Goal: Task Accomplishment & Management: Manage account settings

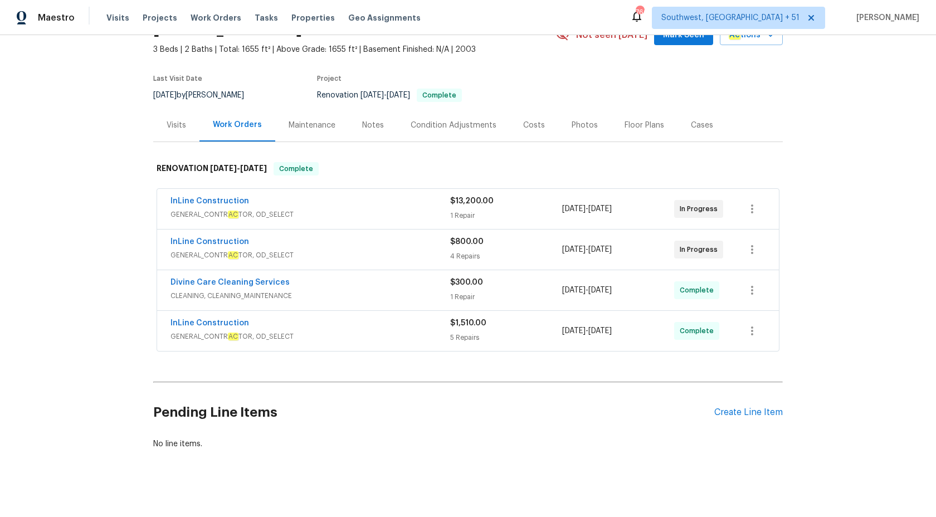
scroll to position [69, 0]
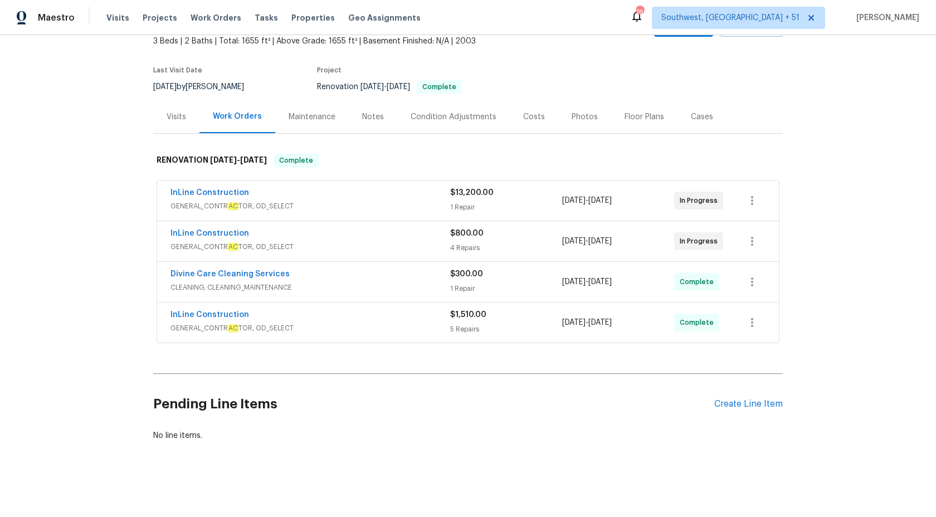
click at [401, 290] on span "CLEANING, CLEANING_MAINTENANCE" at bounding box center [311, 287] width 280 height 11
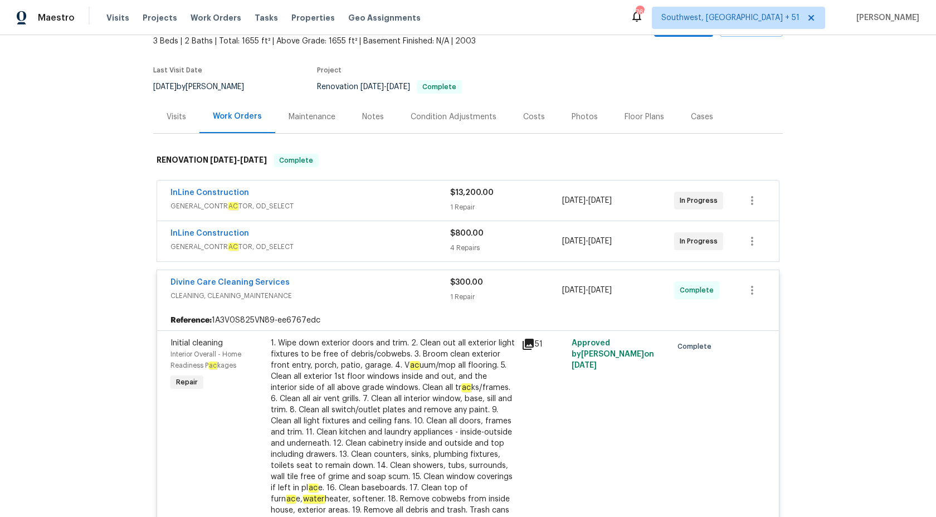
click at [401, 289] on div "Divine Care Cleaning Services" at bounding box center [311, 283] width 280 height 13
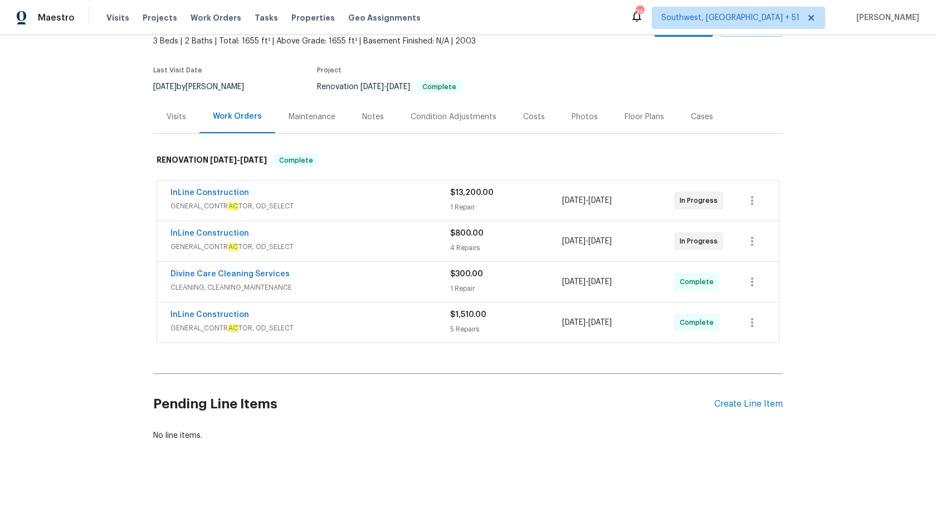
click at [401, 327] on span "GENERAL_CONTR AC TOR, OD_SELECT" at bounding box center [311, 328] width 280 height 11
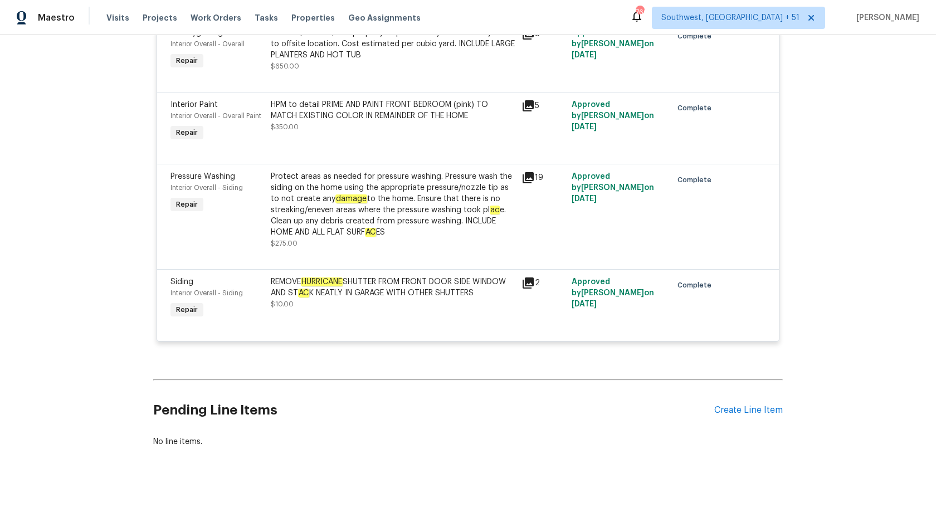
scroll to position [161, 0]
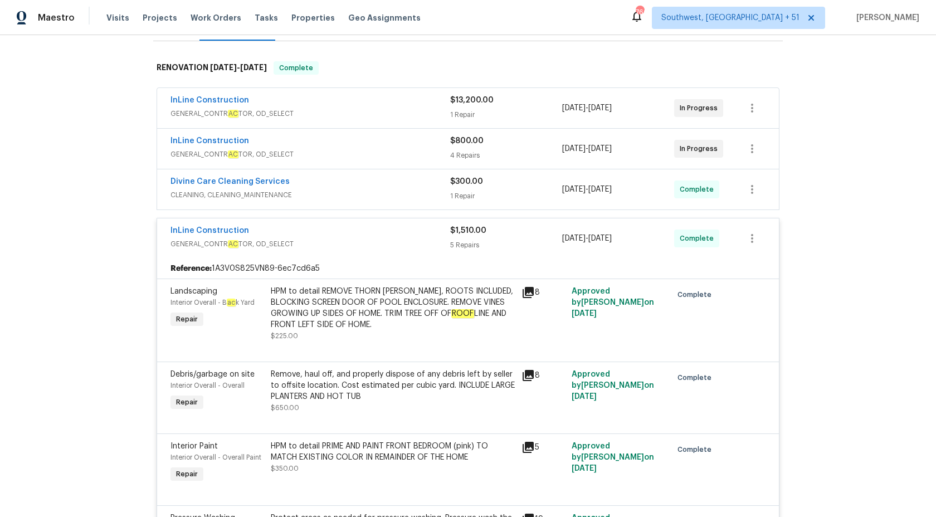
click at [483, 236] on div "$1,510.00 5 Repairs" at bounding box center [506, 238] width 112 height 27
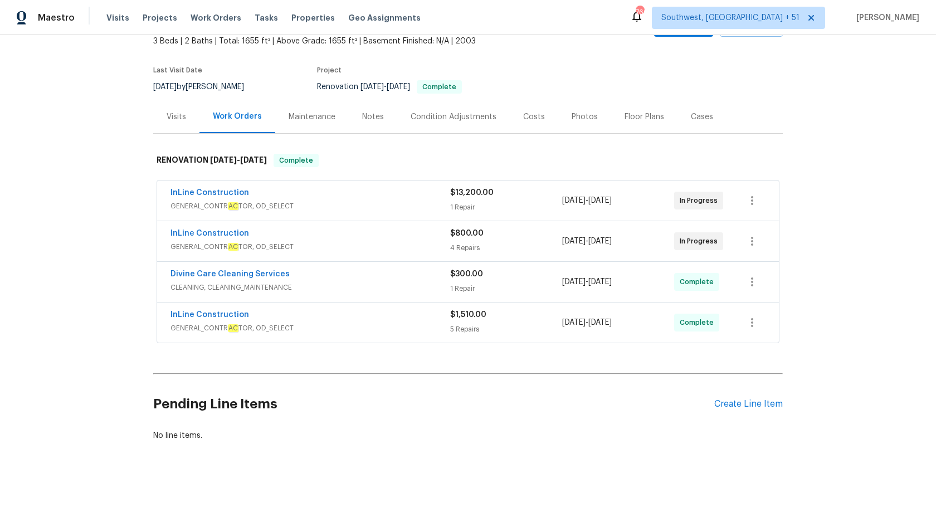
click at [406, 284] on span "CLEANING, CLEANING_MAINTENANCE" at bounding box center [311, 287] width 280 height 11
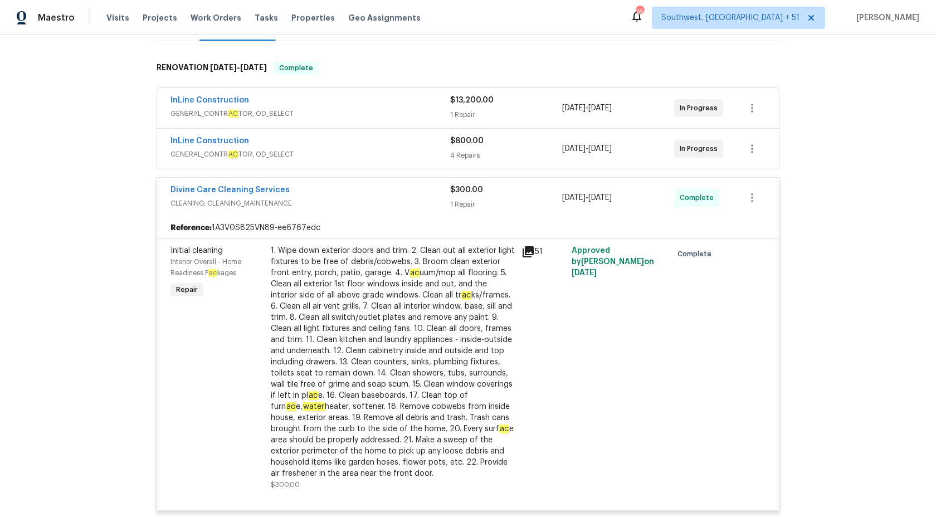
click at [463, 193] on span "$300.00" at bounding box center [466, 190] width 33 height 8
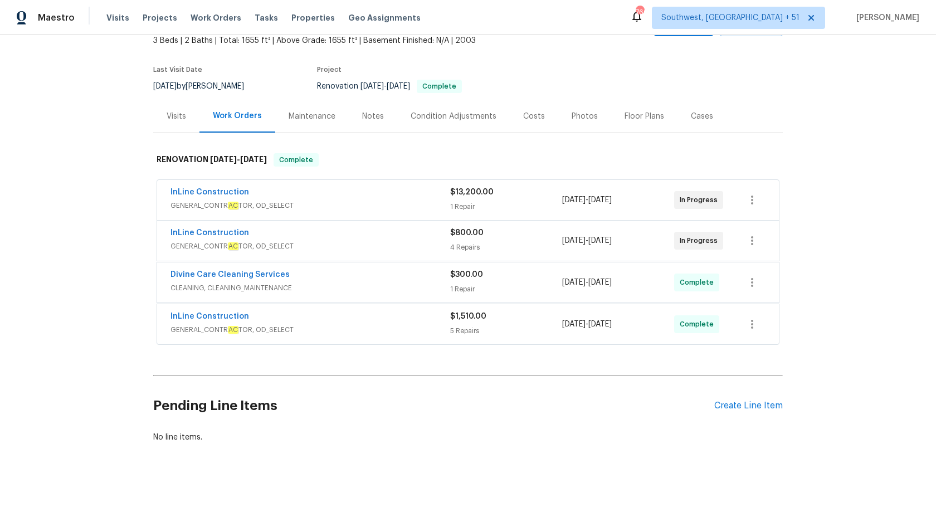
scroll to position [69, 0]
click at [178, 119] on div "Visits" at bounding box center [177, 116] width 20 height 11
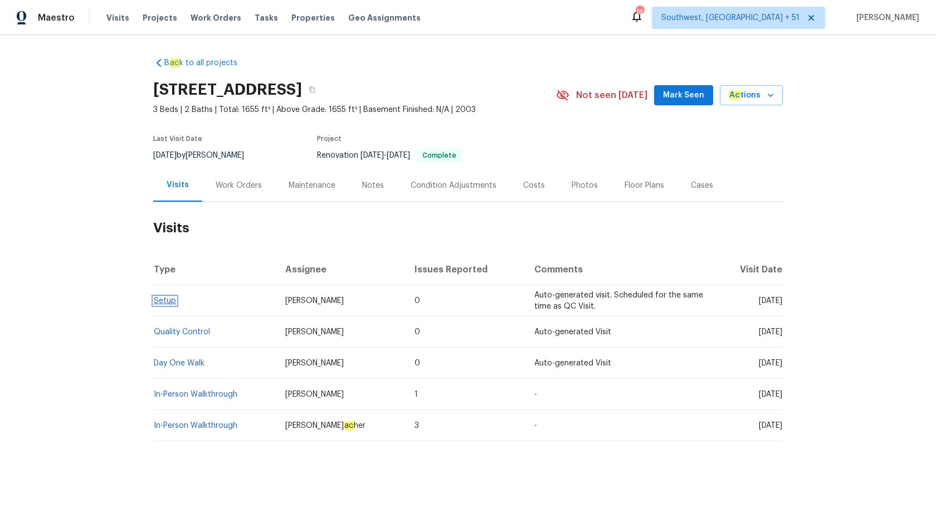
click at [160, 302] on link "Setup" at bounding box center [165, 301] width 22 height 8
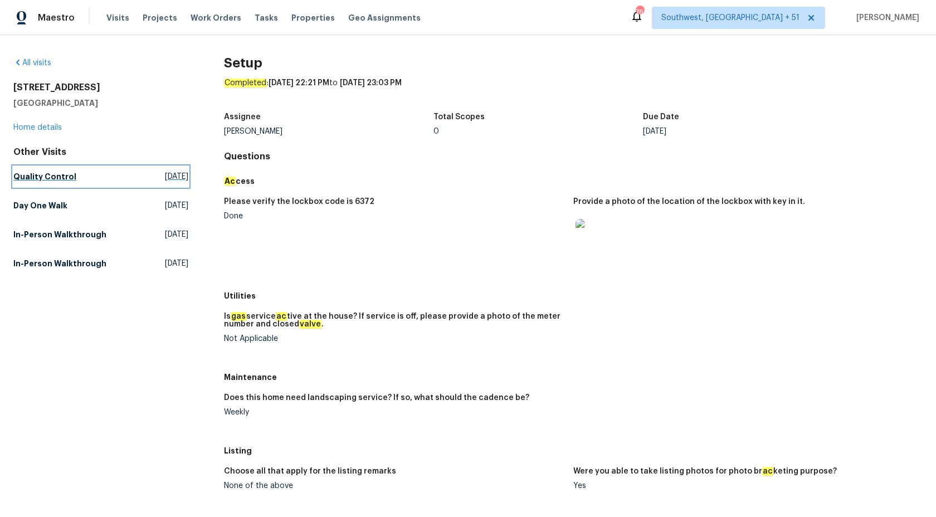
click at [65, 182] on h5 "Quality Control" at bounding box center [44, 176] width 63 height 11
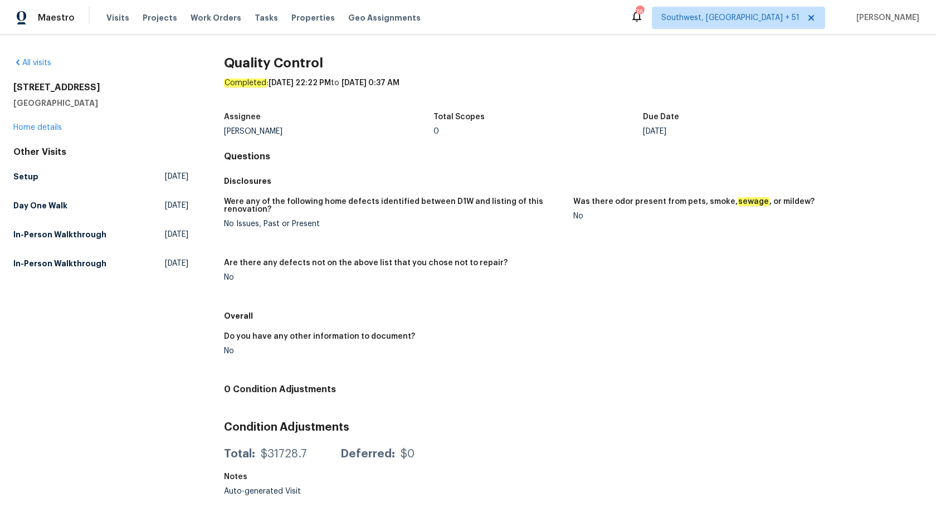
click at [8, 212] on div "All visits 105 Calabria Springs Cv Sanford, FL 32771 Home details Other Visits …" at bounding box center [468, 268] width 936 height 467
click at [27, 210] on h5 "Day One Walk" at bounding box center [40, 205] width 54 height 11
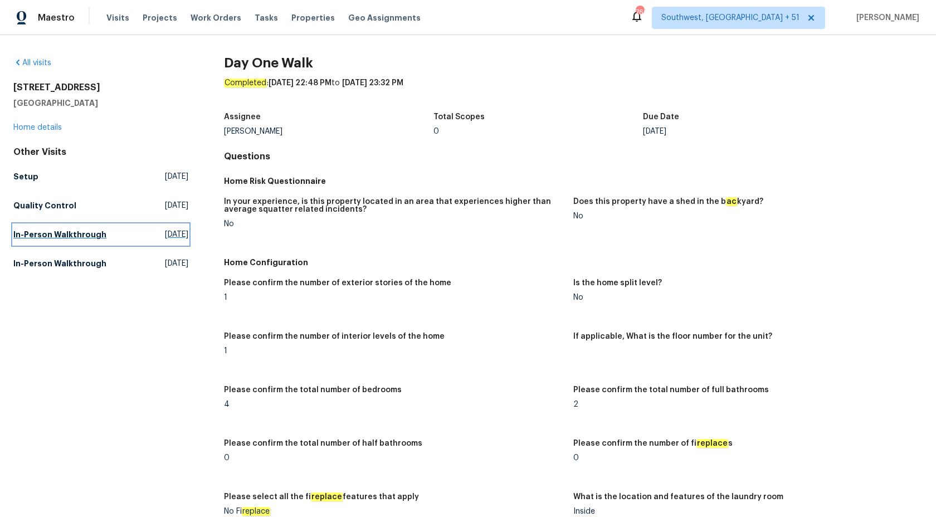
click at [47, 237] on h5 "In-Person Walkthrough" at bounding box center [59, 234] width 93 height 11
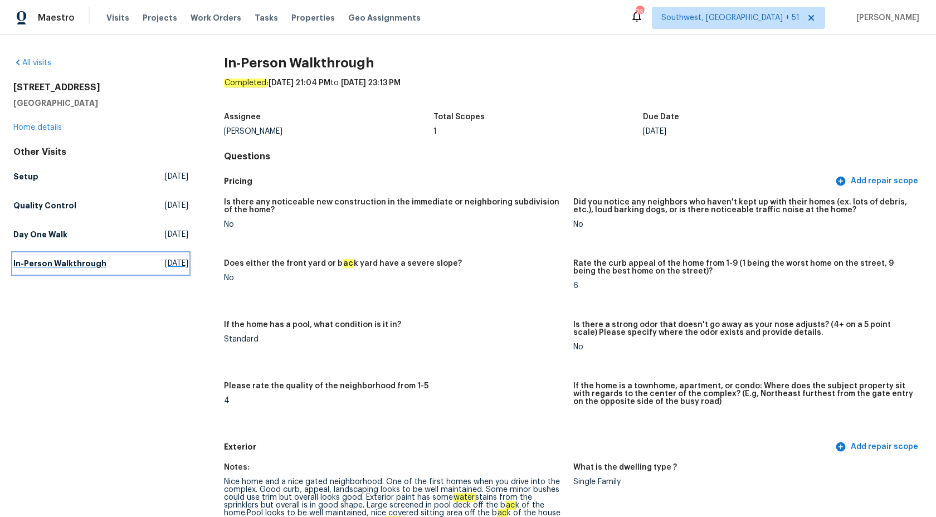
click at [33, 266] on h5 "In-Person Walkthrough" at bounding box center [59, 263] width 93 height 11
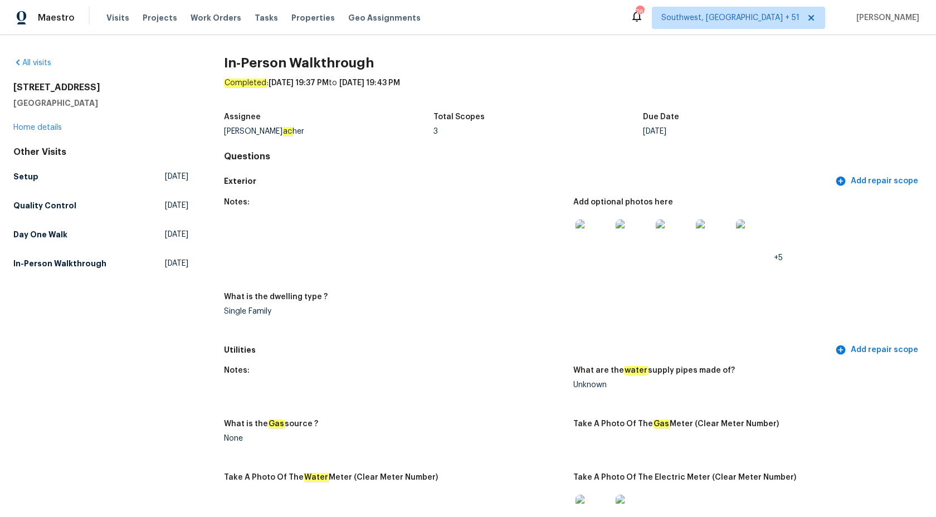
click at [785, 106] on div "Completed : 1/20/2022, 19:37 PM to 1/20/2022, 19:43 PM" at bounding box center [573, 91] width 699 height 29
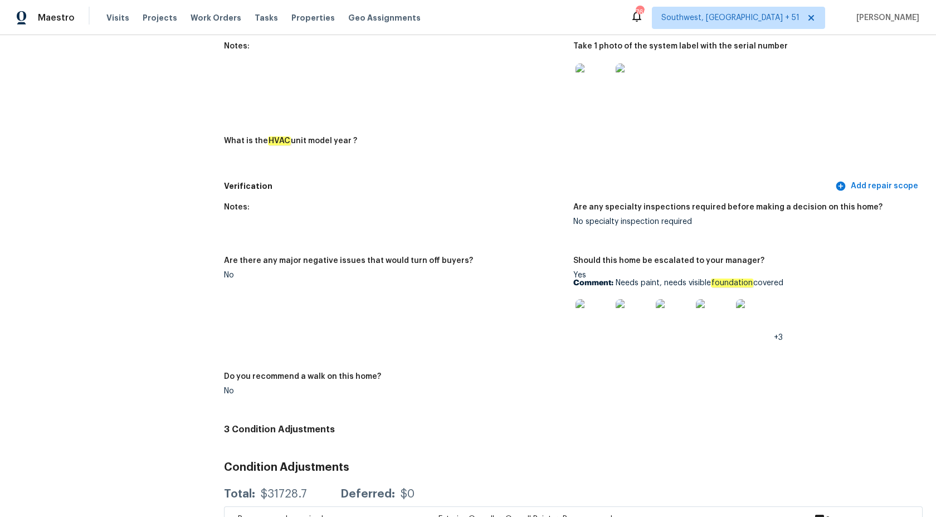
scroll to position [1008, 0]
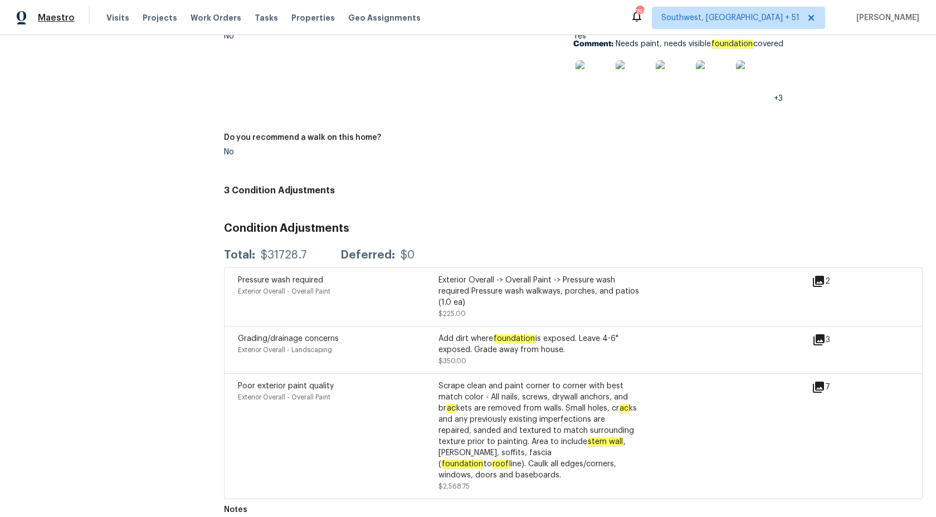
click at [52, 19] on span "Maestro" at bounding box center [56, 17] width 37 height 11
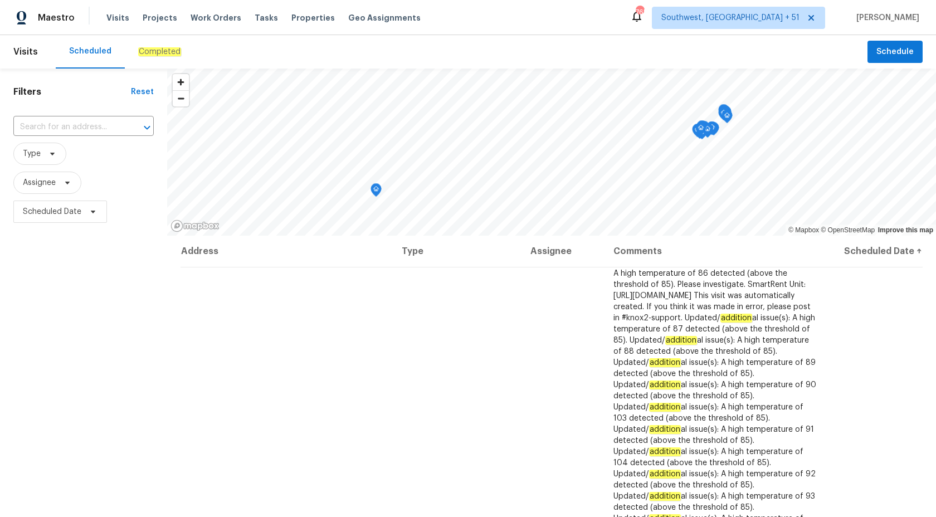
click at [143, 57] on div "Completed" at bounding box center [160, 51] width 70 height 33
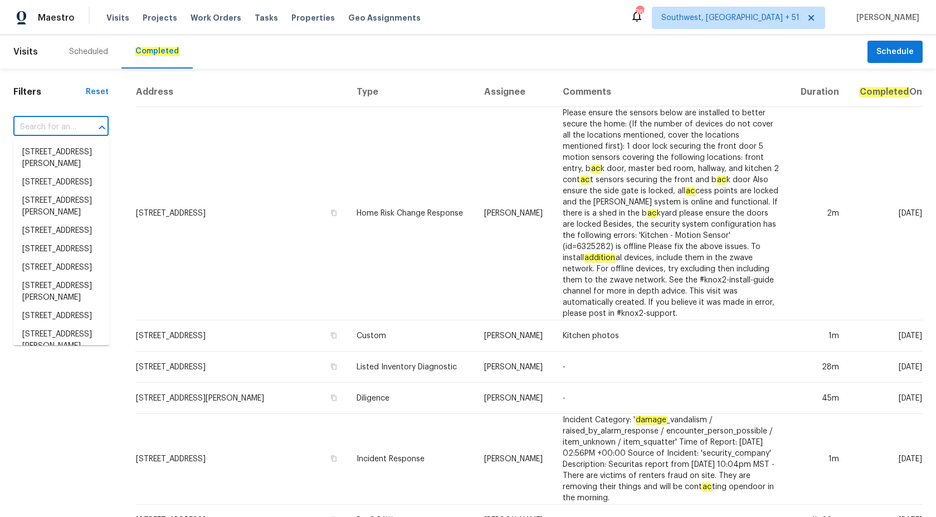
click at [60, 121] on input "text" at bounding box center [45, 127] width 64 height 17
paste input "[STREET_ADDRESS][DEMOGRAPHIC_DATA]"
type input "[STREET_ADDRESS][DEMOGRAPHIC_DATA]"
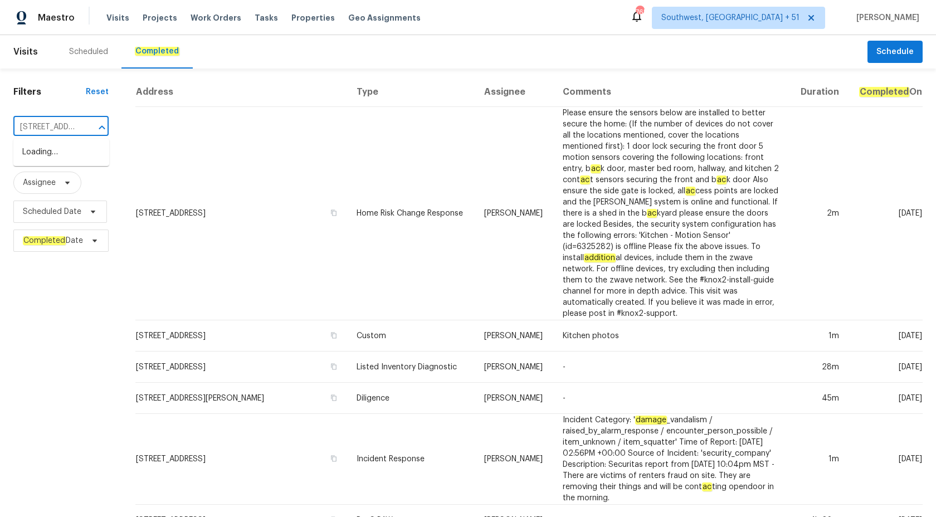
scroll to position [0, 52]
click at [65, 145] on li "[STREET_ADDRESS][DEMOGRAPHIC_DATA]" at bounding box center [61, 158] width 96 height 30
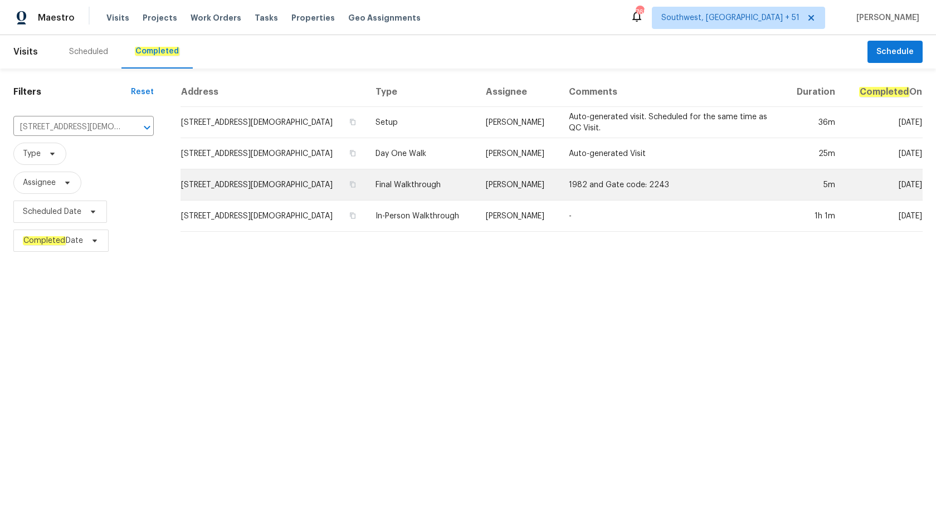
click at [484, 194] on td "[PERSON_NAME]" at bounding box center [518, 184] width 83 height 31
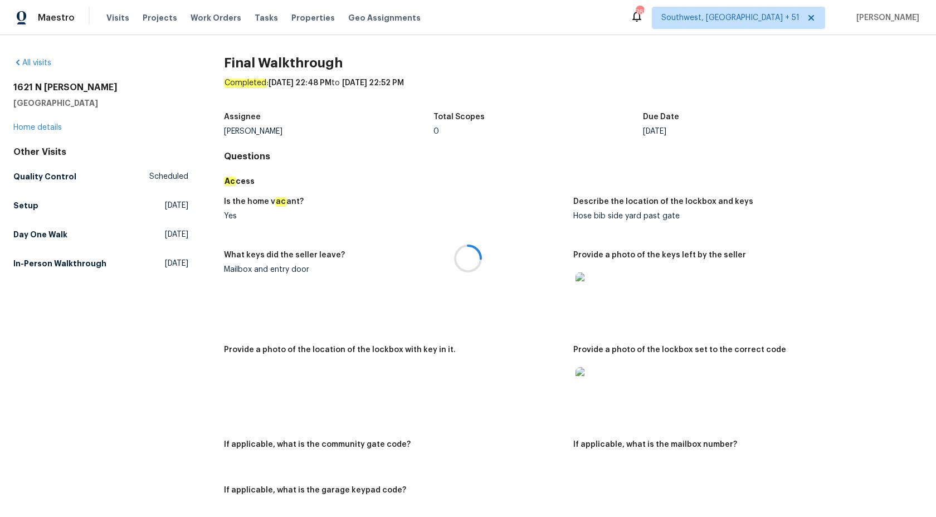
click at [29, 129] on div at bounding box center [468, 258] width 936 height 517
click at [40, 128] on link "Home details" at bounding box center [37, 128] width 48 height 8
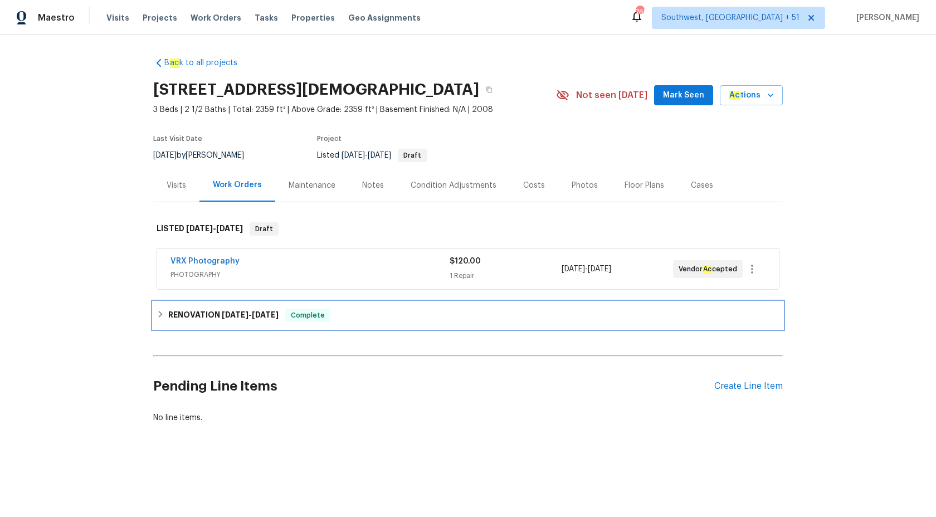
click at [253, 312] on span "10/1/25 - 10/3/25" at bounding box center [250, 315] width 57 height 8
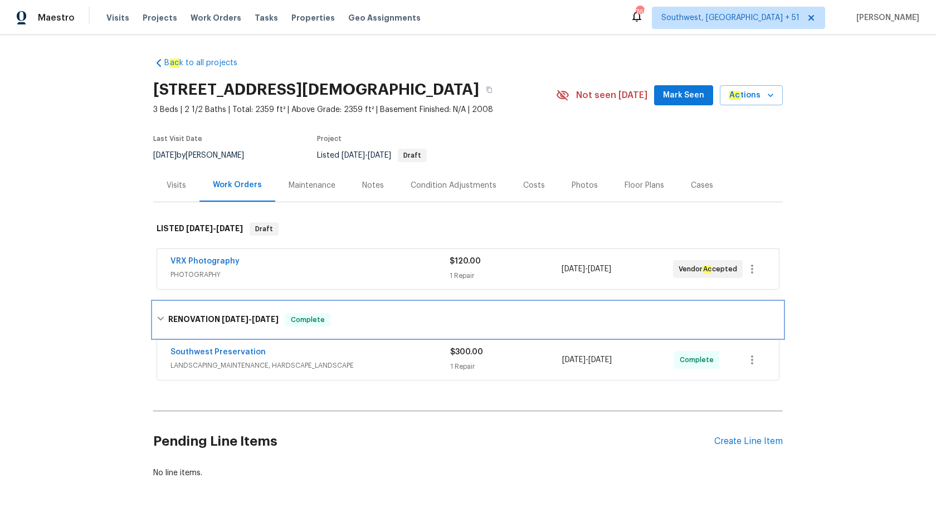
scroll to position [37, 0]
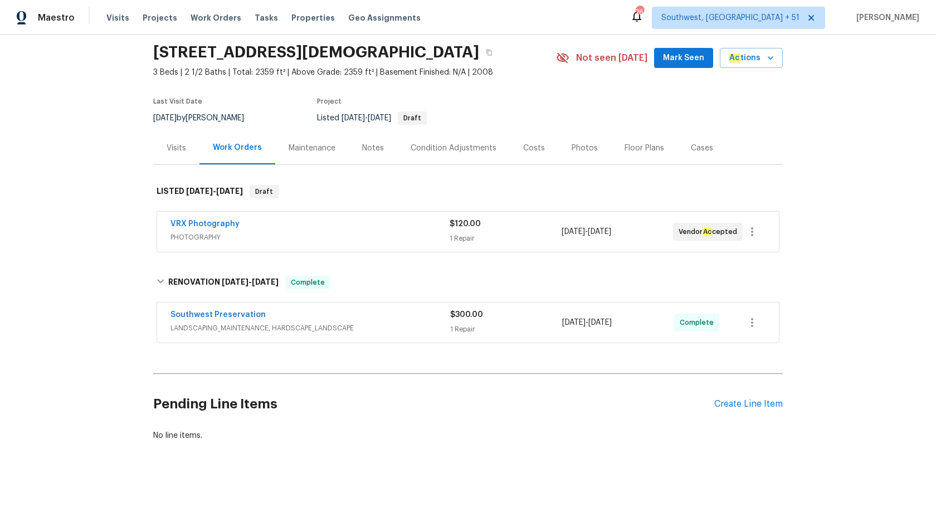
click at [184, 147] on div "Visits" at bounding box center [177, 148] width 20 height 11
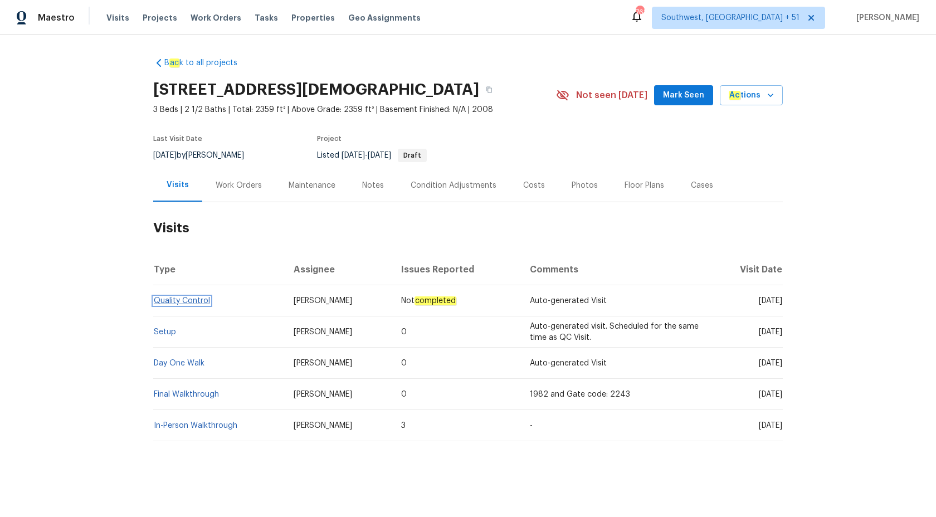
click at [189, 297] on link "Quality Control" at bounding box center [182, 301] width 56 height 8
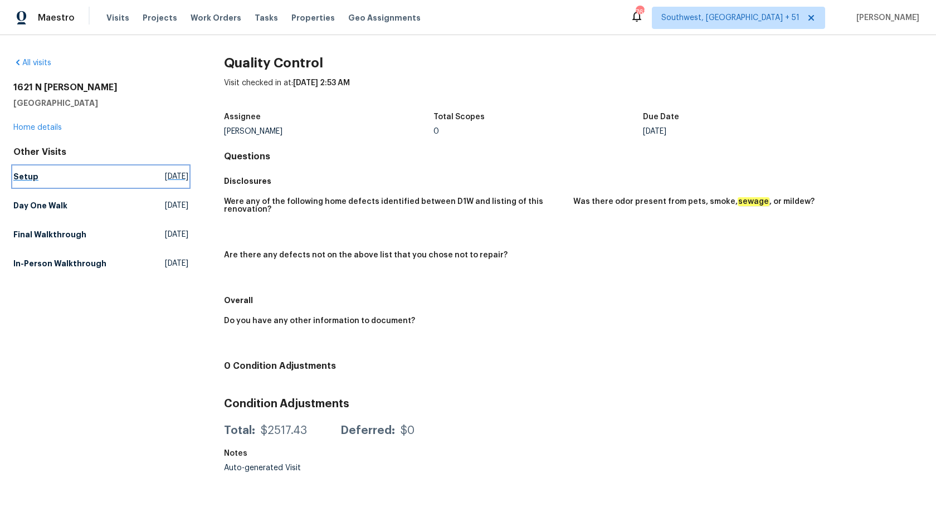
click at [25, 173] on h5 "Setup" at bounding box center [25, 176] width 25 height 11
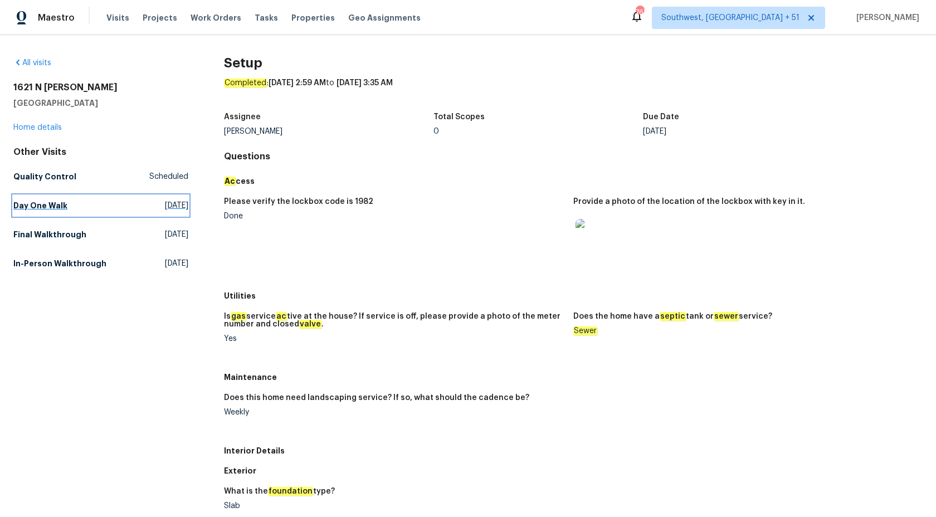
click at [52, 202] on h5 "Day One Walk" at bounding box center [40, 205] width 54 height 11
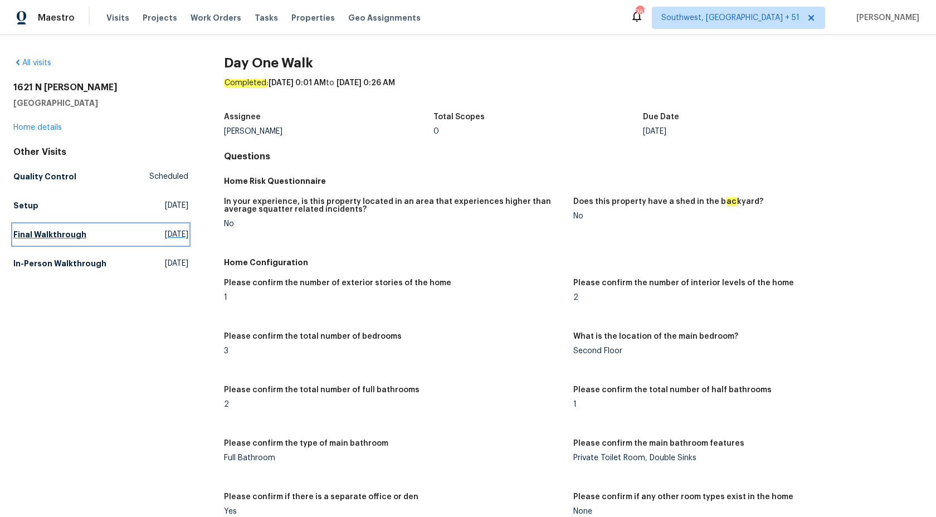
click at [60, 239] on h5 "Final Walkthrough" at bounding box center [49, 234] width 73 height 11
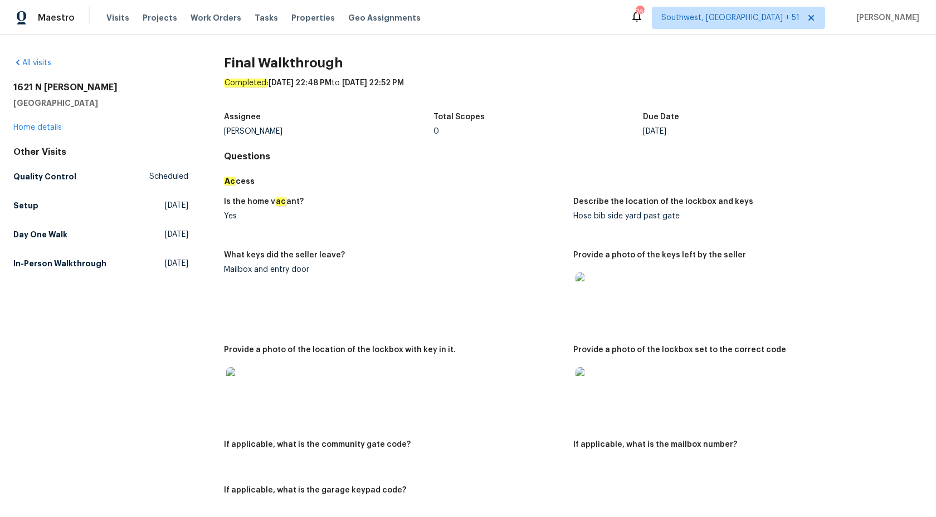
click at [576, 231] on figure "Describe the location of the lockbox and keys Hose bib side yard past gate" at bounding box center [747, 218] width 349 height 40
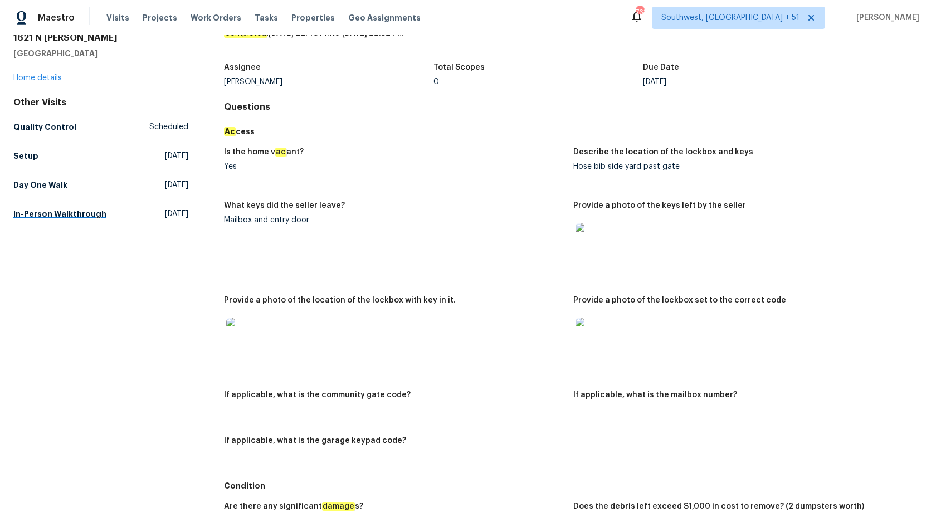
scroll to position [52, 0]
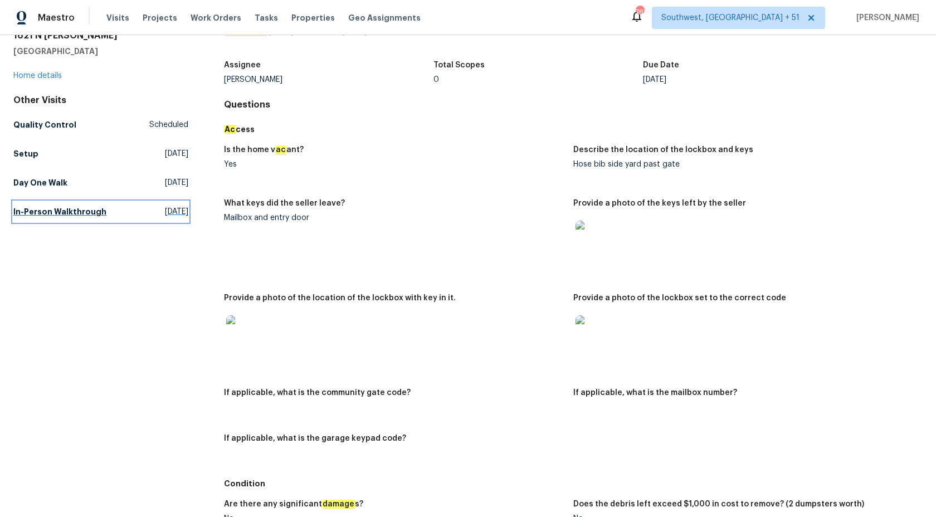
click at [80, 209] on h5 "In-Person Walkthrough" at bounding box center [59, 211] width 93 height 11
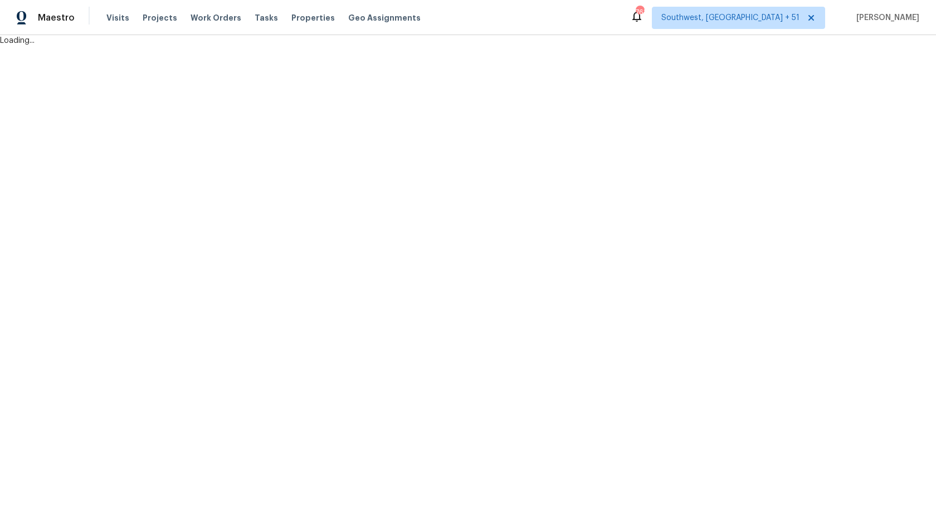
click at [713, 46] on html "Maestro Visits Projects Work Orders Tasks Properties Geo Assignments 763 Southw…" at bounding box center [468, 23] width 936 height 46
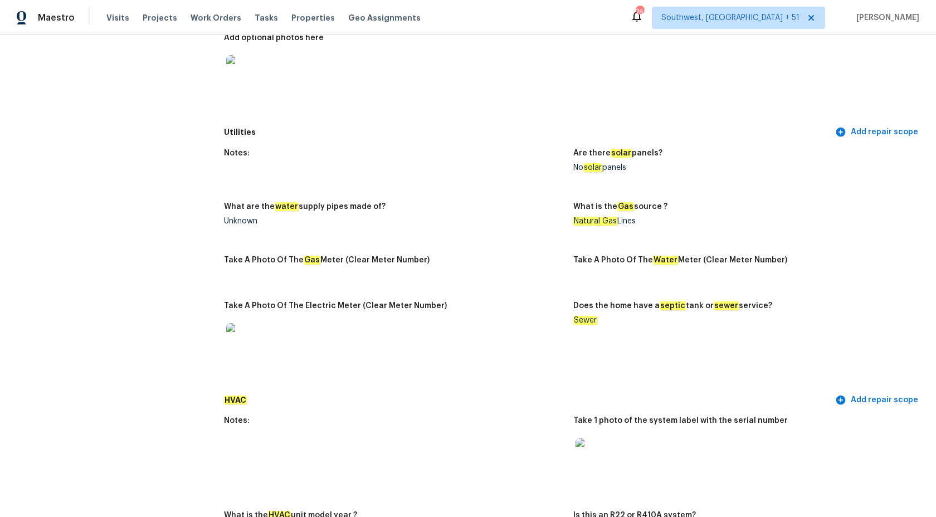
scroll to position [283, 0]
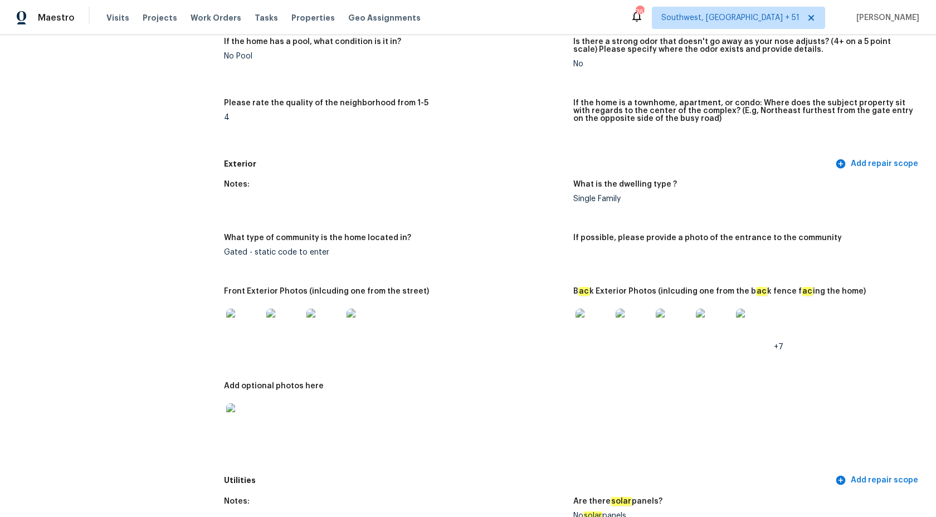
click at [597, 325] on img at bounding box center [594, 327] width 36 height 36
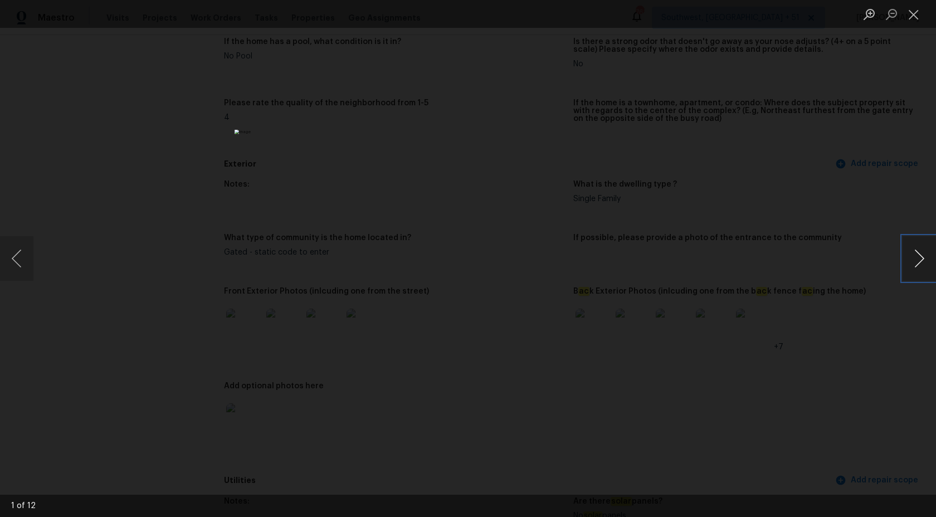
click at [921, 256] on button "Next image" at bounding box center [919, 258] width 33 height 45
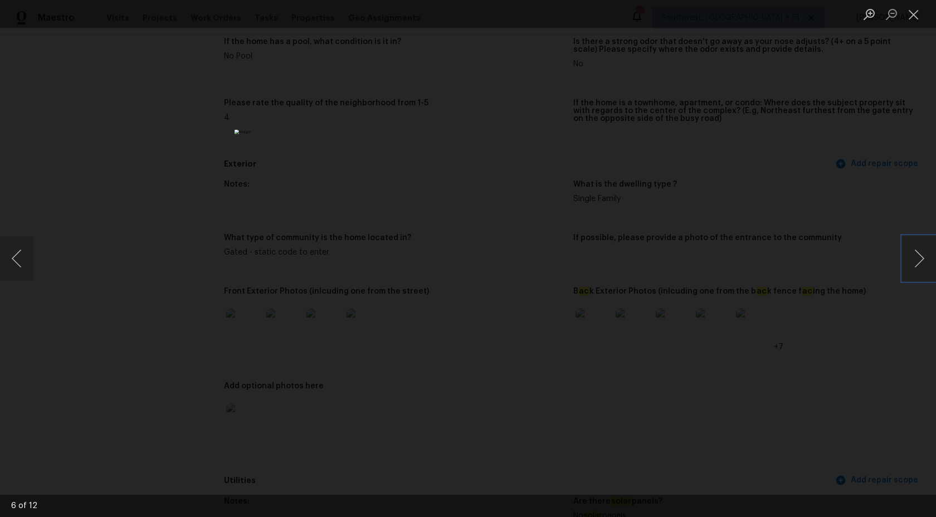
click at [330, 191] on img "Lightbox" at bounding box center [468, 259] width 467 height 258
click at [922, 268] on button "Next image" at bounding box center [919, 258] width 33 height 45
click at [856, 241] on div "Lightbox" at bounding box center [468, 258] width 936 height 517
click at [868, 99] on div "Lightbox" at bounding box center [468, 258] width 936 height 517
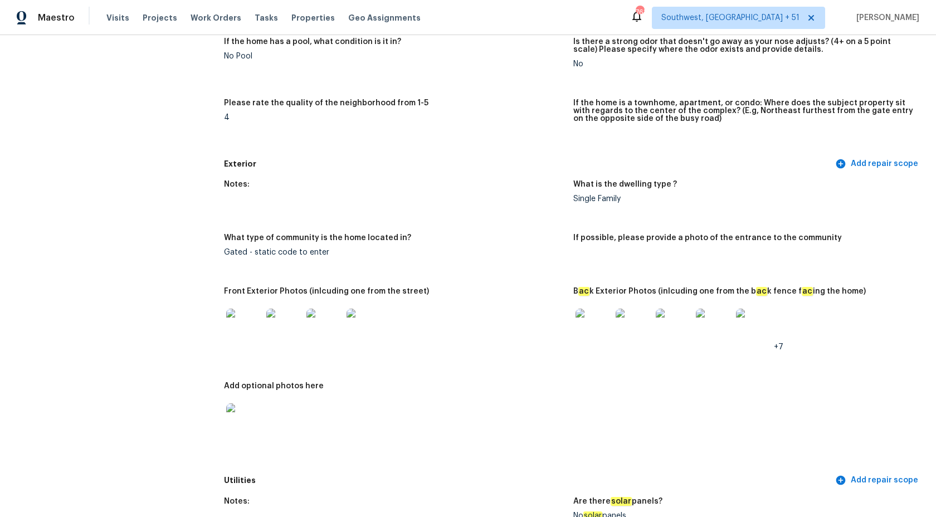
click at [245, 329] on img at bounding box center [244, 327] width 36 height 36
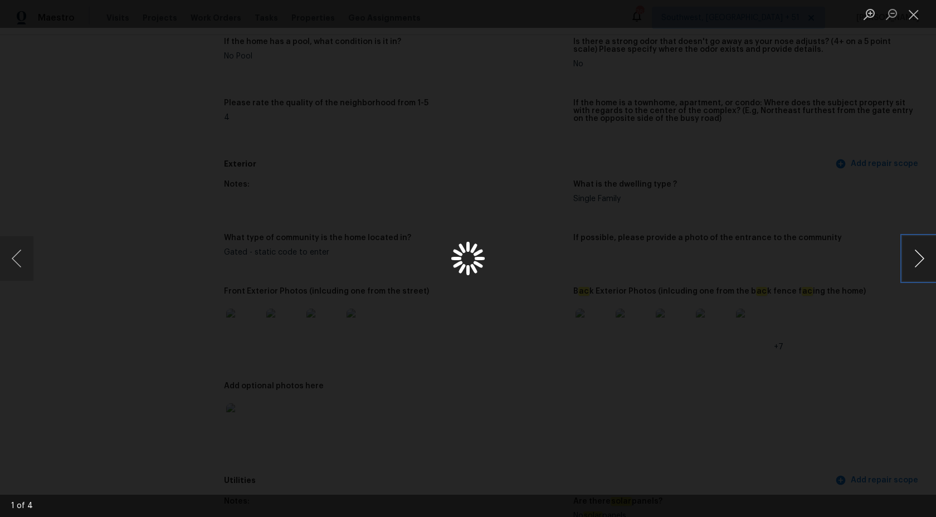
click at [926, 264] on button "Next image" at bounding box center [919, 258] width 33 height 45
click at [926, 265] on button "Next image" at bounding box center [919, 258] width 33 height 45
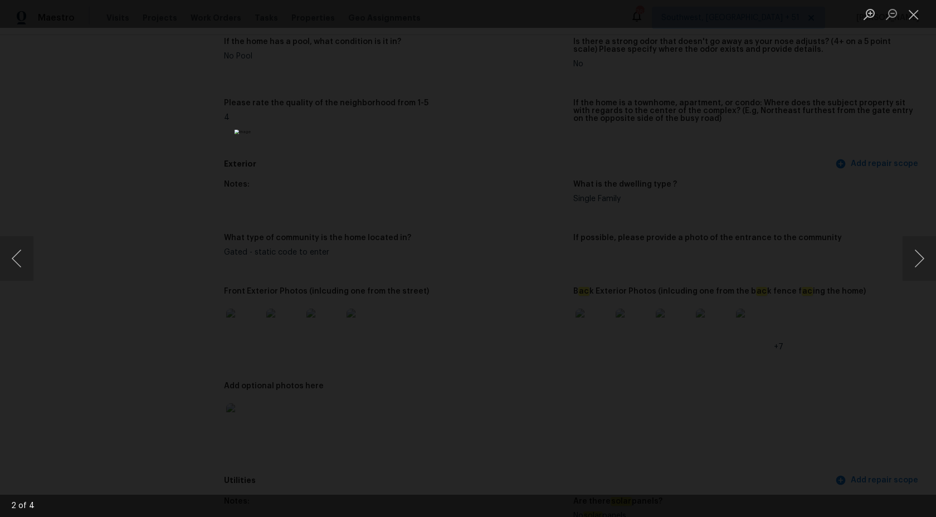
click at [777, 225] on div "Lightbox" at bounding box center [468, 258] width 936 height 517
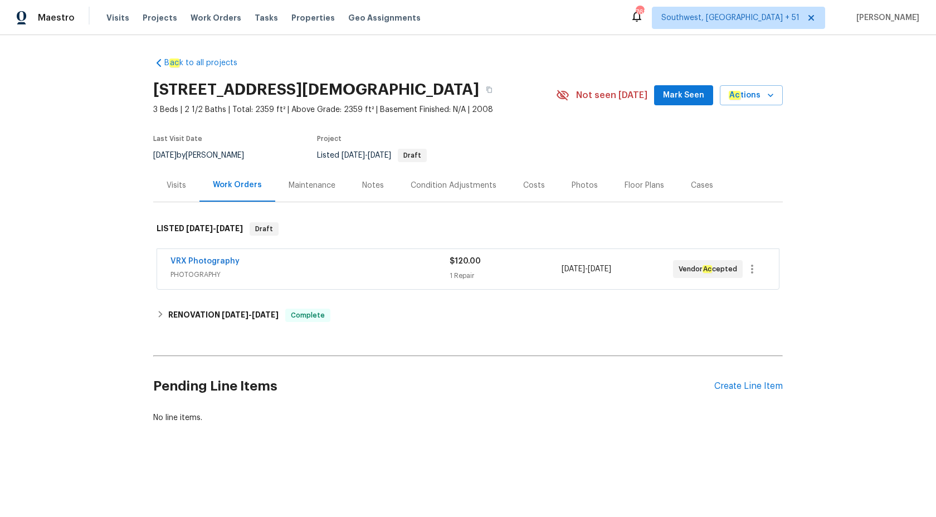
click at [176, 187] on div "Visits" at bounding box center [177, 185] width 20 height 11
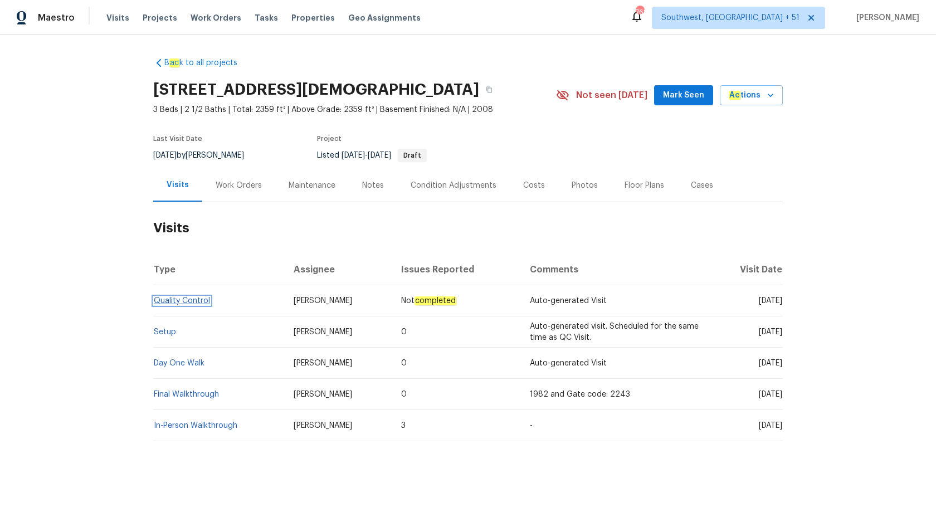
click at [167, 300] on link "Quality Control" at bounding box center [182, 301] width 56 height 8
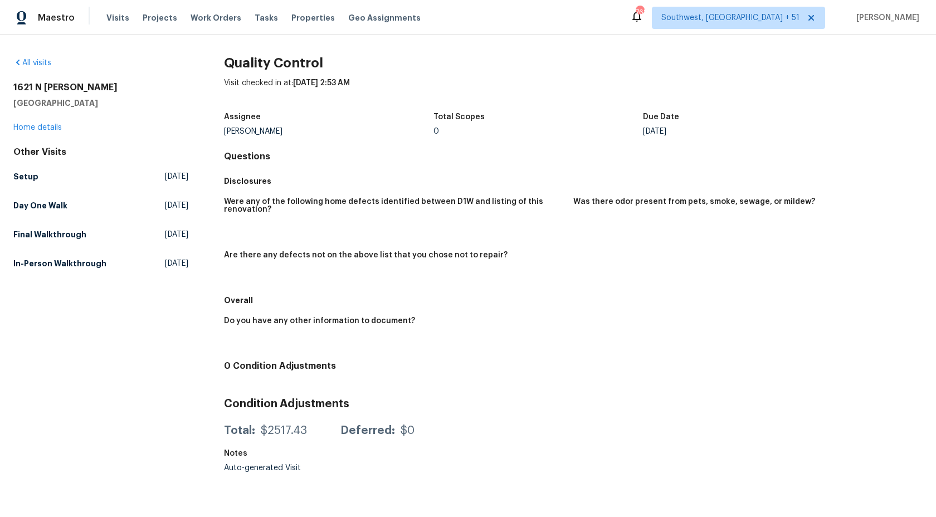
click at [476, 191] on div "Were any of the following home defects identified between D1W and listing of th…" at bounding box center [573, 240] width 699 height 99
click at [532, 162] on h4 "Questions" at bounding box center [573, 156] width 699 height 11
click at [24, 175] on h5 "Setup" at bounding box center [25, 176] width 25 height 11
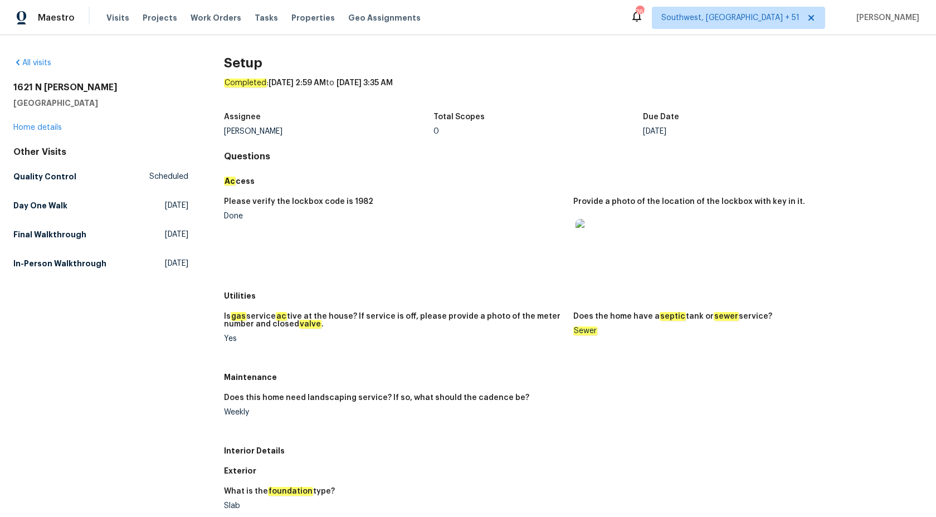
click at [401, 176] on h5 "Ac cess" at bounding box center [573, 181] width 699 height 11
click at [39, 233] on h5 "Final Walkthrough" at bounding box center [49, 234] width 73 height 11
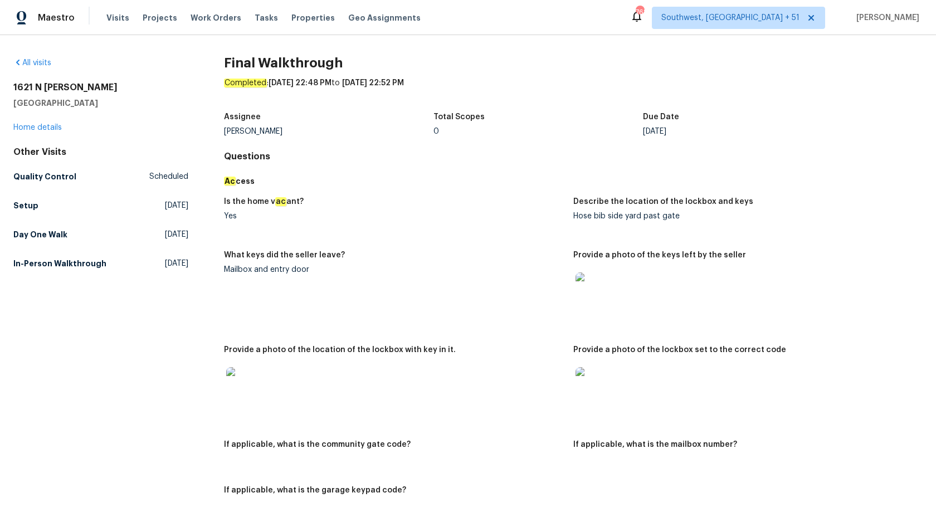
click at [532, 117] on div "Total Scopes" at bounding box center [539, 120] width 210 height 14
click at [51, 259] on h5 "In-Person Walkthrough" at bounding box center [59, 263] width 93 height 11
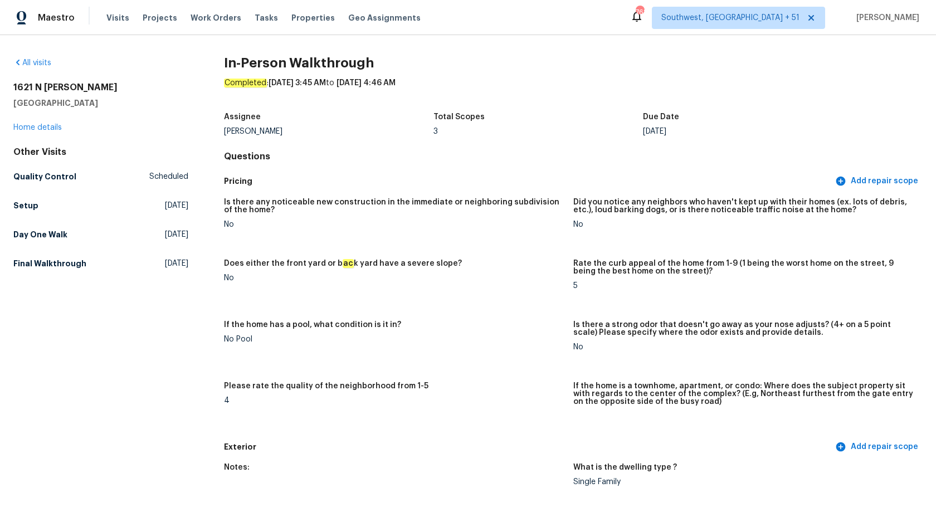
click at [526, 301] on figure "Does either the front yard or b ac k yard have a severe slope? No" at bounding box center [398, 284] width 349 height 48
click at [58, 178] on h5 "Quality Control" at bounding box center [44, 176] width 63 height 11
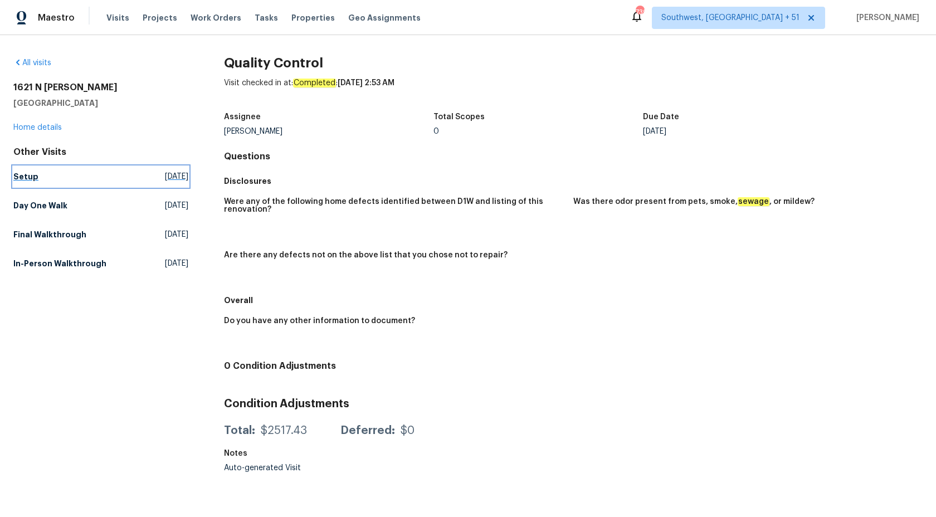
click at [36, 180] on link "Setup [DATE]" at bounding box center [100, 177] width 175 height 20
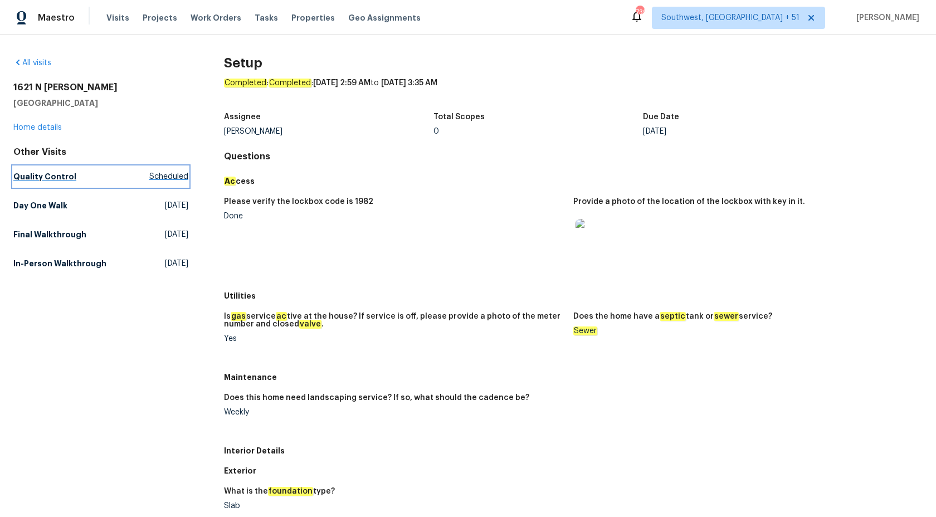
click at [53, 178] on h5 "Quality Control" at bounding box center [44, 176] width 63 height 11
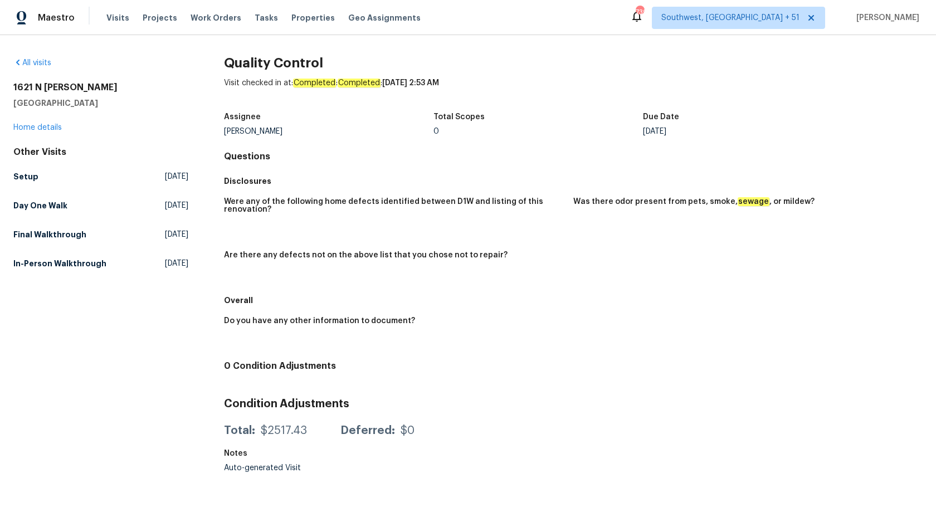
click at [21, 188] on div "Other Visits Setup Wed, Oct 01 2025 Day One Walk Wed, Oct 01 2025 Final Walkthr…" at bounding box center [100, 210] width 175 height 127
click at [21, 183] on link "Setup Wed, Oct 01 2025" at bounding box center [100, 177] width 175 height 20
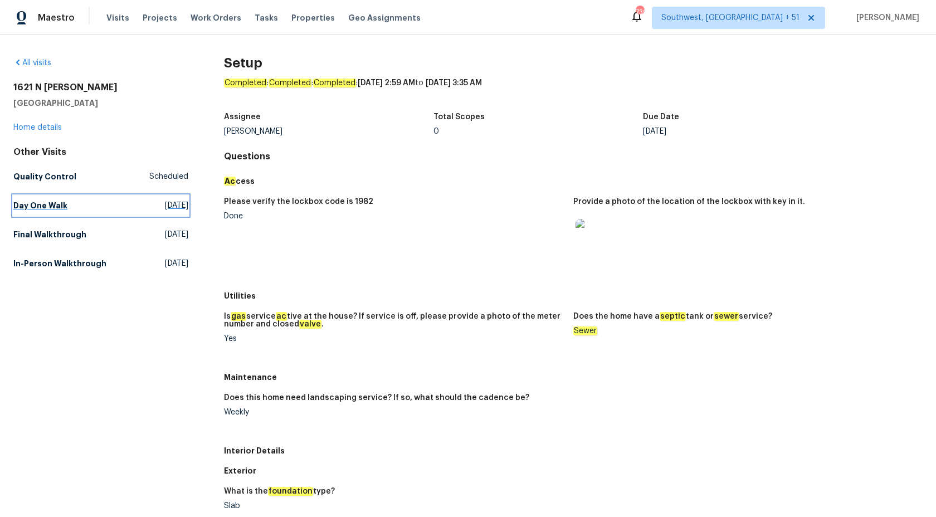
click at [51, 198] on link "Day One Walk Wed, Oct 01 2025" at bounding box center [100, 206] width 175 height 20
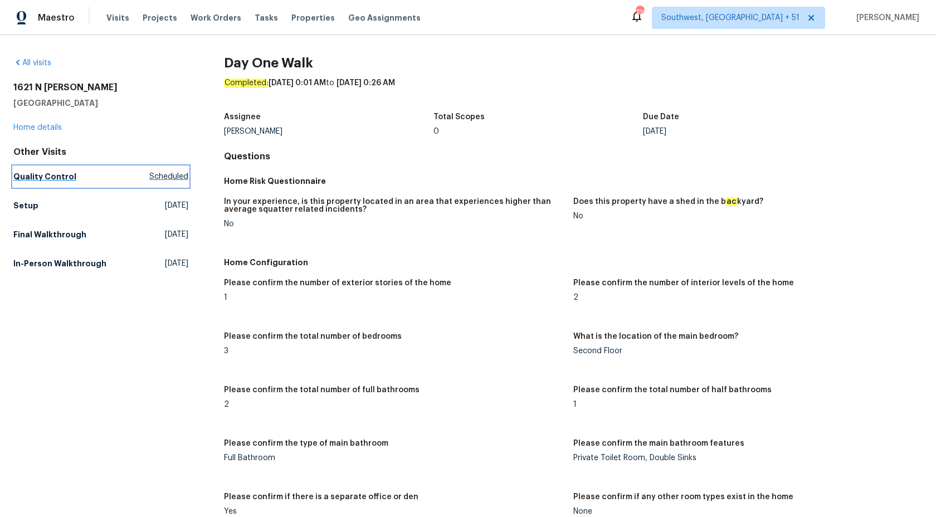
click at [39, 181] on h5 "Quality Control" at bounding box center [44, 176] width 63 height 11
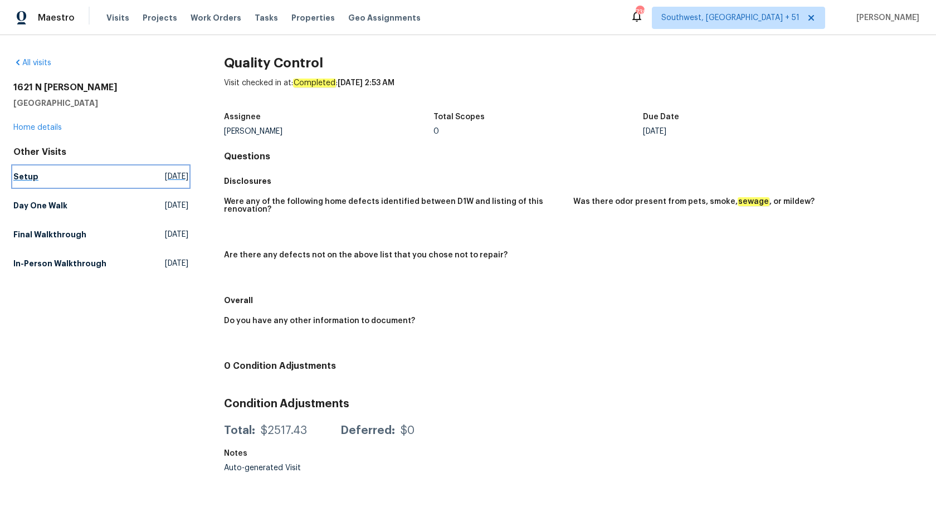
click at [46, 169] on link "Setup Wed, Oct 01 2025" at bounding box center [100, 177] width 175 height 20
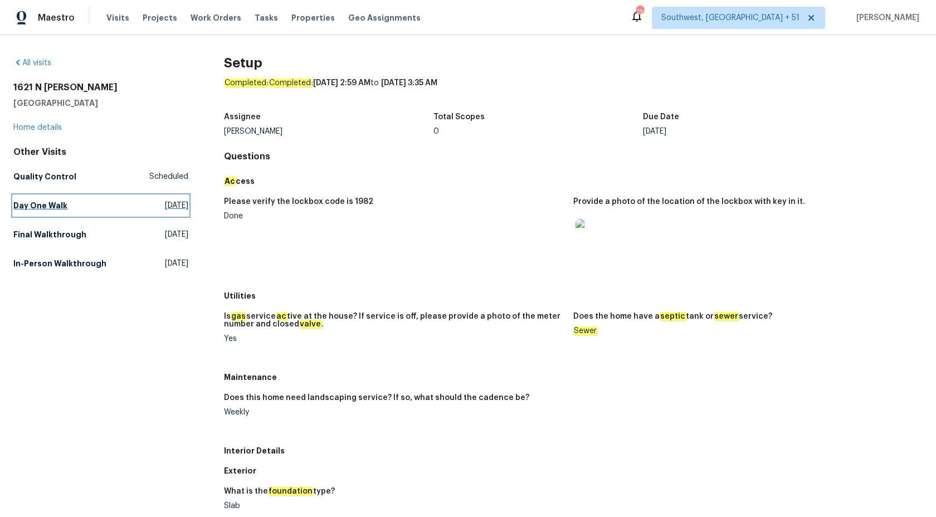
click at [55, 208] on h5 "Day One Walk" at bounding box center [40, 205] width 54 height 11
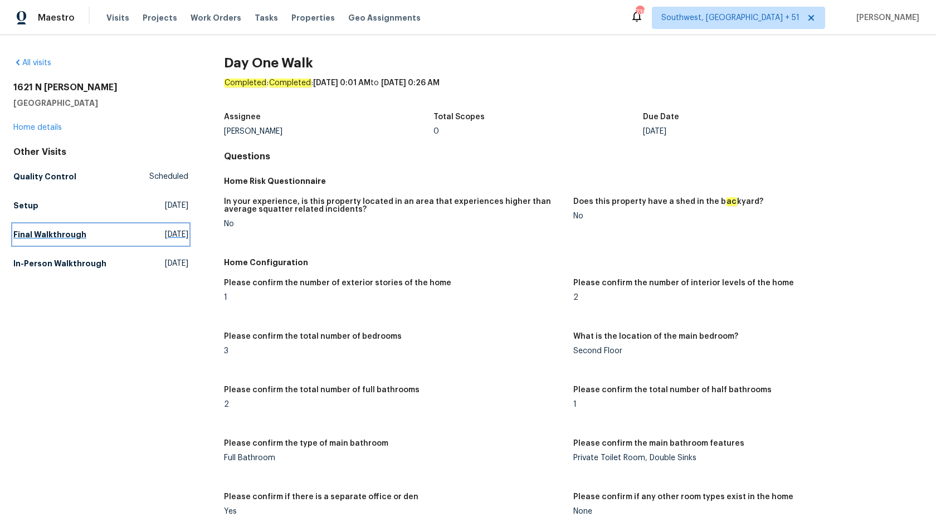
click at [25, 235] on h5 "Final Walkthrough" at bounding box center [49, 234] width 73 height 11
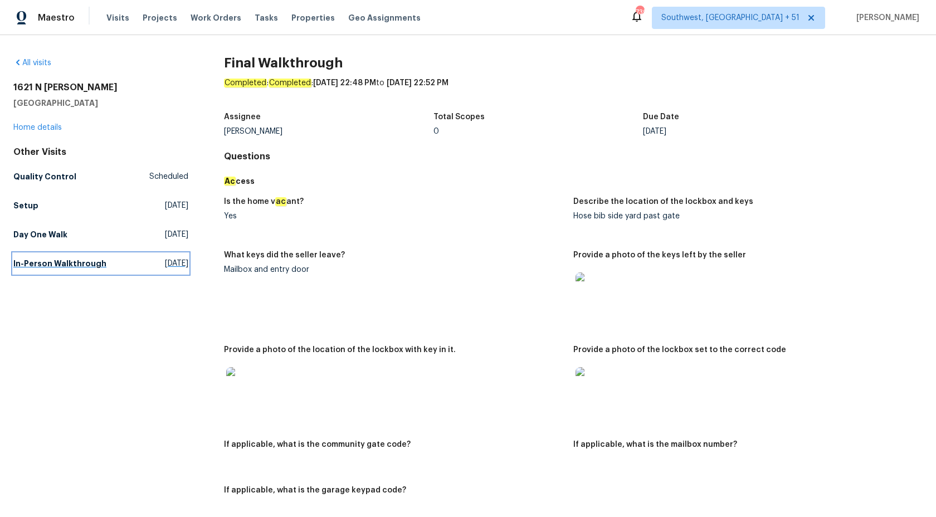
click at [37, 262] on h5 "In-Person Walkthrough" at bounding box center [59, 263] width 93 height 11
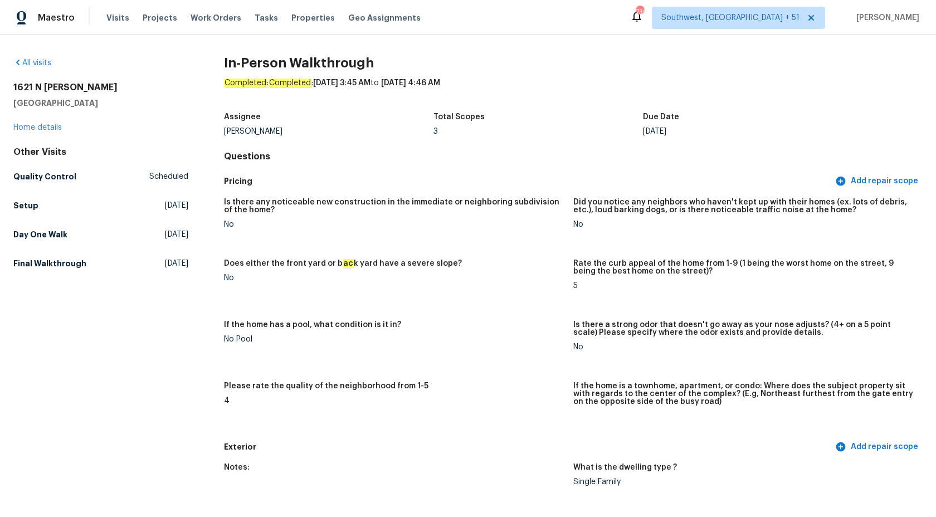
click at [39, 122] on div "1621 N Luther Mesa, AZ 85207 Home details" at bounding box center [100, 107] width 175 height 51
click at [39, 131] on link "Home details" at bounding box center [37, 128] width 48 height 8
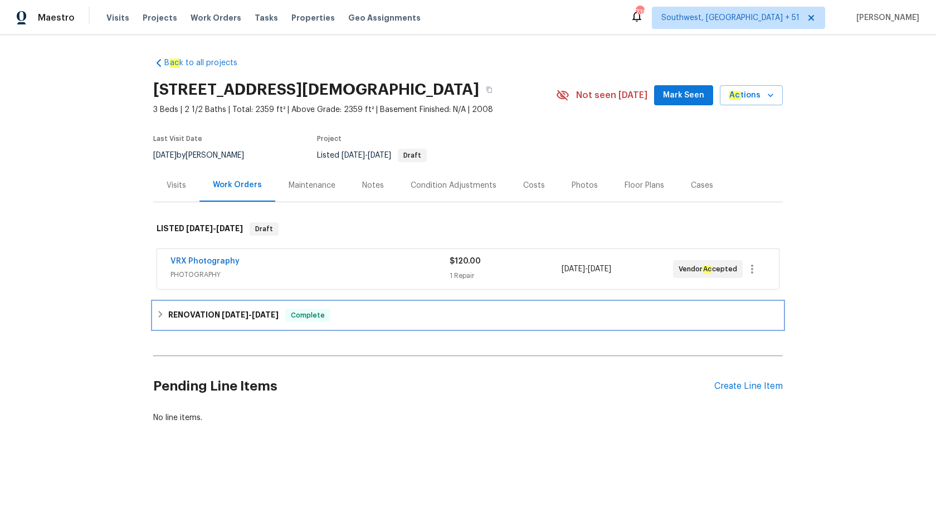
click at [253, 309] on h6 "RENOVATION 10/1/25 - 10/3/25" at bounding box center [223, 315] width 110 height 13
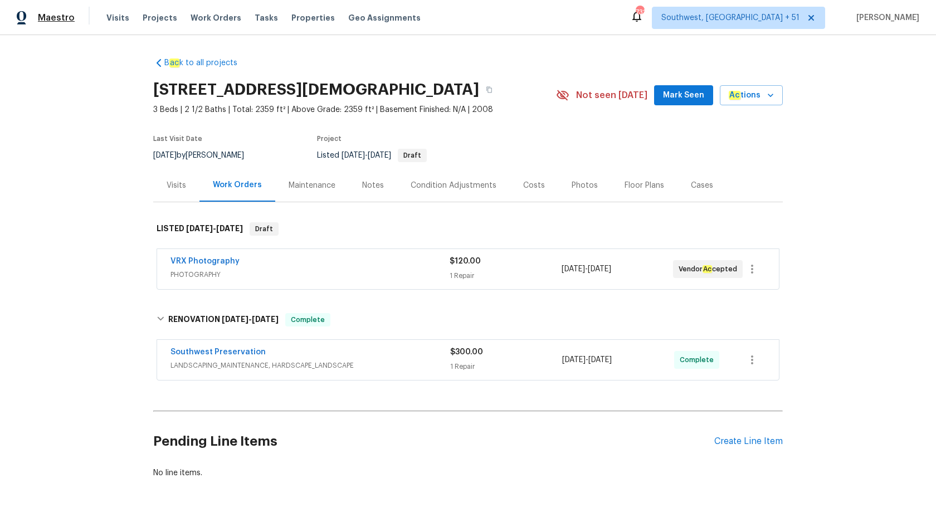
click at [56, 16] on span "Maestro" at bounding box center [56, 17] width 37 height 11
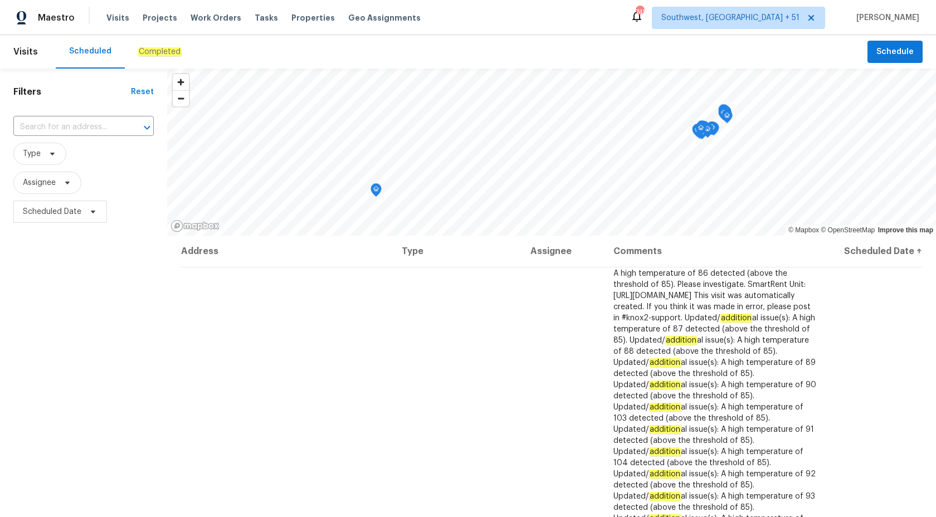
click at [139, 47] on em "Completed" at bounding box center [159, 51] width 43 height 9
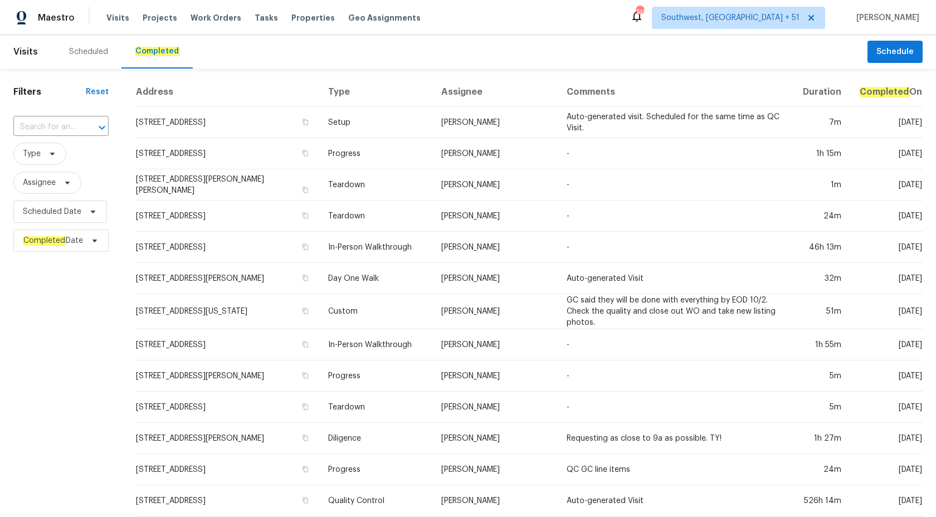
click at [37, 118] on div "​" at bounding box center [60, 127] width 95 height 24
paste input "805 Brunswick Dr, Rock Hill, SC 29730"
type input "805 Brunswick Dr, Rock Hill, SC 29730"
click at [52, 149] on li "805 Brunswick Dr, Rock Hill, SC 29730" at bounding box center [61, 152] width 96 height 18
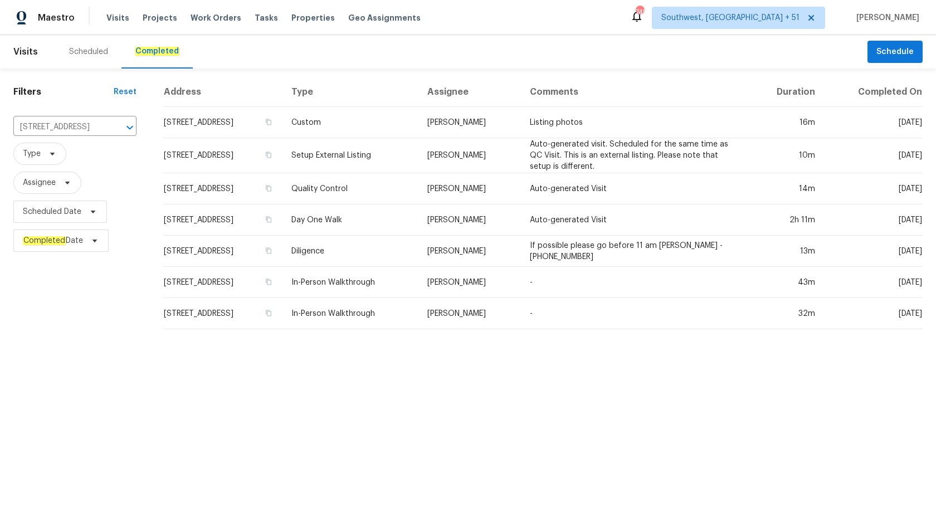
click at [402, 203] on td "Quality Control" at bounding box center [351, 188] width 136 height 31
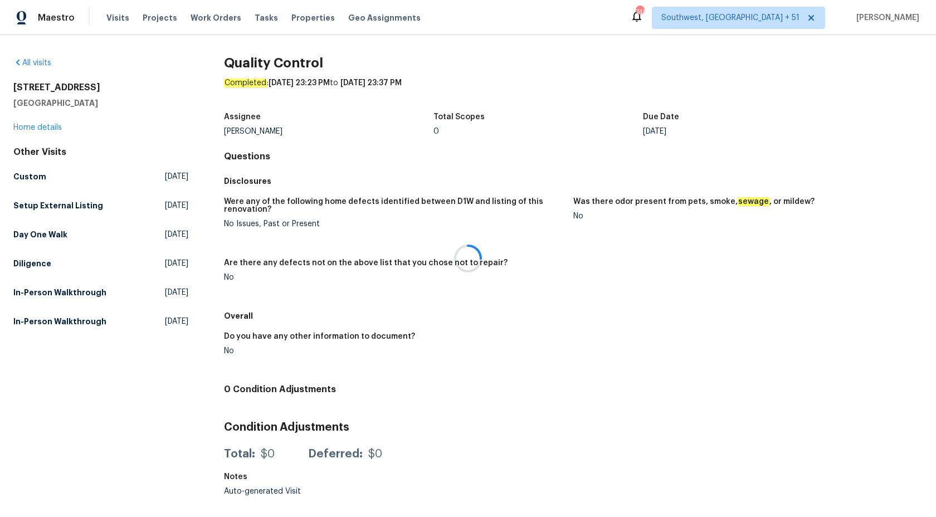
click at [35, 128] on div at bounding box center [468, 258] width 936 height 517
click at [43, 128] on link "Home details" at bounding box center [37, 128] width 48 height 8
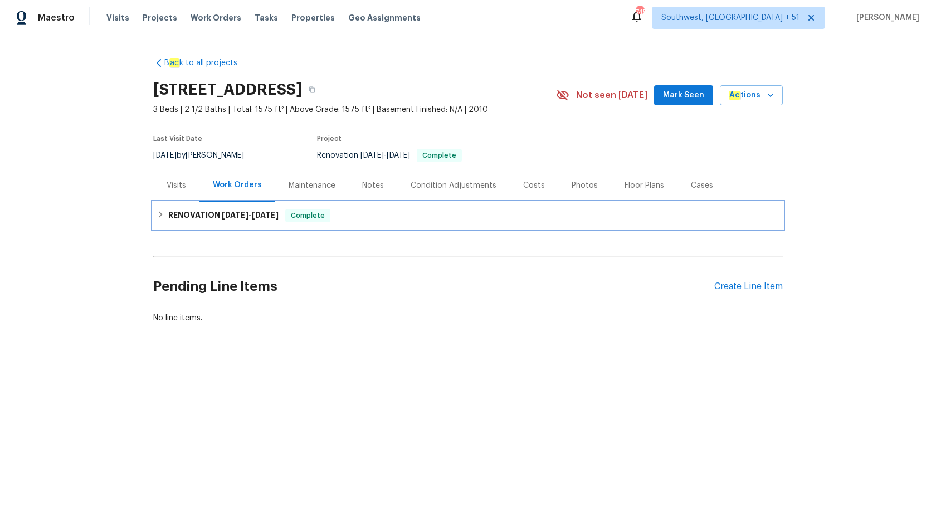
click at [263, 211] on span "10/6/25" at bounding box center [265, 215] width 27 height 8
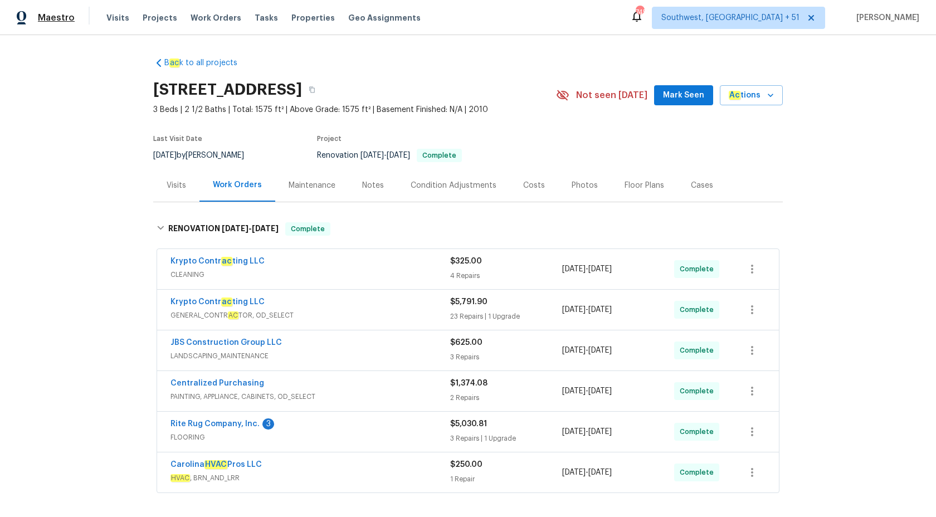
click at [55, 19] on span "Maestro" at bounding box center [56, 17] width 37 height 11
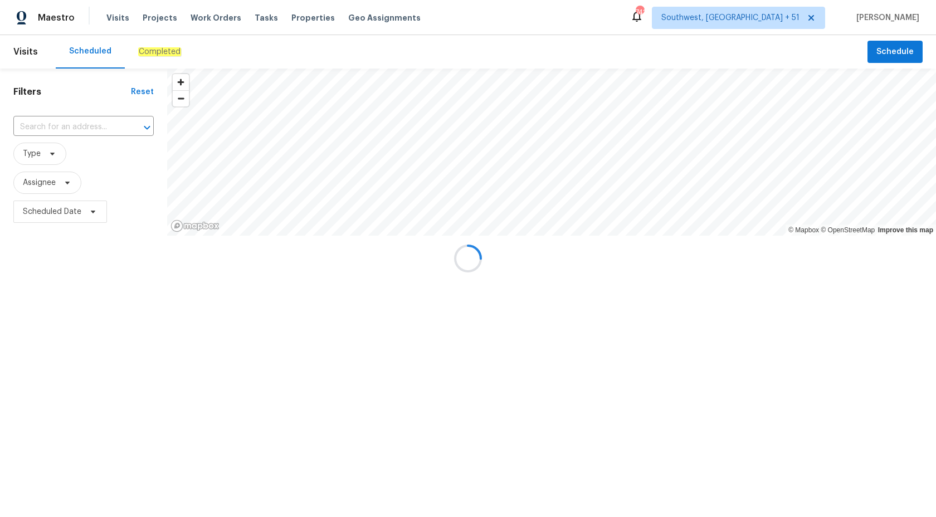
click at [142, 60] on div "Completed" at bounding box center [160, 51] width 70 height 33
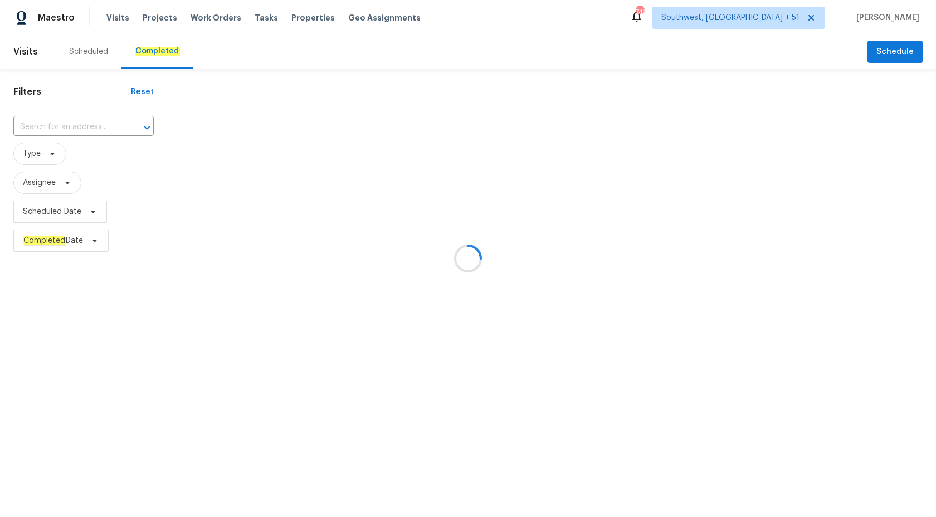
click at [50, 129] on div at bounding box center [468, 258] width 936 height 517
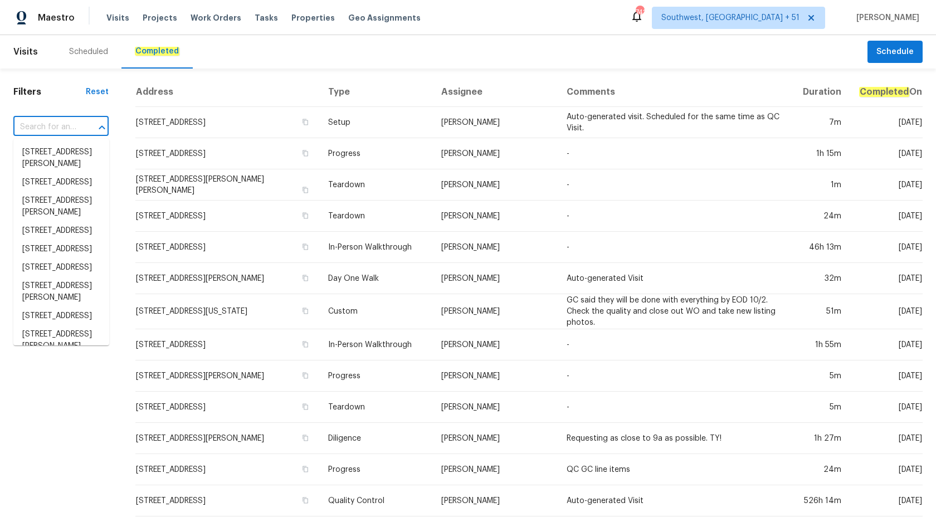
click at [54, 130] on input "text" at bounding box center [45, 127] width 64 height 17
paste input "1902 Stonewyck Ave, Kannapolis, NC 28081"
type input "1902 Stonewyck Ave, Kannapolis, NC 28081"
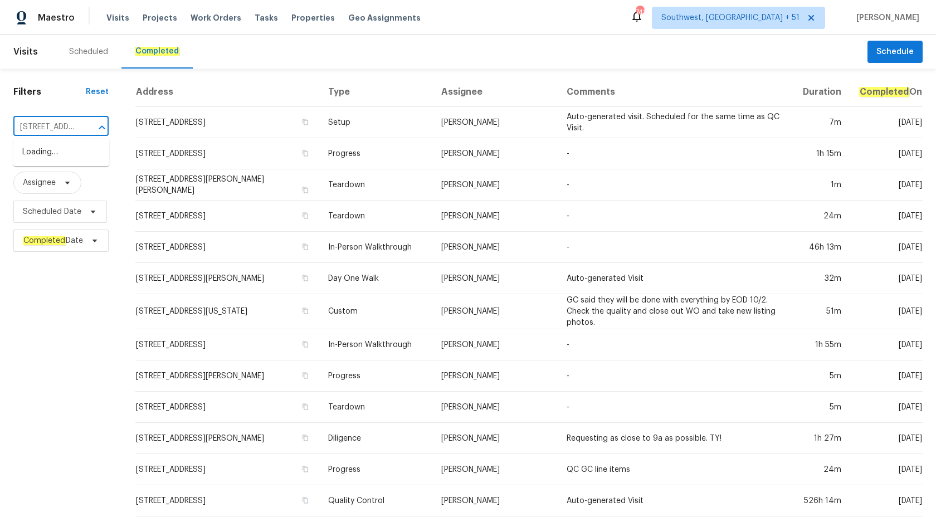
scroll to position [0, 100]
click at [57, 154] on li "1902 Stonewyck Ave, Kannapolis, NC 28081" at bounding box center [61, 152] width 96 height 18
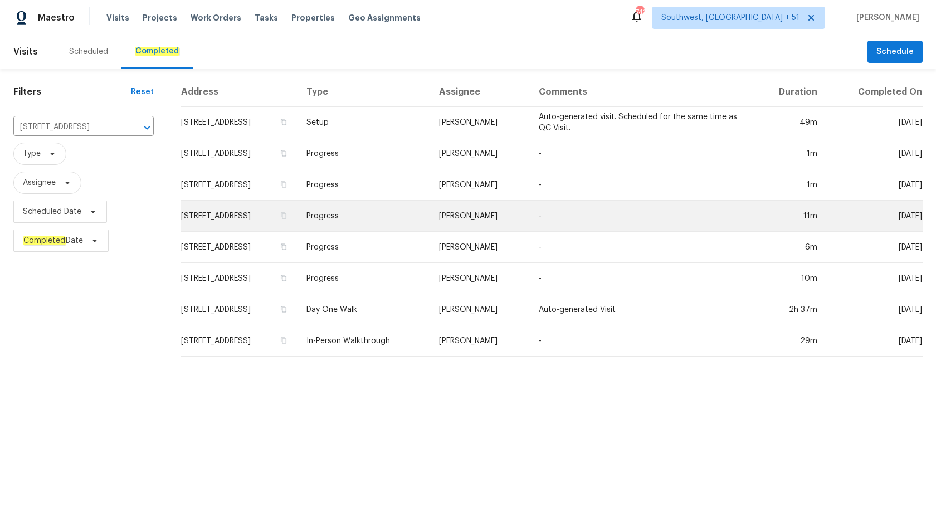
click at [499, 205] on td "Chip Hunter" at bounding box center [480, 216] width 100 height 31
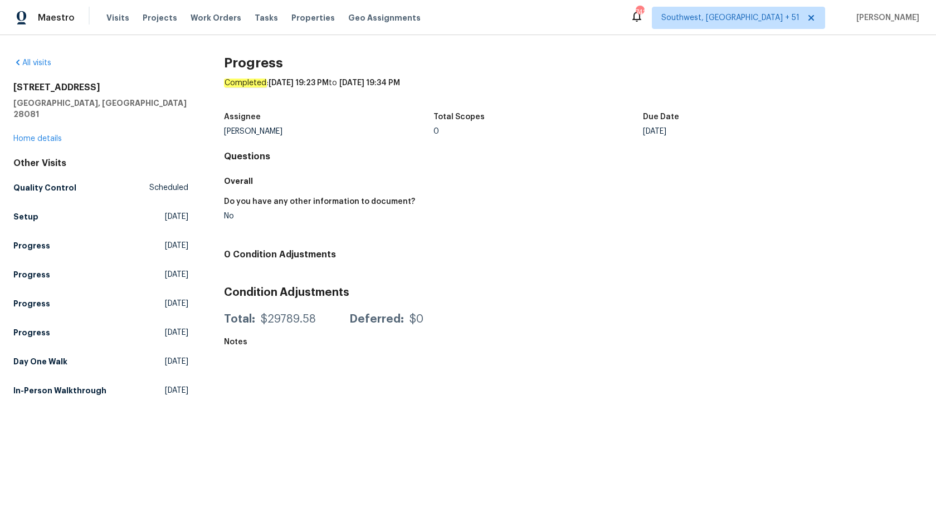
click at [66, 8] on div "Maestro" at bounding box center [37, 18] width 75 height 22
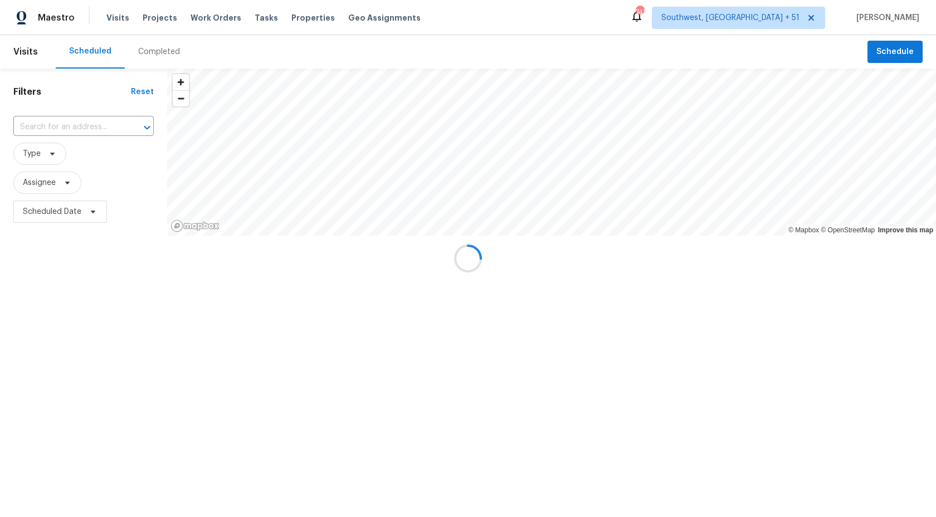
click at [153, 61] on div at bounding box center [468, 258] width 936 height 517
click at [172, 50] on div at bounding box center [468, 258] width 936 height 517
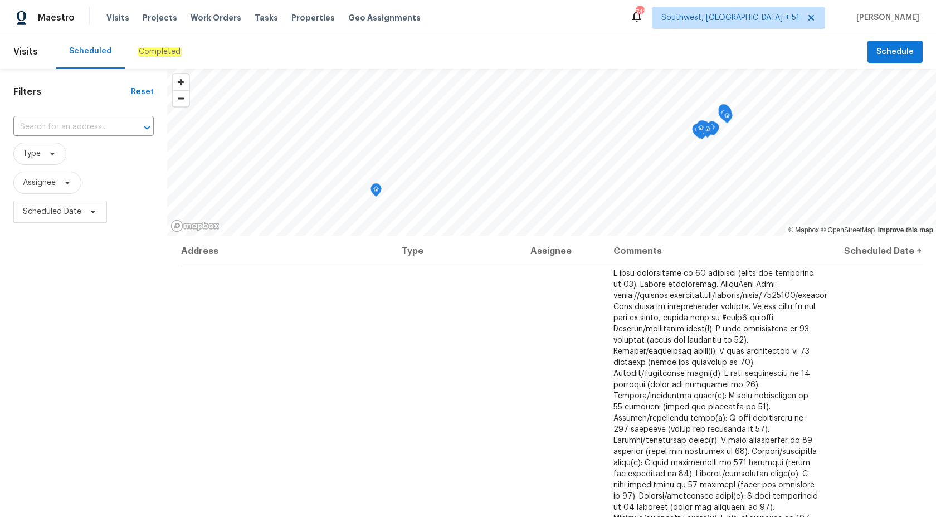
click at [172, 51] on em "Completed" at bounding box center [159, 51] width 43 height 9
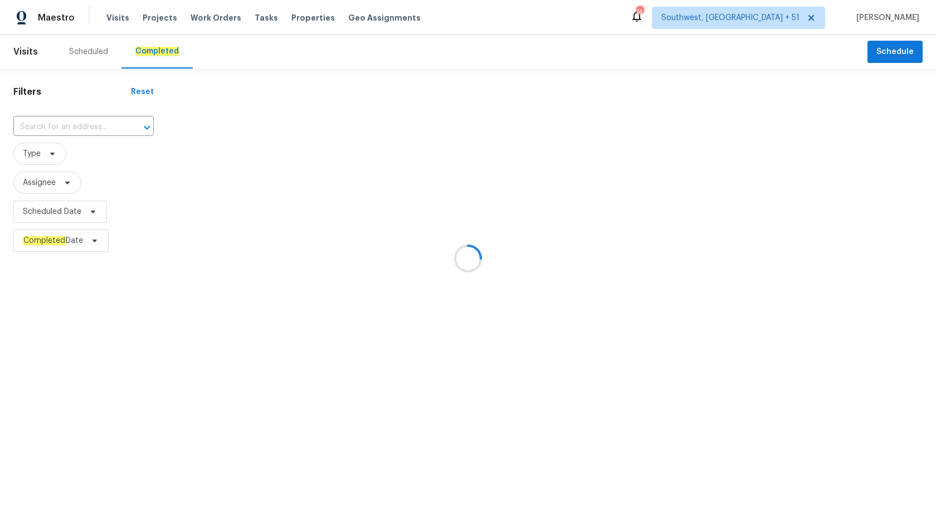
click at [52, 129] on div at bounding box center [468, 258] width 936 height 517
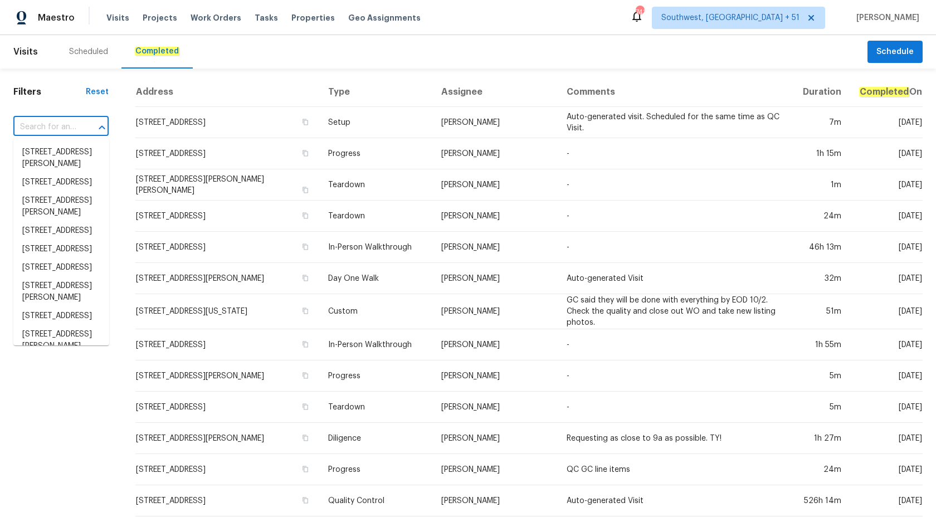
click at [53, 129] on input "text" at bounding box center [45, 127] width 64 height 17
paste input "[STREET_ADDRESS]"
type input "[STREET_ADDRESS]"
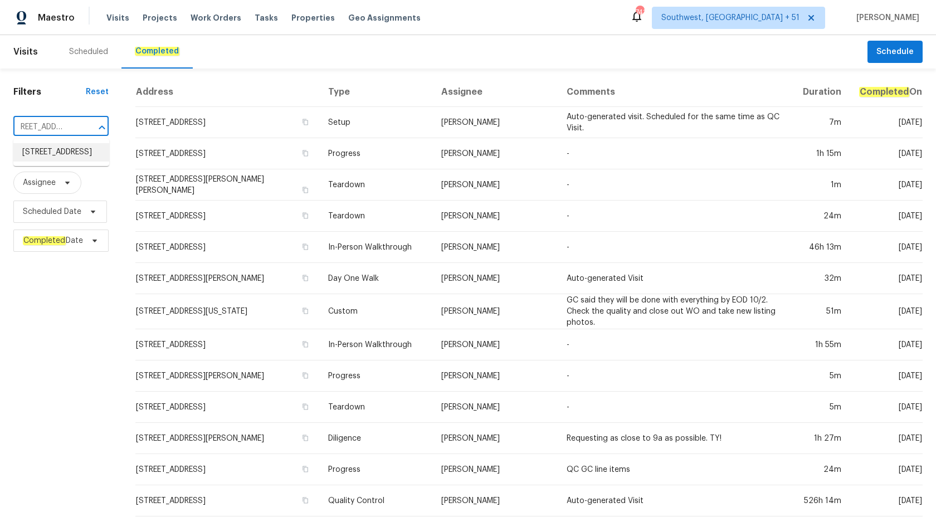
click at [59, 148] on li "2813 Faircroft Way, Monroe, NC 28110" at bounding box center [61, 152] width 96 height 18
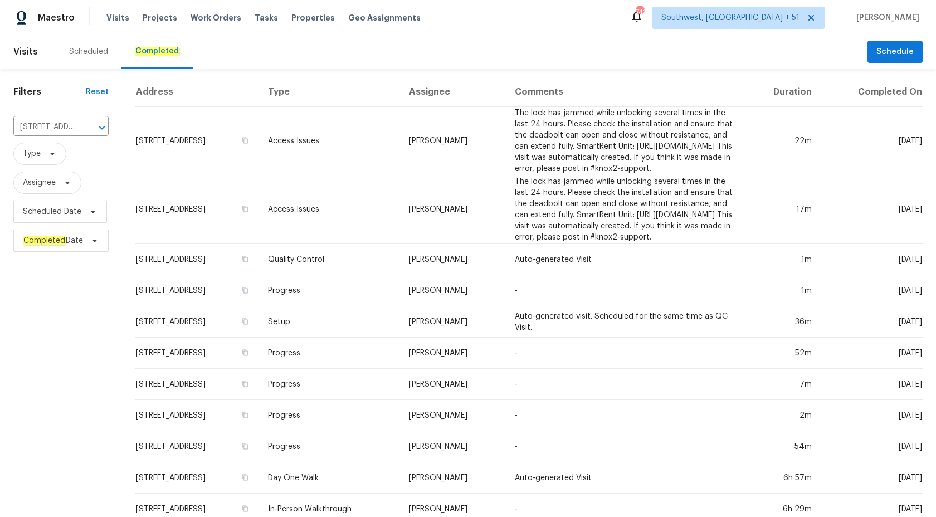
click at [439, 191] on td "Matthew Barnhart" at bounding box center [453, 210] width 106 height 69
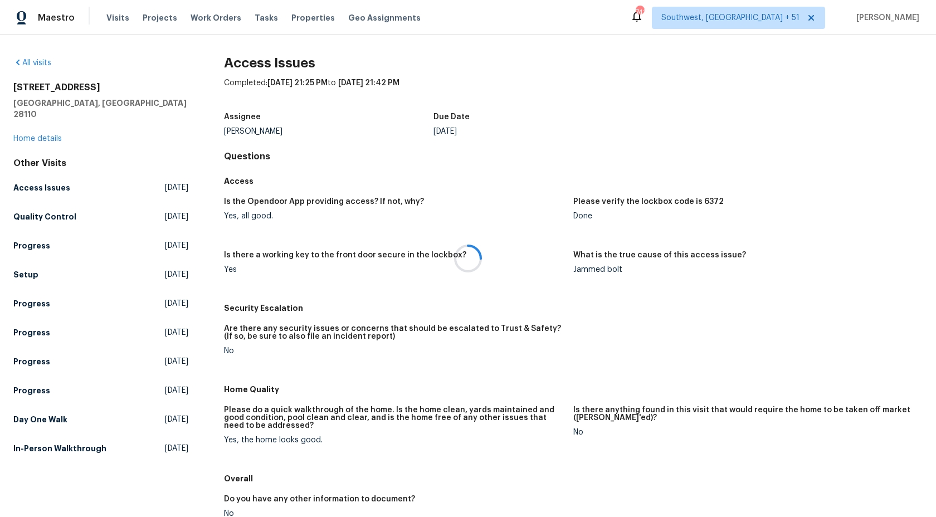
click at [31, 84] on div at bounding box center [468, 258] width 936 height 517
click at [28, 135] on link "Home details" at bounding box center [37, 139] width 48 height 8
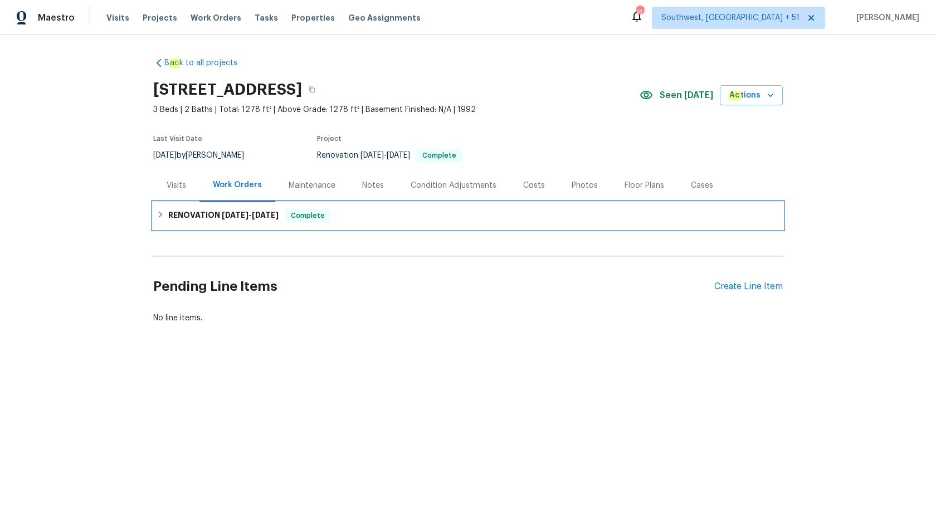
click at [252, 217] on span "9/16/25 - 10/2/25" at bounding box center [250, 215] width 57 height 8
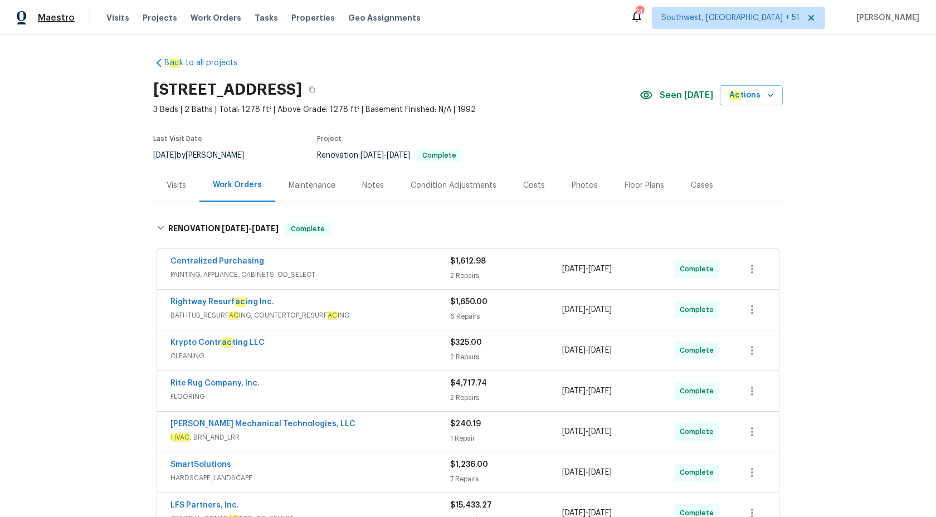
click at [66, 12] on span "Maestro" at bounding box center [56, 17] width 37 height 11
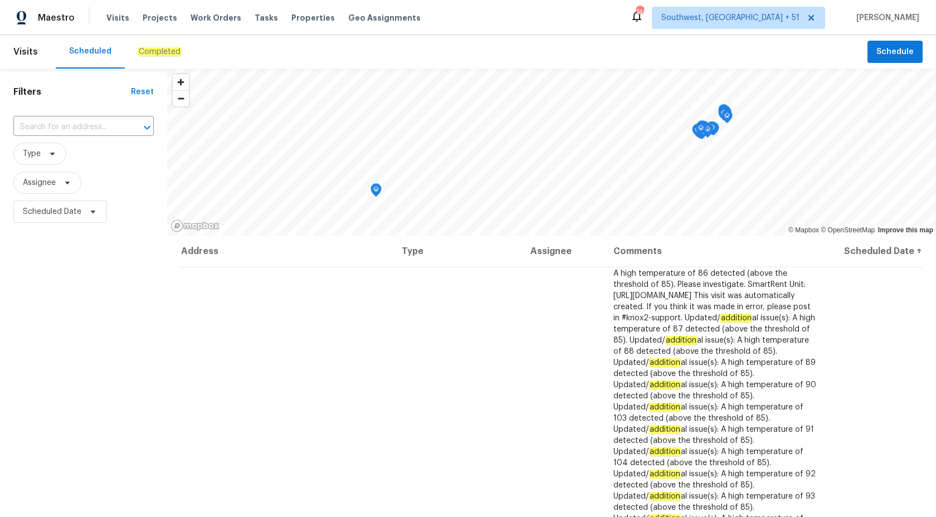
click at [138, 55] on em "Completed" at bounding box center [159, 51] width 43 height 9
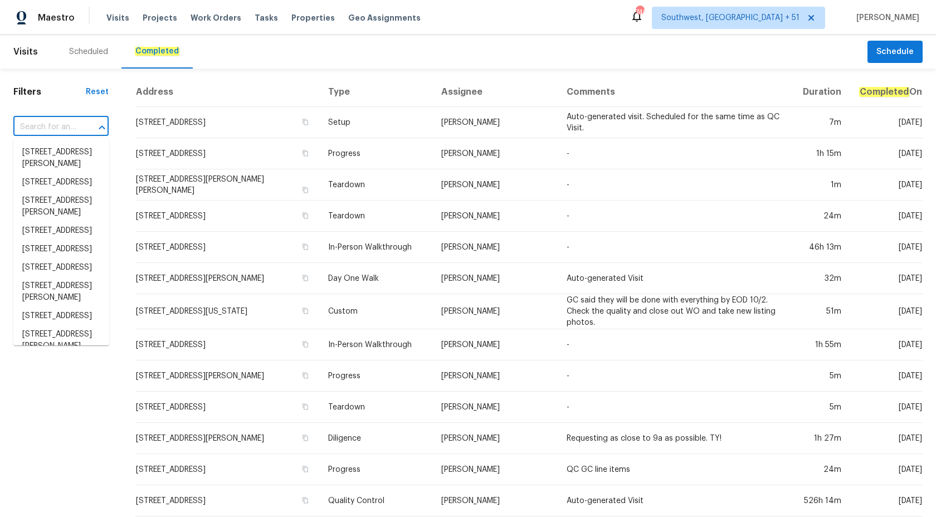
click at [50, 125] on input "text" at bounding box center [45, 127] width 64 height 17
paste input "9065 Cinnabay Dr, Charlotte, NC 28216"
type input "9065 Cinnabay Dr, Charlotte, NC 28216"
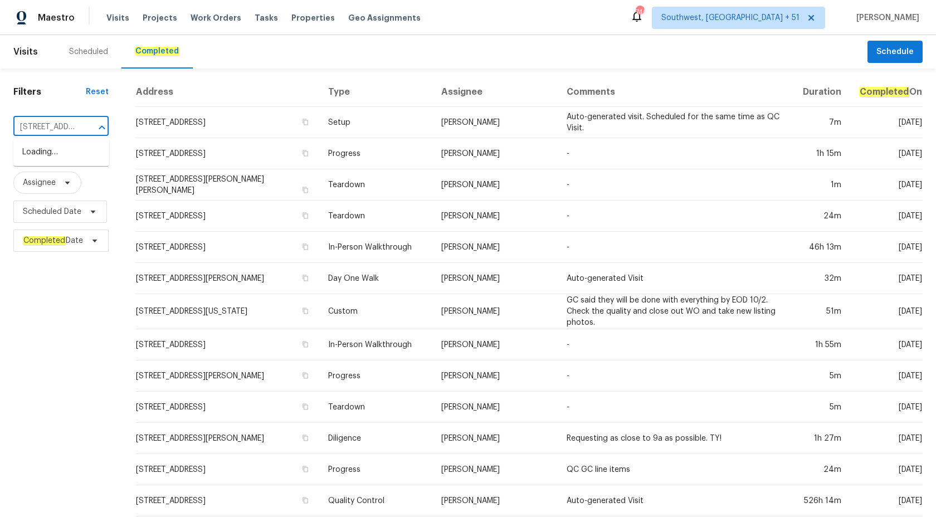
scroll to position [0, 85]
click at [56, 152] on li "9065 Cinnabay Dr, Charlotte, NC 28216" at bounding box center [61, 152] width 96 height 18
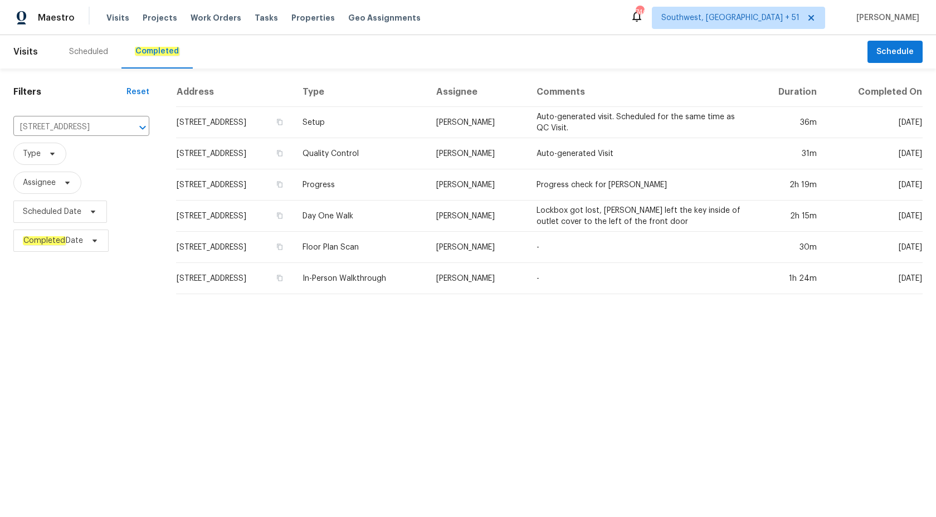
click at [385, 171] on td "Progress" at bounding box center [361, 184] width 134 height 31
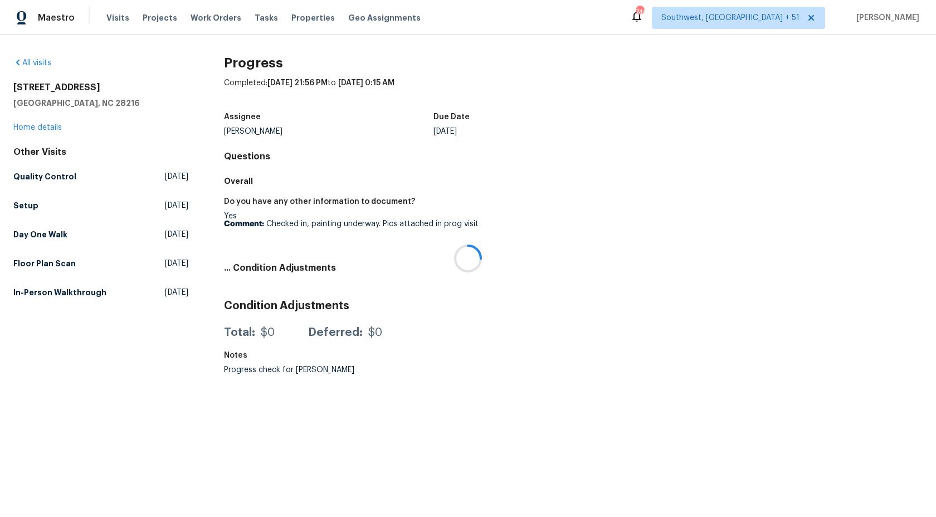
click at [33, 133] on div at bounding box center [468, 258] width 936 height 517
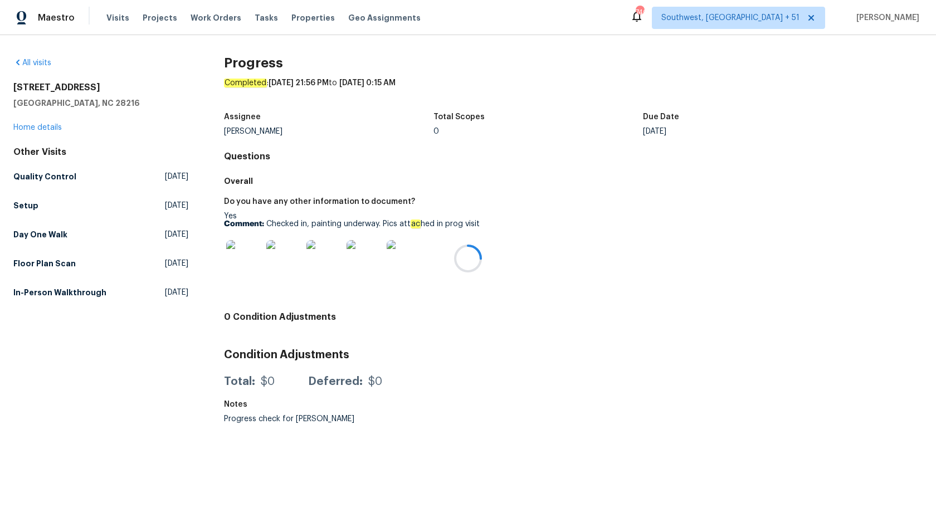
click at [41, 127] on div at bounding box center [468, 258] width 936 height 517
click at [51, 391] on div "All visits 9065 Cinnabay Dr Charlotte, NC 28216 Home details Other Visits Quali…" at bounding box center [100, 243] width 175 height 372
click at [33, 128] on link "Home details" at bounding box center [37, 128] width 48 height 8
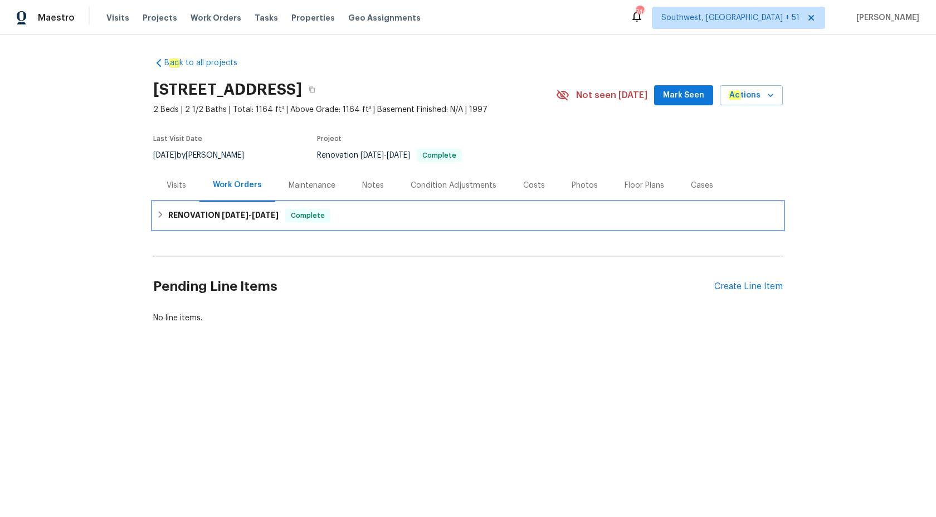
click at [257, 213] on span "10/2/25" at bounding box center [265, 215] width 27 height 8
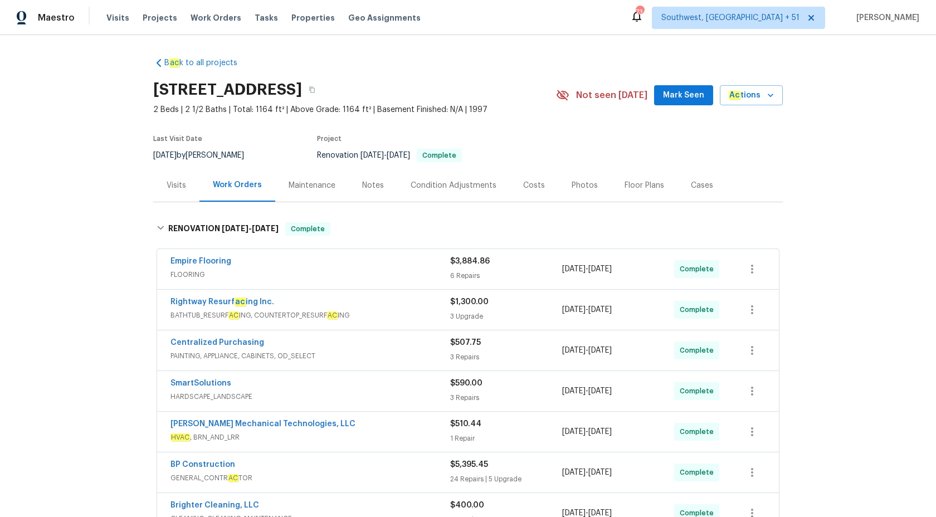
click at [164, 193] on div "Visits" at bounding box center [176, 185] width 46 height 33
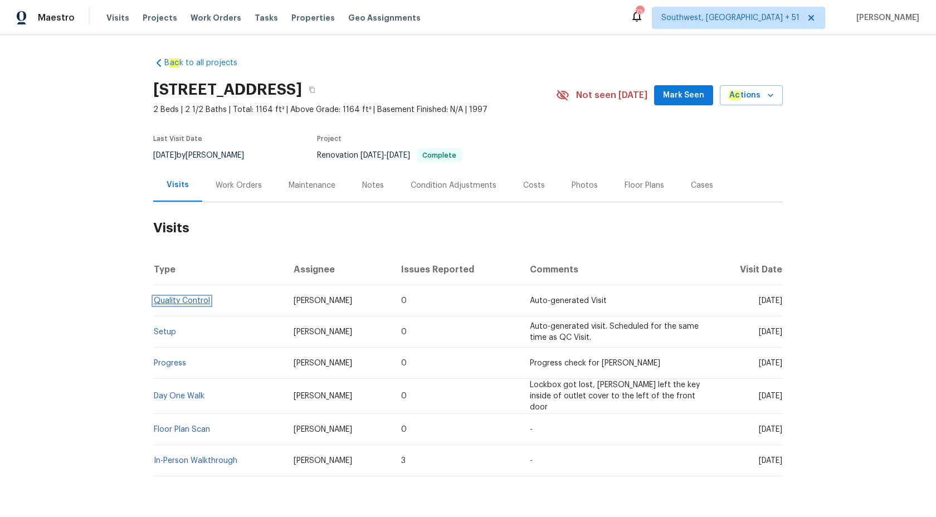
click at [173, 303] on link "Quality Control" at bounding box center [182, 301] width 56 height 8
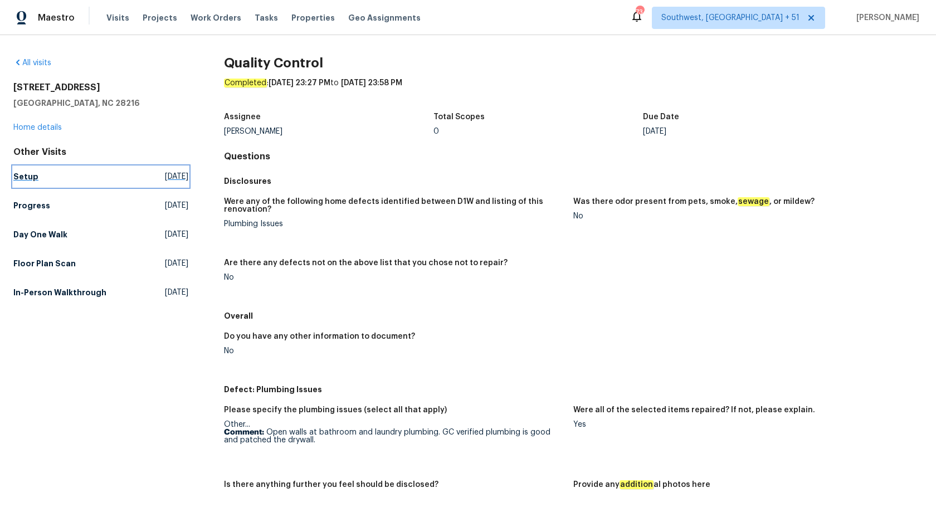
click at [26, 174] on h5 "Setup" at bounding box center [25, 176] width 25 height 11
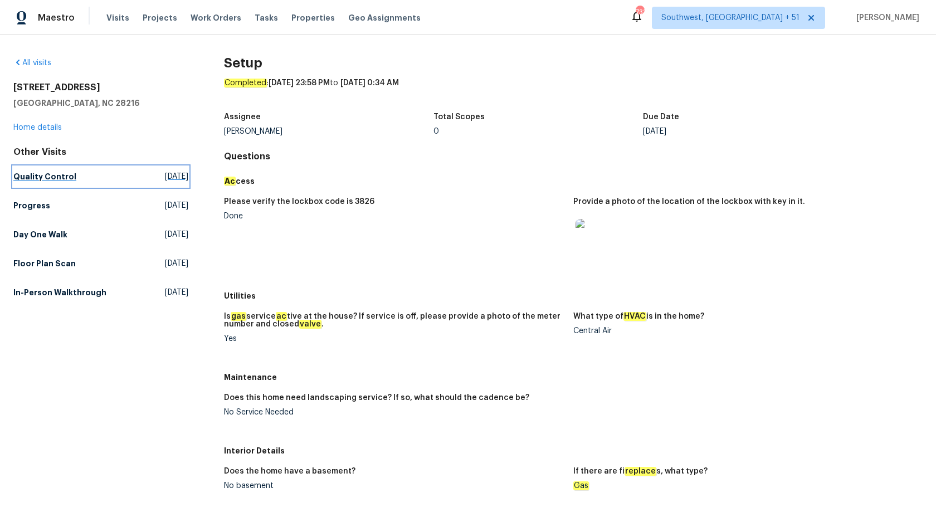
click at [48, 178] on h5 "Quality Control" at bounding box center [44, 176] width 63 height 11
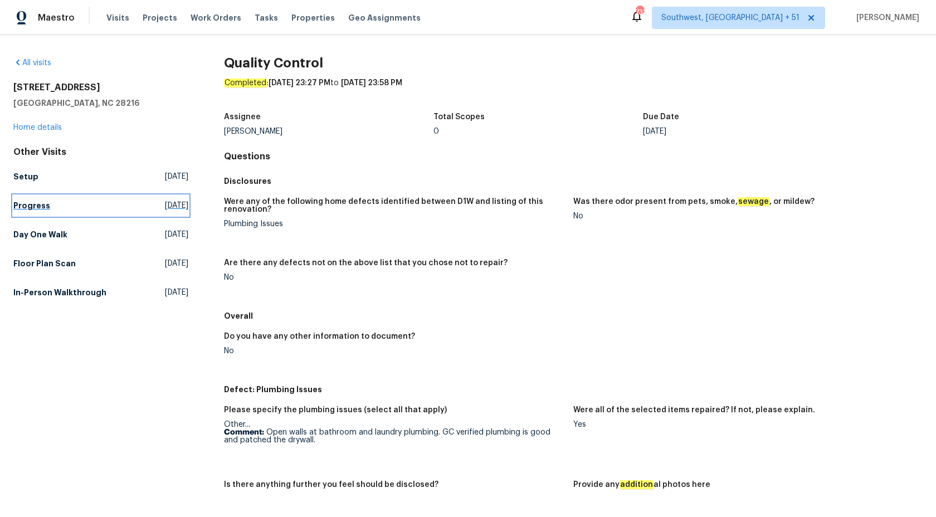
click at [31, 204] on h5 "Progress" at bounding box center [31, 205] width 37 height 11
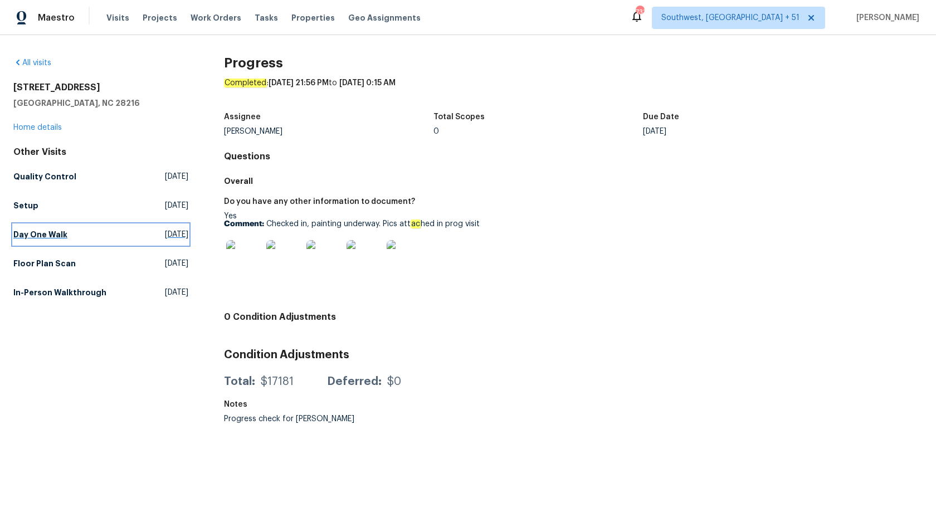
click at [33, 234] on h5 "Day One Walk" at bounding box center [40, 234] width 54 height 11
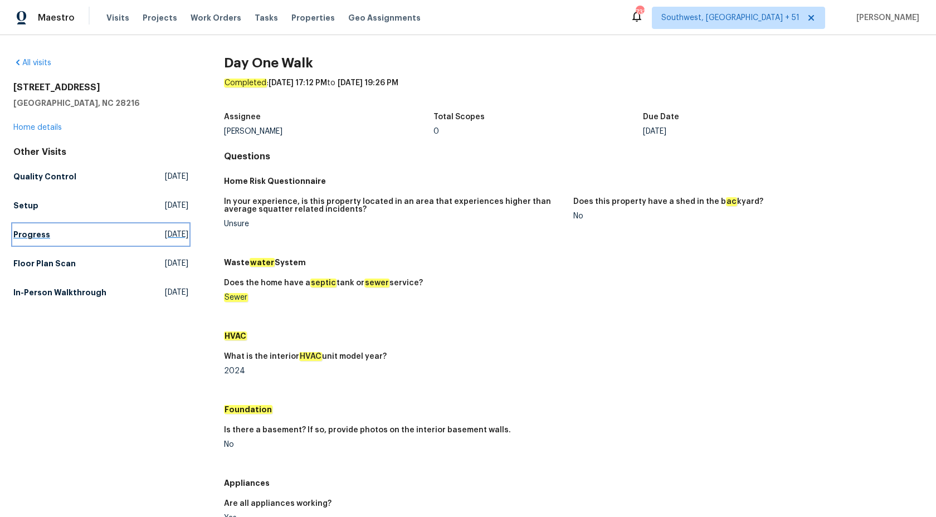
click at [46, 232] on h5 "Progress" at bounding box center [31, 234] width 37 height 11
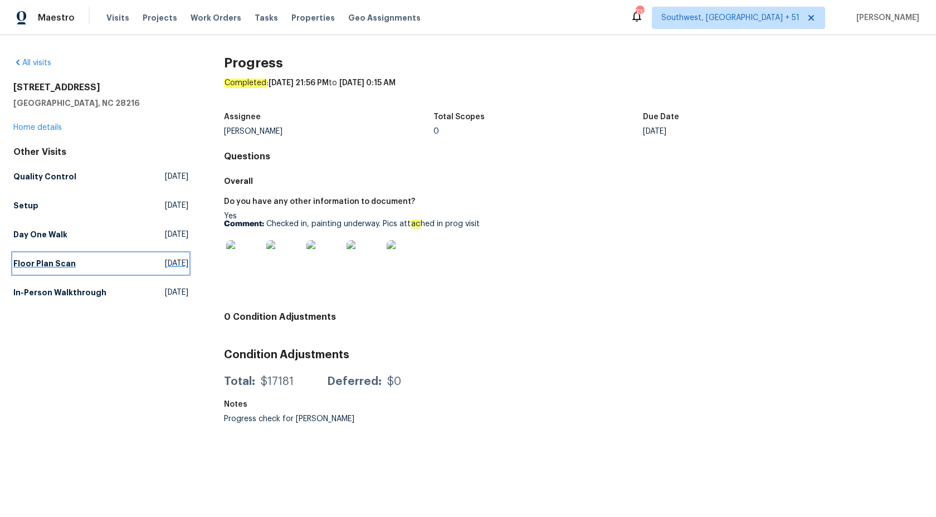
click at [46, 270] on link "Floor Plan Scan Tue, Sep 23 2025" at bounding box center [100, 264] width 175 height 20
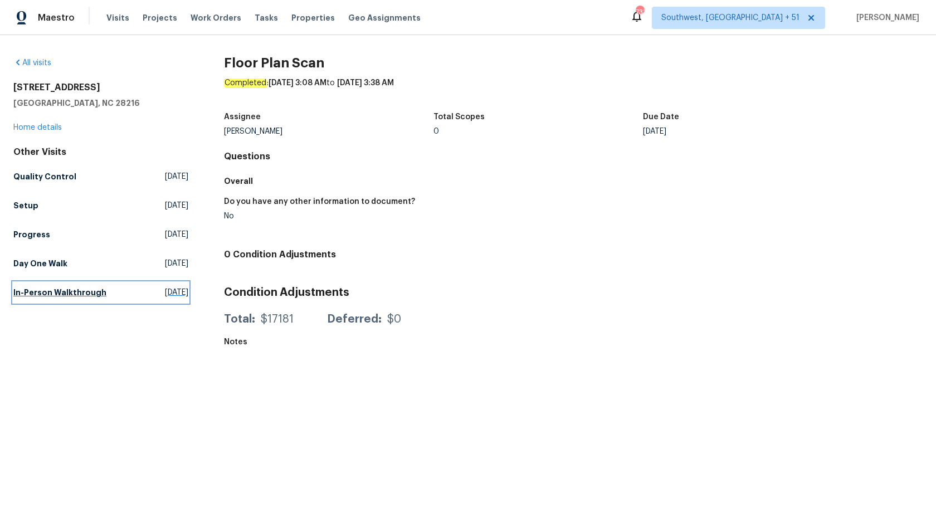
click at [36, 291] on h5 "In-Person Walkthrough" at bounding box center [59, 292] width 93 height 11
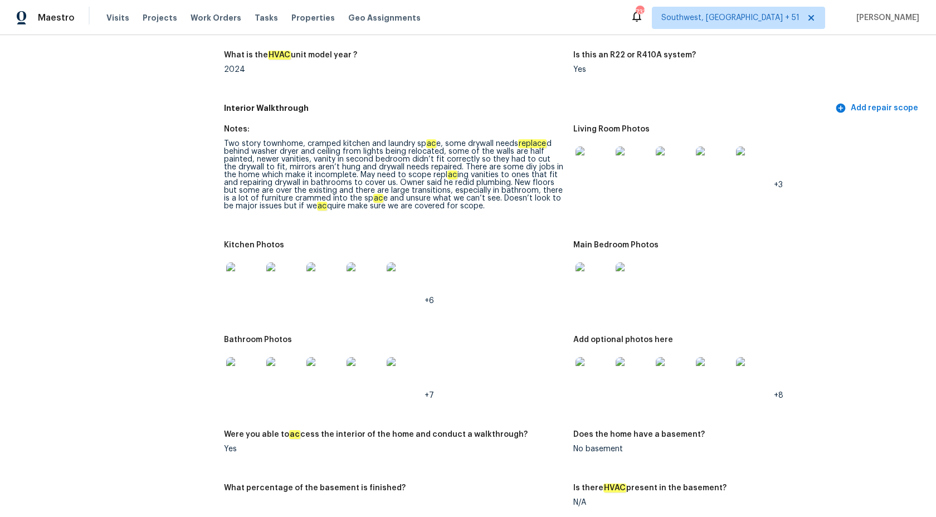
scroll to position [1104, 0]
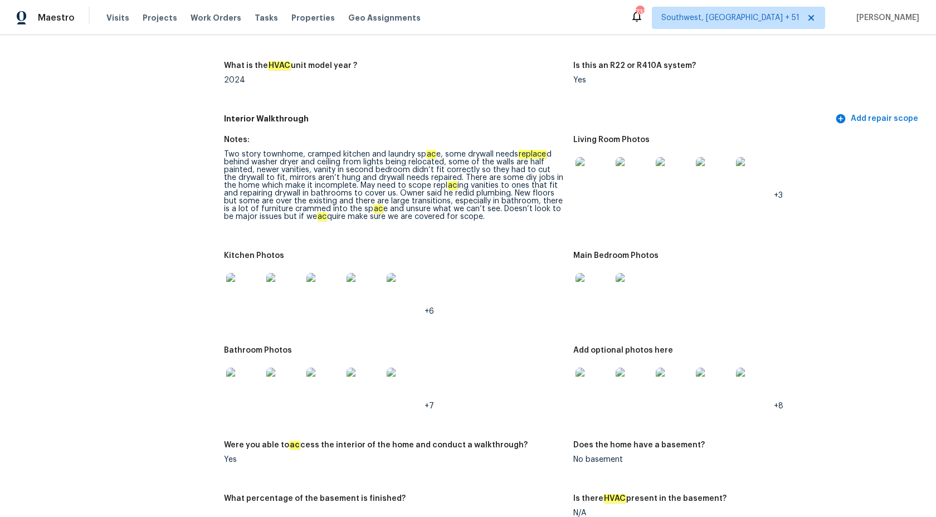
click at [782, 193] on span "+3" at bounding box center [778, 196] width 9 height 8
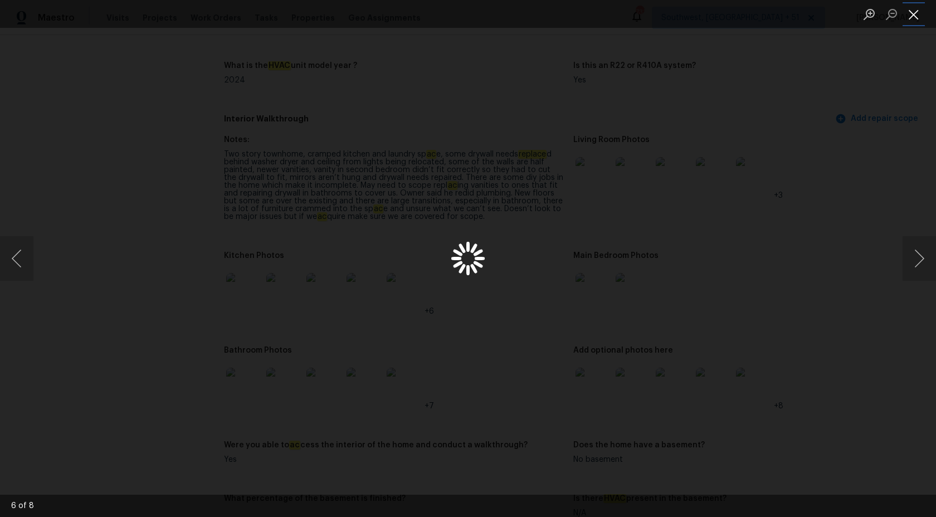
click at [918, 14] on button "Close lightbox" at bounding box center [914, 14] width 22 height 20
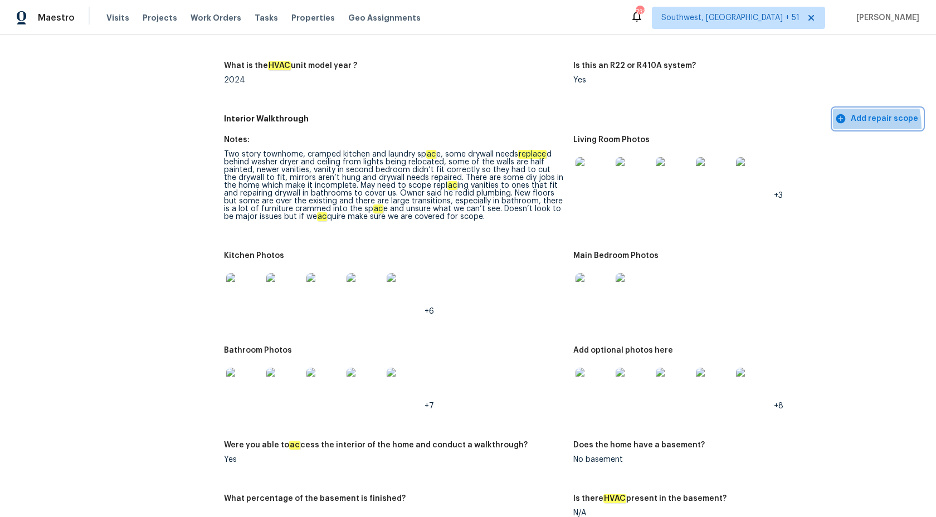
click at [842, 127] on button "Add repair scope" at bounding box center [878, 119] width 90 height 21
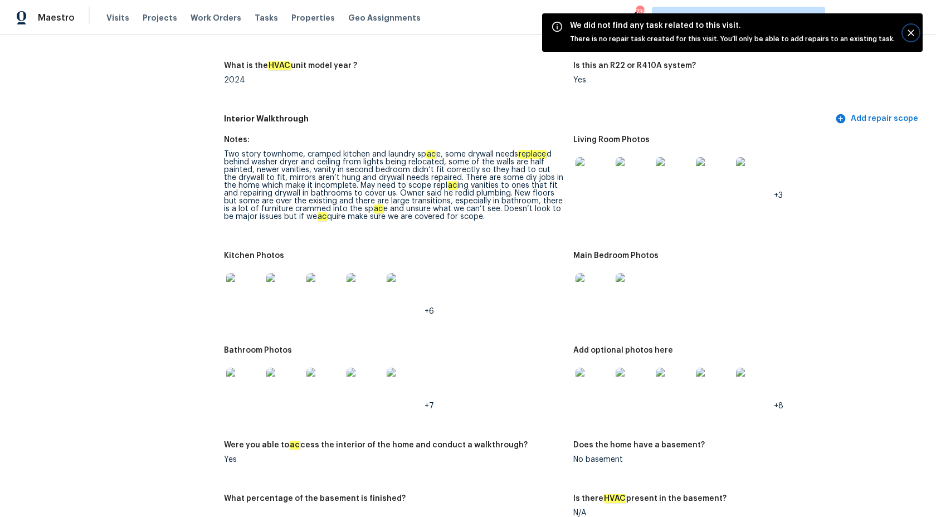
click at [909, 26] on button "Close" at bounding box center [911, 33] width 14 height 14
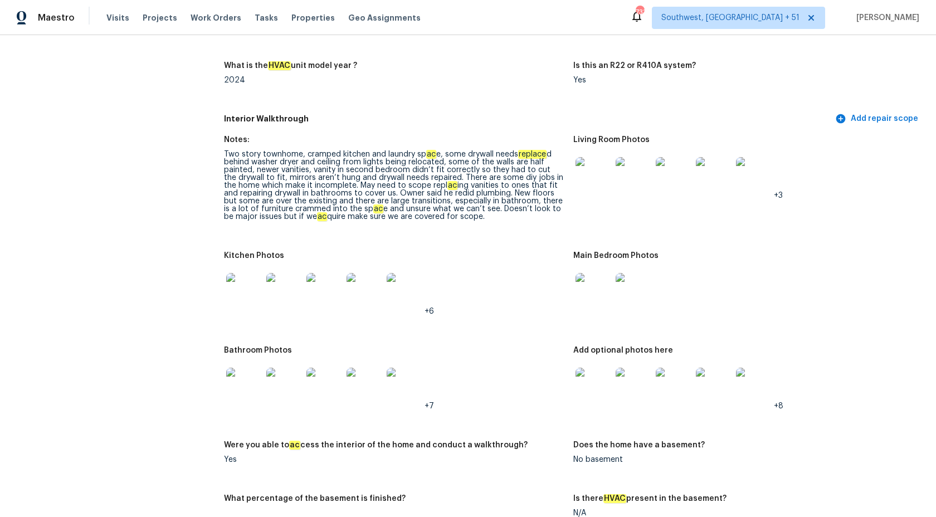
click at [872, 103] on div "Notes: Take 1 photo of the system label with the serial number What is the HVAC…" at bounding box center [573, 34] width 699 height 148
click at [873, 118] on span "Add repair scope" at bounding box center [878, 119] width 81 height 14
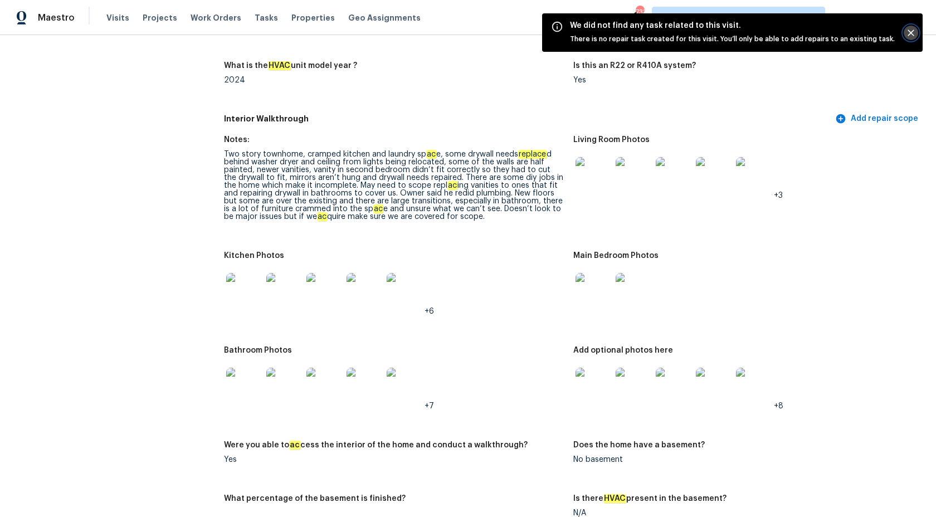
click at [911, 36] on icon "Close" at bounding box center [911, 32] width 11 height 11
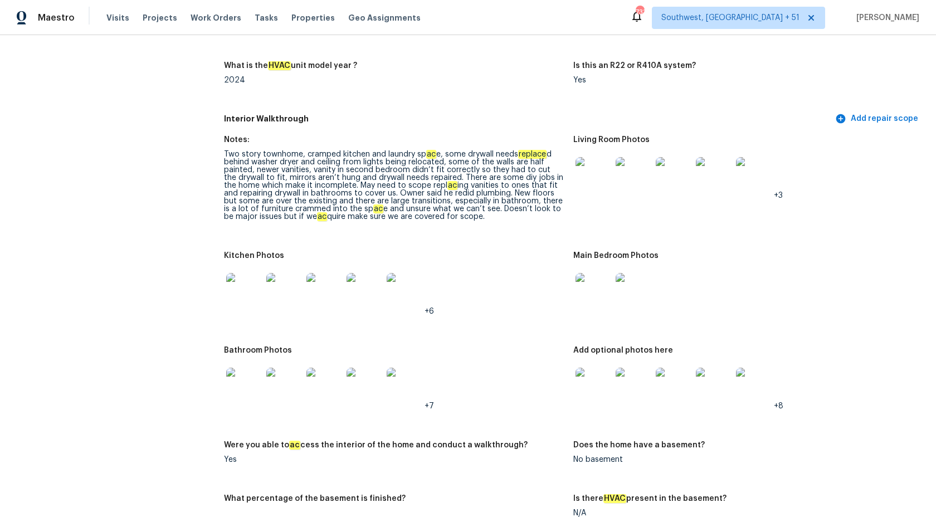
click at [887, 275] on div at bounding box center [743, 290] width 340 height 49
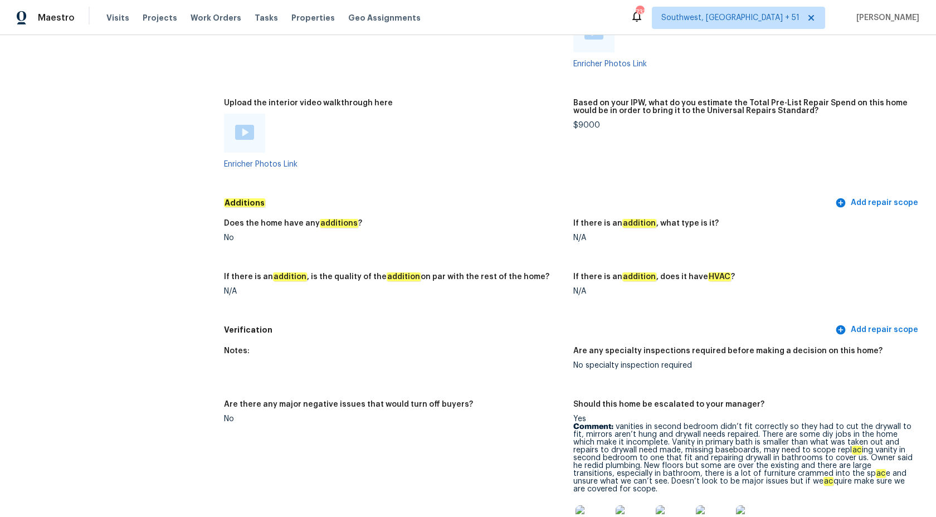
scroll to position [2513, 0]
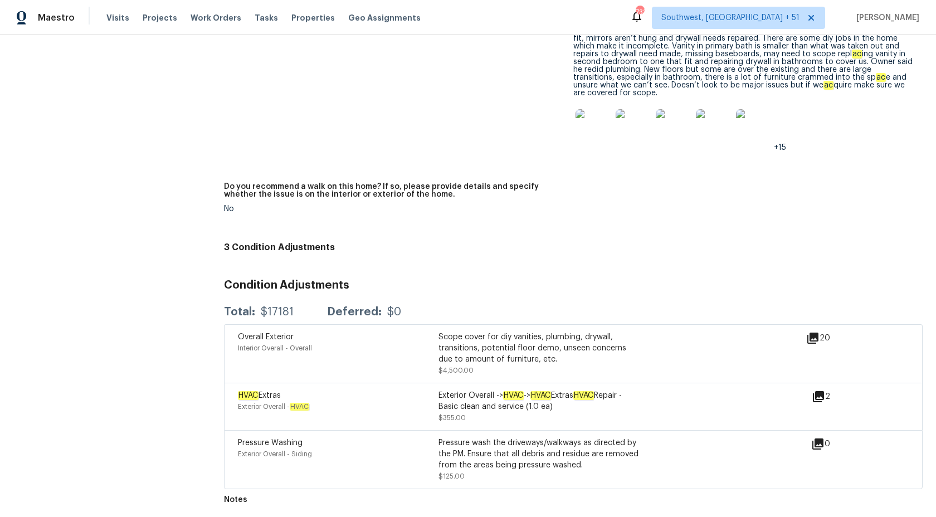
click at [585, 405] on div "Exterior Overall -> HVAC -> HVAC Extras HVAC Repair - Basic clean and service (…" at bounding box center [539, 401] width 201 height 22
click at [814, 397] on icon at bounding box center [818, 396] width 11 height 11
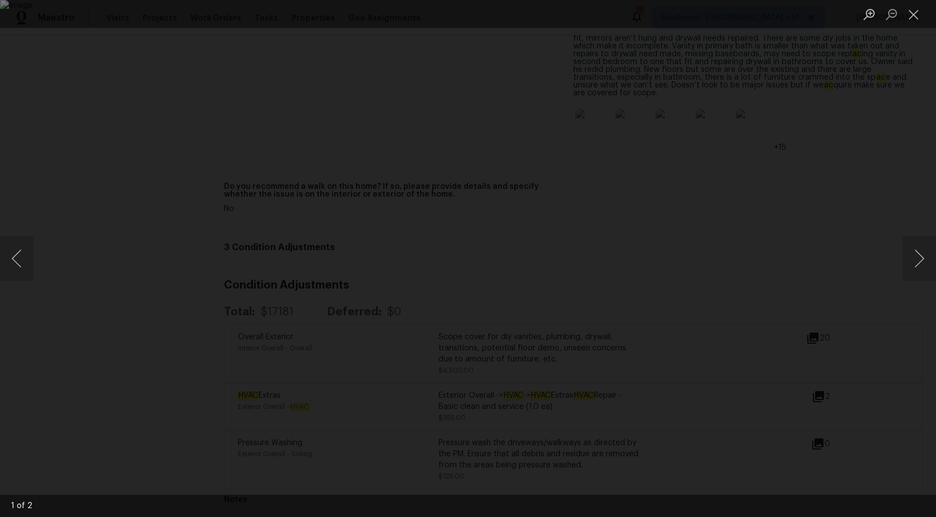
click at [778, 116] on div "Lightbox" at bounding box center [468, 258] width 936 height 517
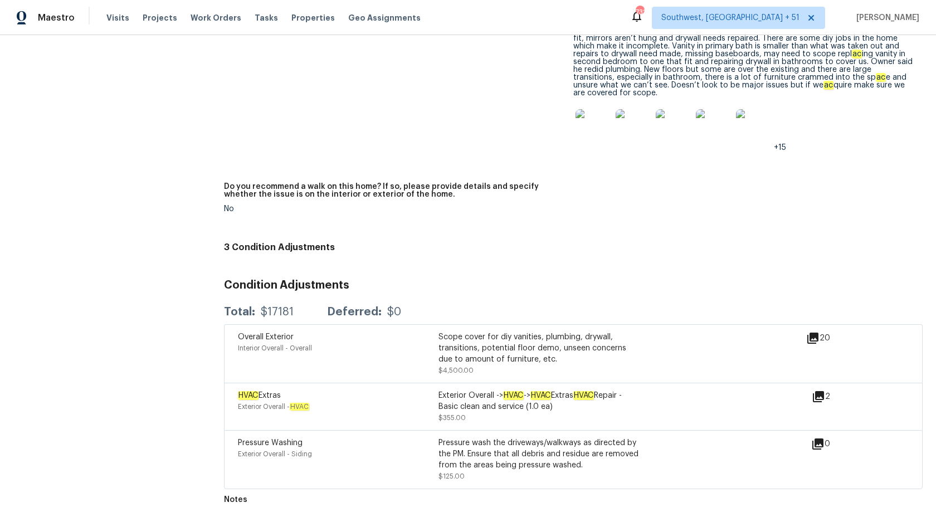
click at [831, 170] on div "Notes: Are any specialty inspections required before making a decision on this …" at bounding box center [573, 90] width 699 height 293
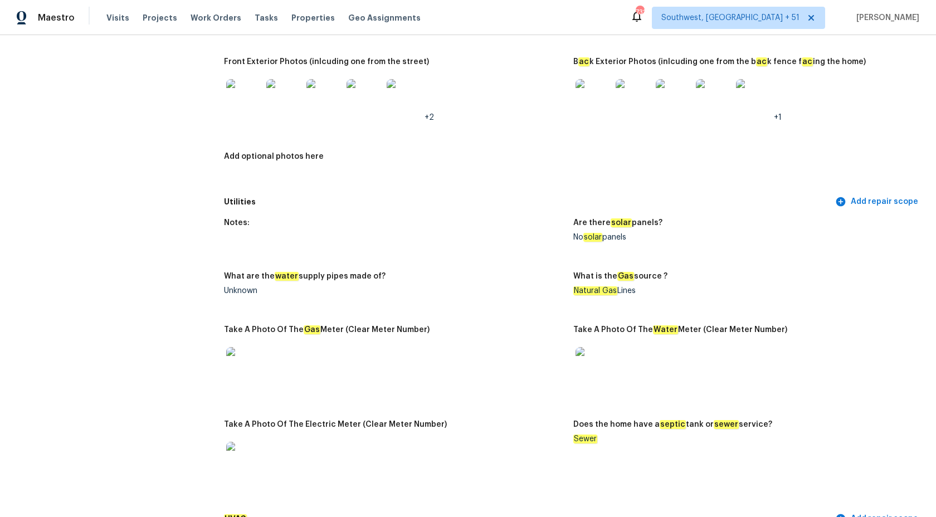
click at [786, 268] on div "Notes: Are there solar panels? No solar panels What are the water supply pipes …" at bounding box center [573, 360] width 699 height 296
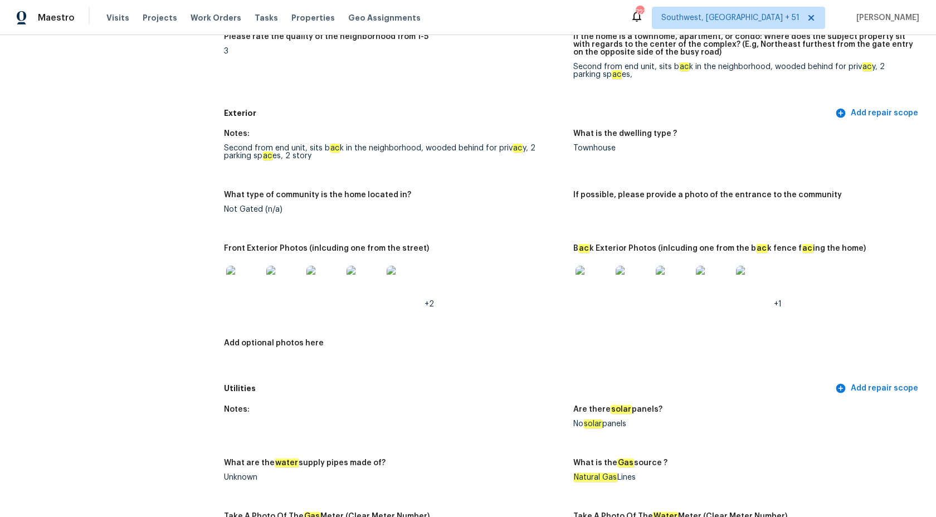
scroll to position [0, 0]
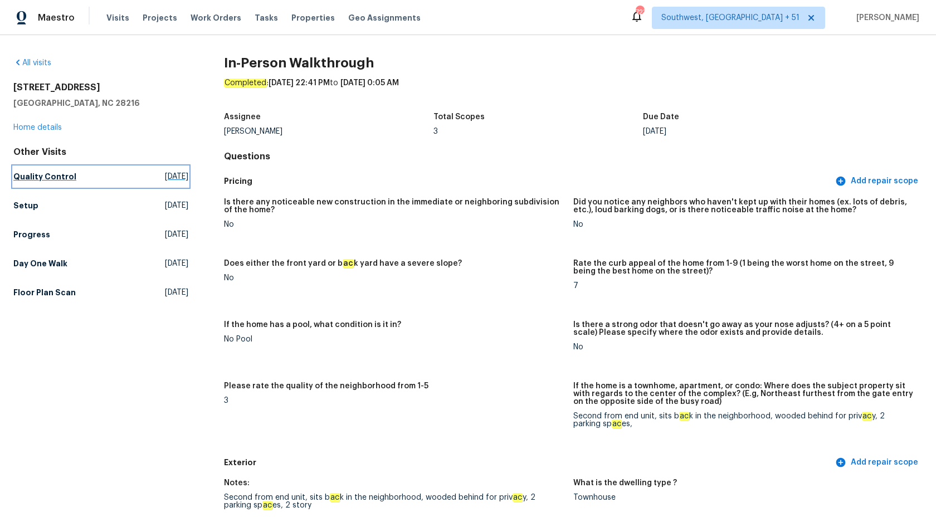
click at [34, 175] on h5 "Quality Control" at bounding box center [44, 176] width 63 height 11
click at [34, 200] on h5 "Setup" at bounding box center [25, 205] width 25 height 11
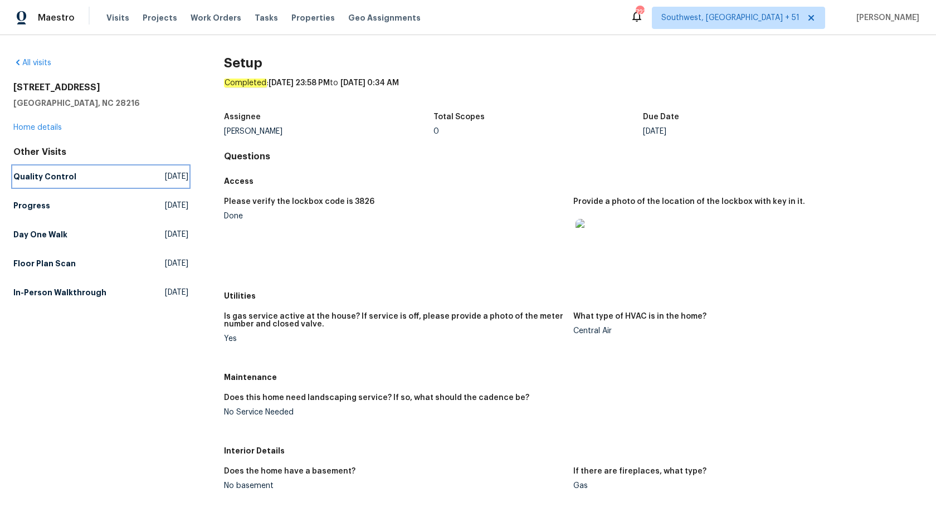
click at [34, 175] on h5 "Quality Control" at bounding box center [44, 176] width 63 height 11
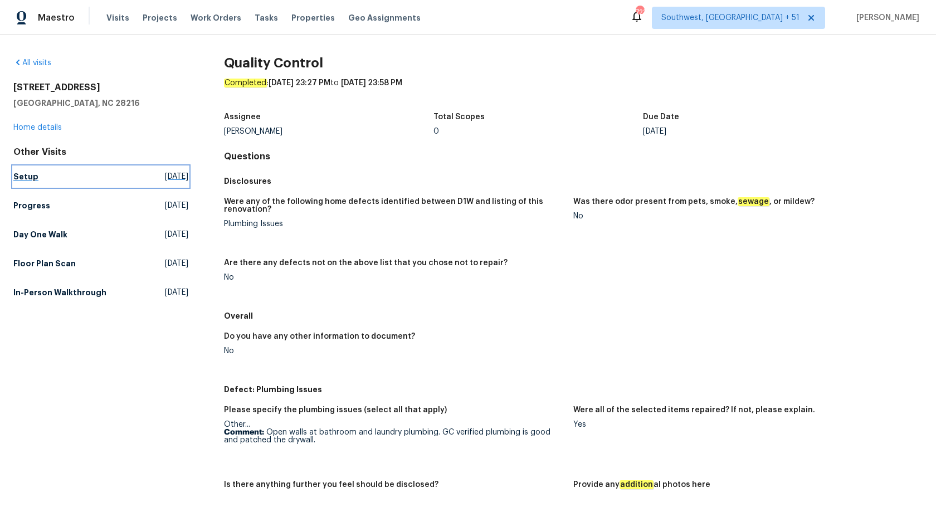
click at [25, 178] on h5 "Setup" at bounding box center [25, 176] width 25 height 11
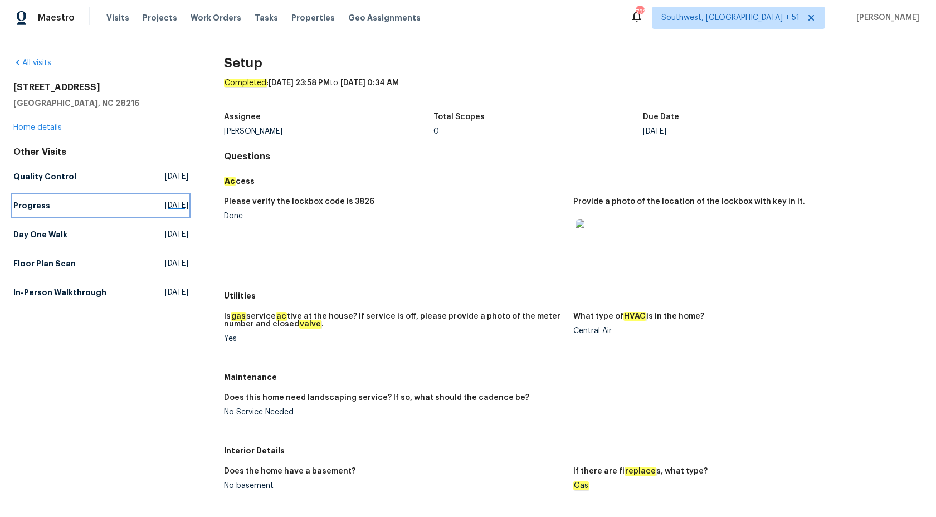
click at [20, 201] on h5 "Progress" at bounding box center [31, 205] width 37 height 11
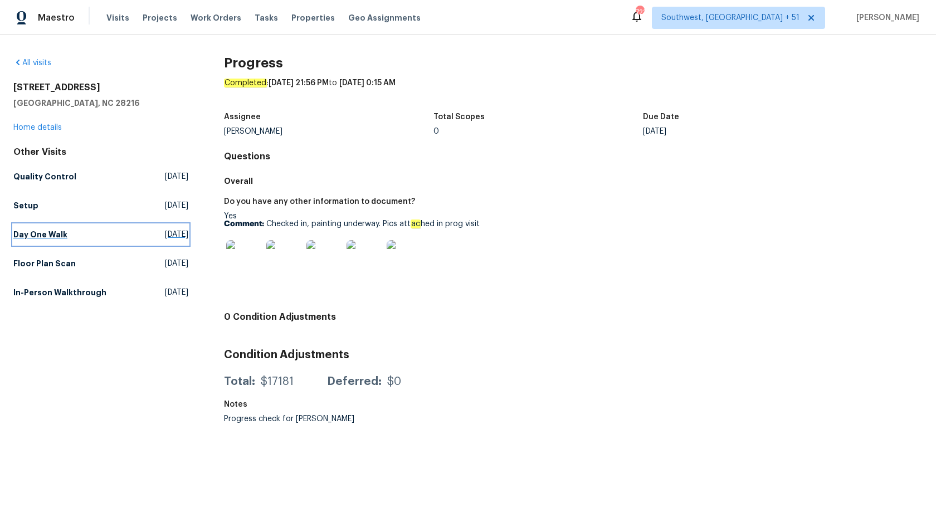
click at [35, 239] on h5 "Day One Walk" at bounding box center [40, 234] width 54 height 11
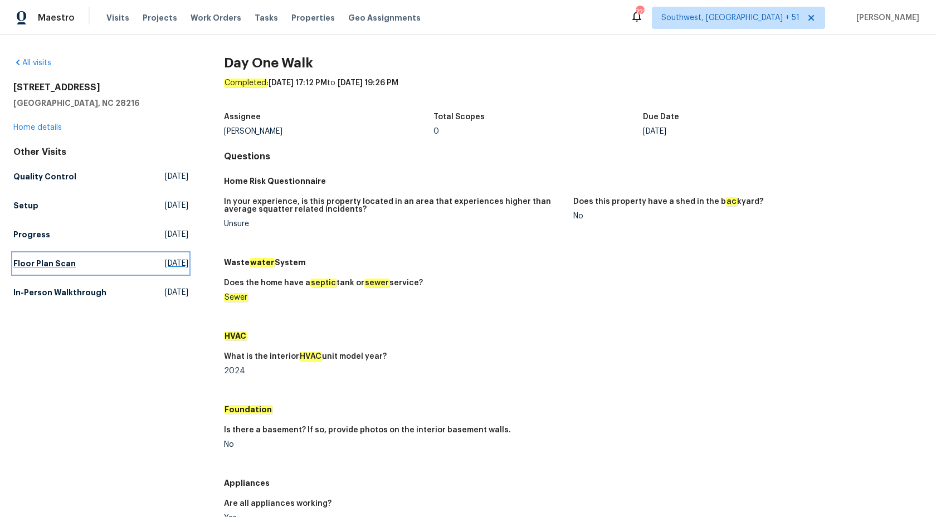
click at [36, 264] on h5 "Floor Plan Scan" at bounding box center [44, 263] width 62 height 11
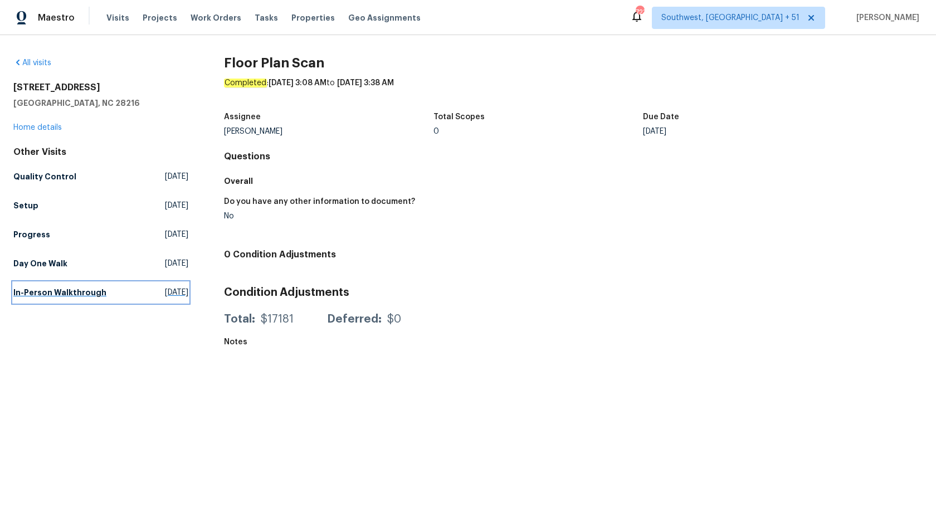
click at [90, 290] on h5 "In-Person Walkthrough" at bounding box center [59, 292] width 93 height 11
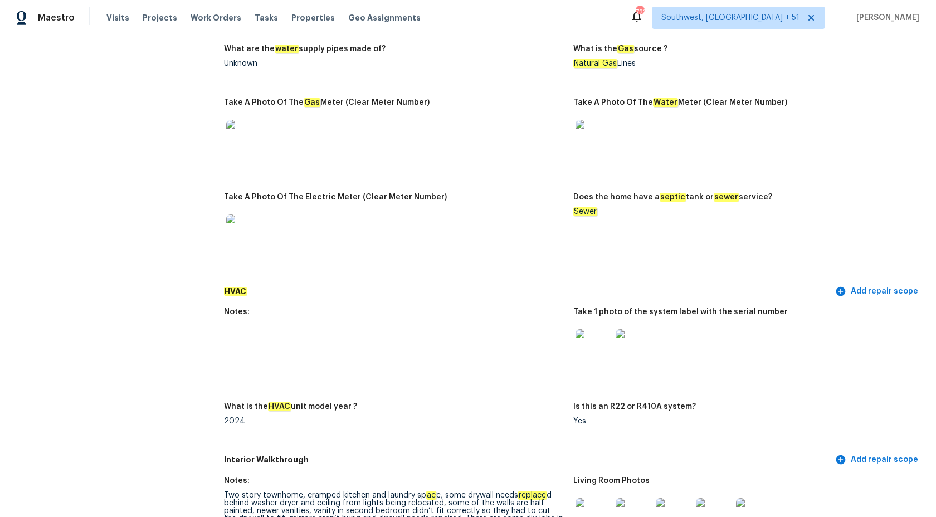
scroll to position [66, 0]
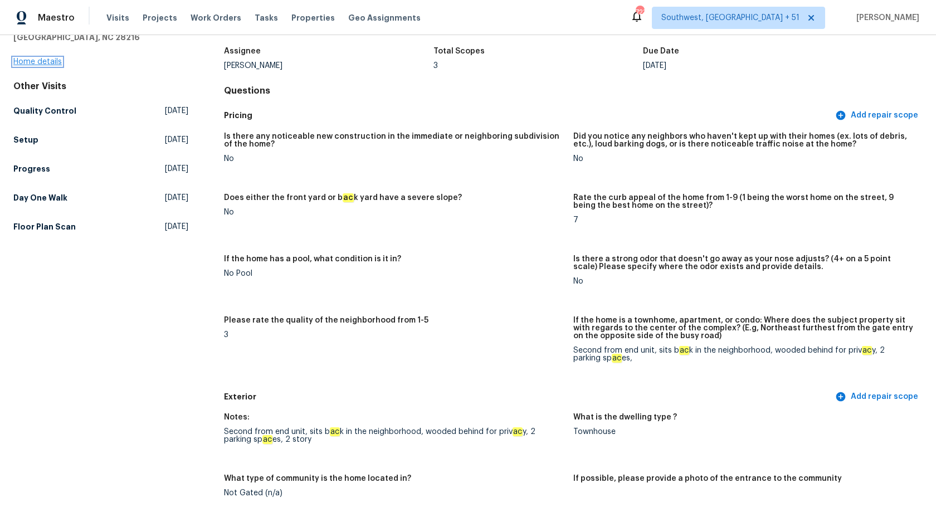
click at [30, 62] on link "Home details" at bounding box center [37, 62] width 48 height 8
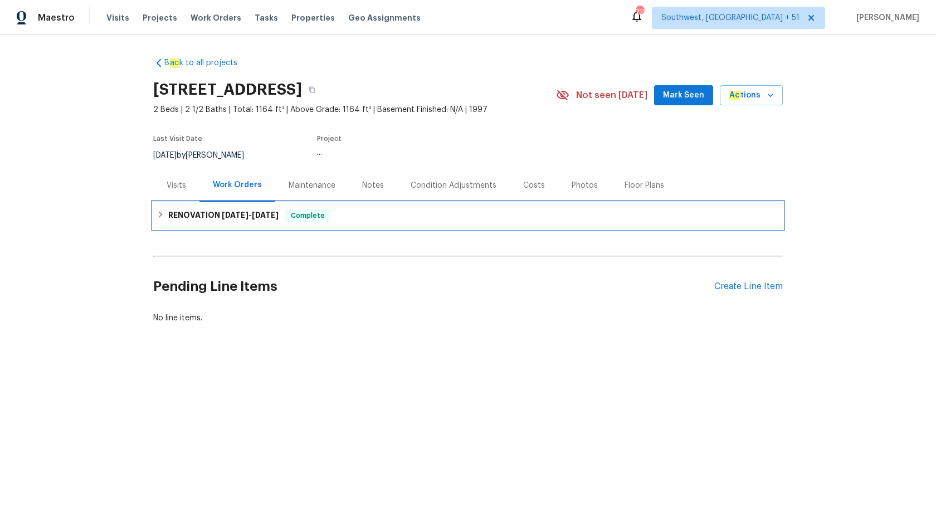
click at [216, 213] on h6 "RENOVATION 9/23/25 - 10/2/25" at bounding box center [223, 215] width 110 height 13
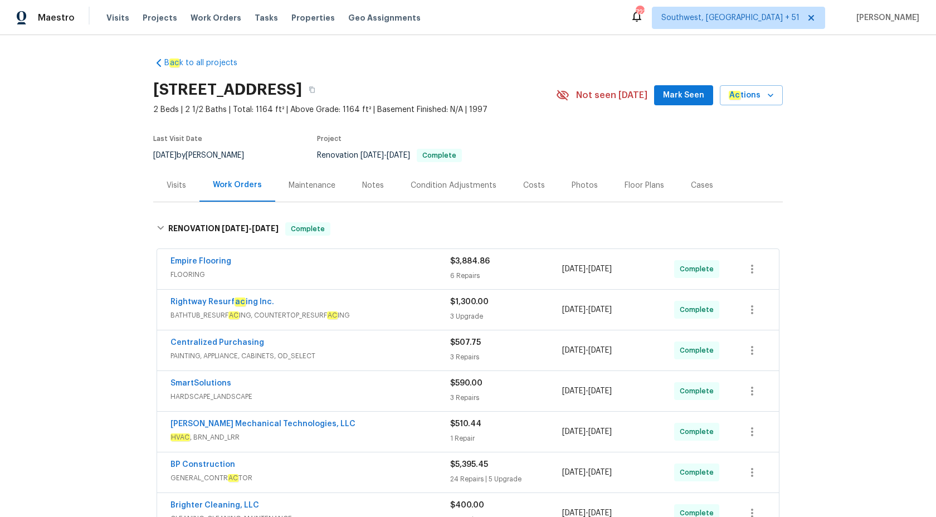
click at [397, 284] on div "Empire Flooring FLOORING $3,884.86 6 Repairs 9/23/2025 - 9/30/2025 Complete" at bounding box center [468, 269] width 622 height 40
click at [397, 276] on span "FLOORING" at bounding box center [311, 274] width 280 height 11
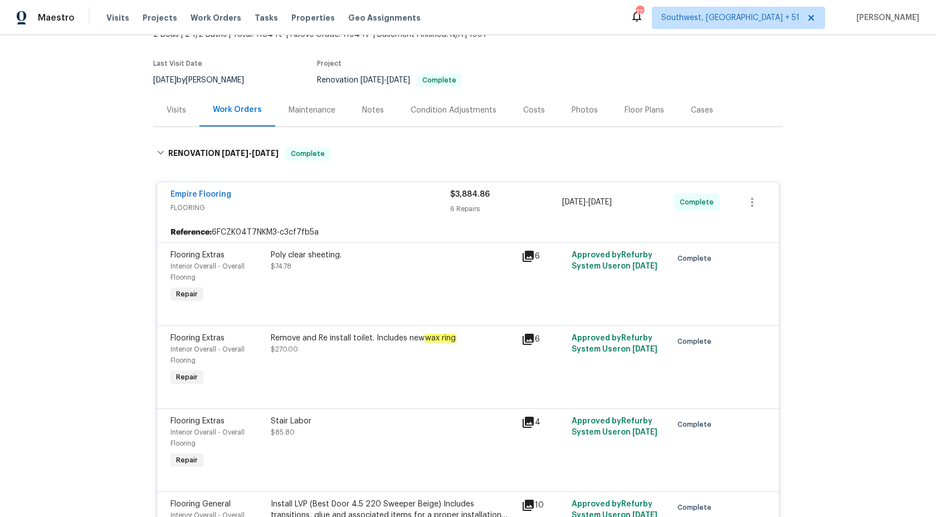
scroll to position [56, 0]
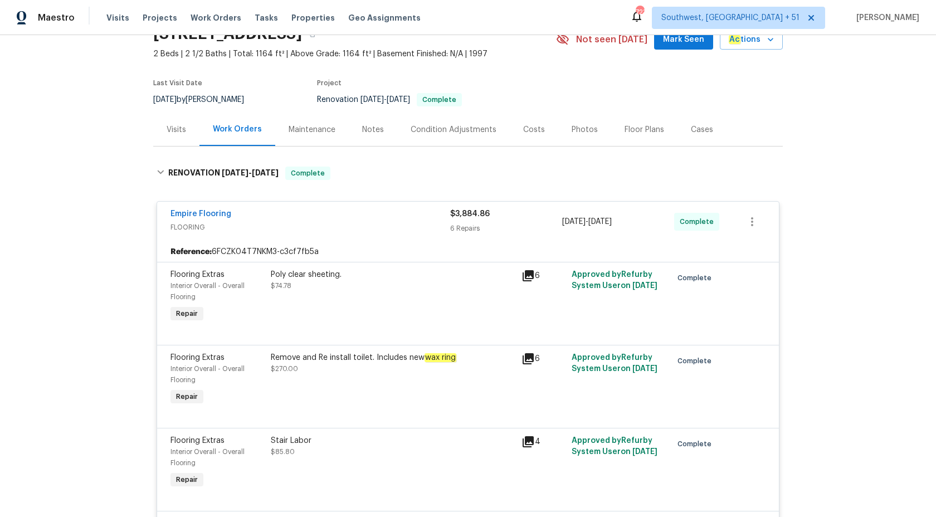
click at [463, 223] on div "6 Repairs" at bounding box center [506, 228] width 112 height 11
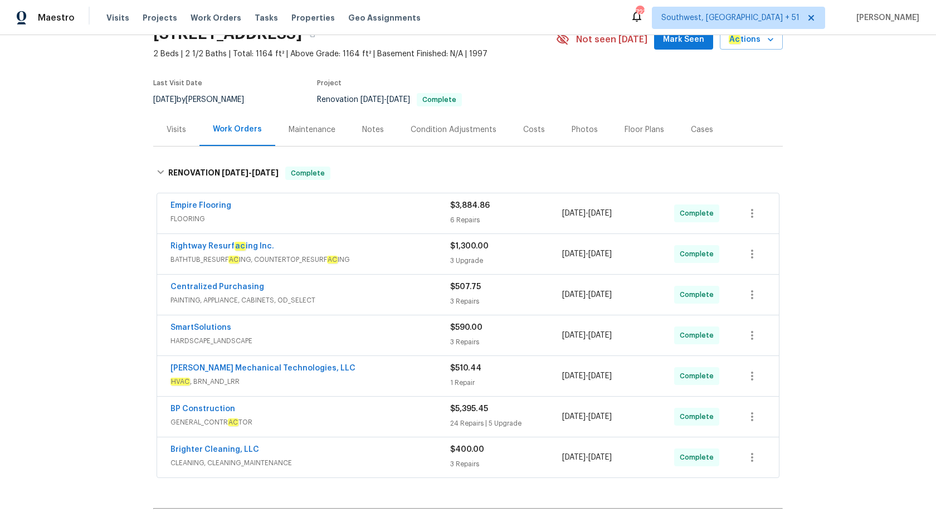
click at [429, 249] on div "Rightway Resurf ac ing Inc." at bounding box center [311, 247] width 280 height 13
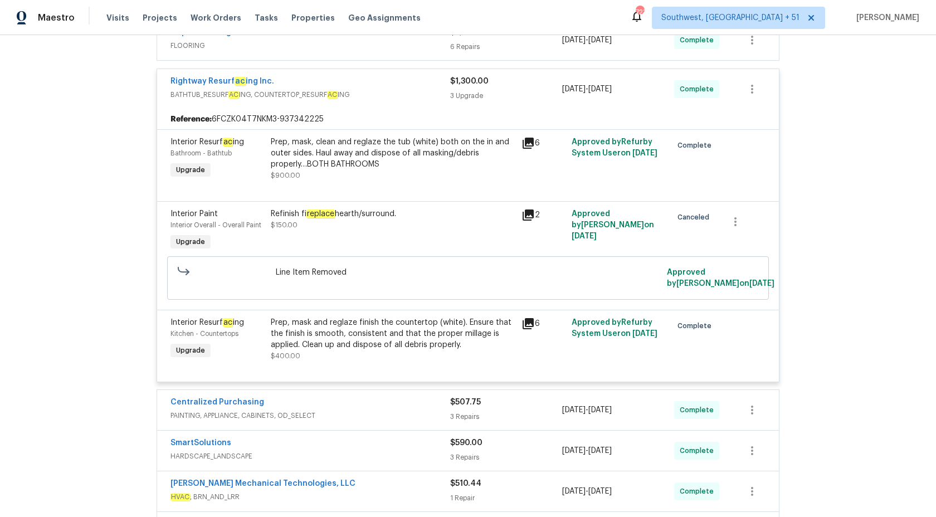
click at [462, 94] on div "3 Upgrade" at bounding box center [506, 95] width 112 height 11
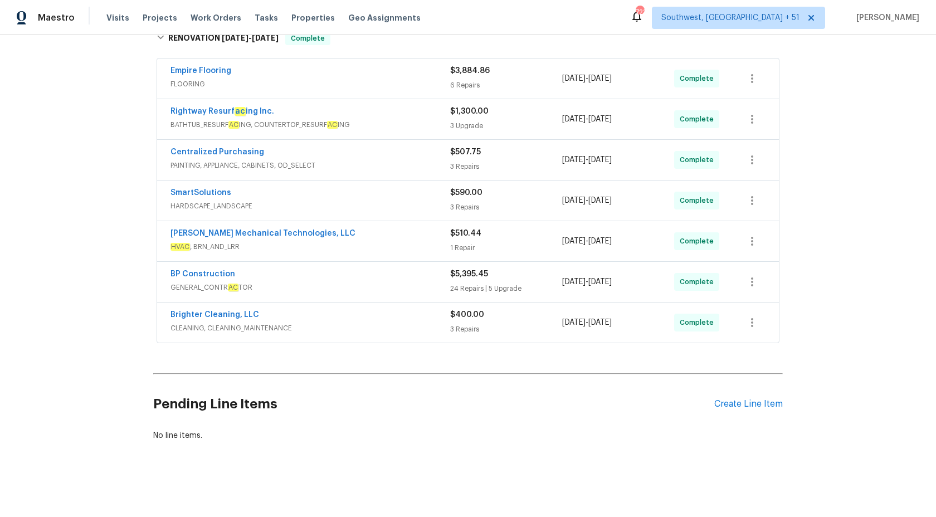
scroll to position [191, 0]
click at [413, 171] on div "Centralized Purchasing PAINTING, APPLIANCE, CABINETS, OD_SELECT" at bounding box center [311, 160] width 280 height 27
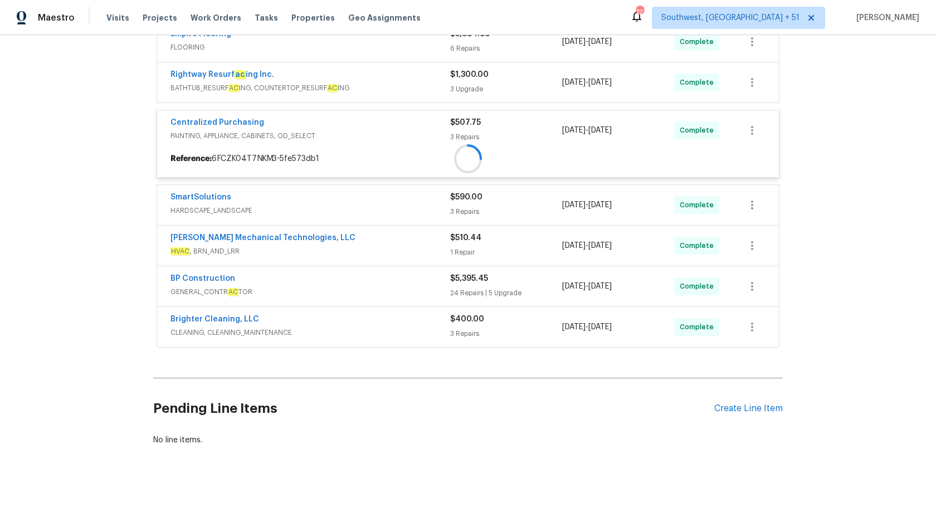
scroll to position [229, 0]
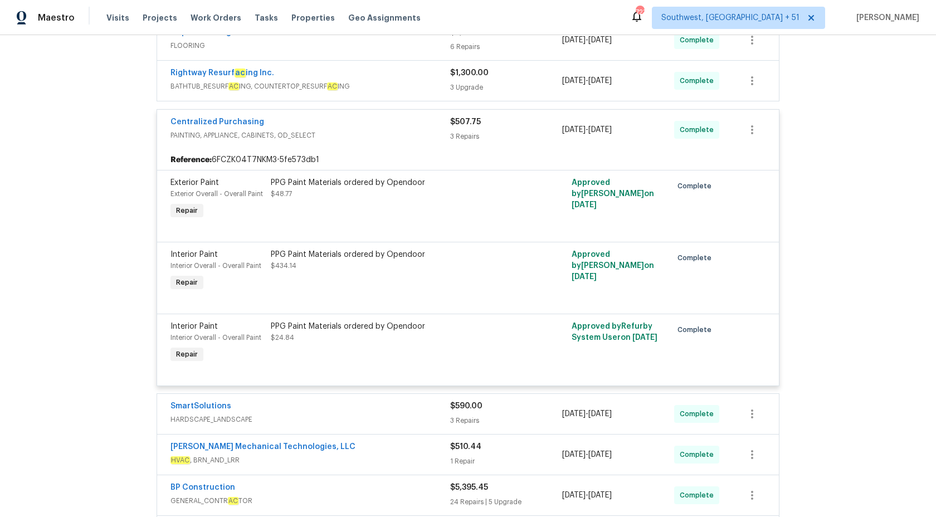
click at [459, 127] on div "$507.75" at bounding box center [506, 121] width 112 height 11
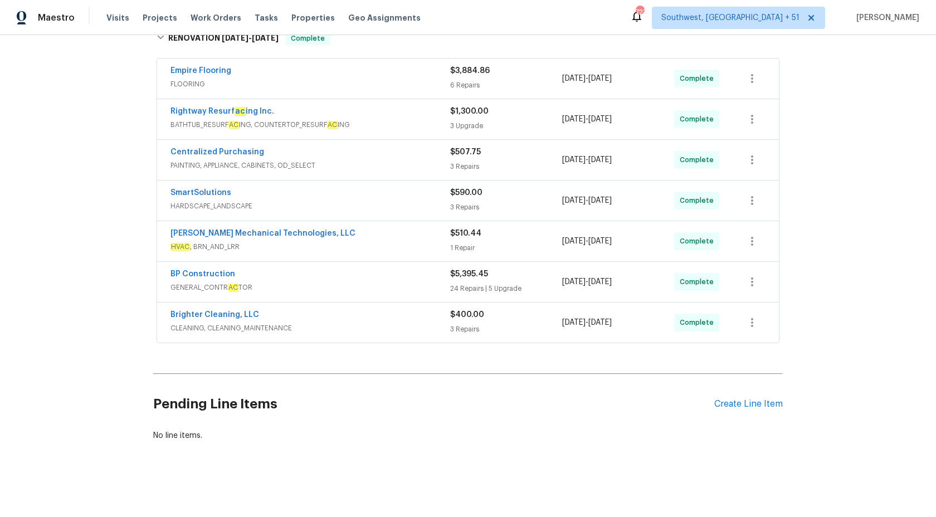
click at [428, 197] on div "SmartSolutions" at bounding box center [311, 193] width 280 height 13
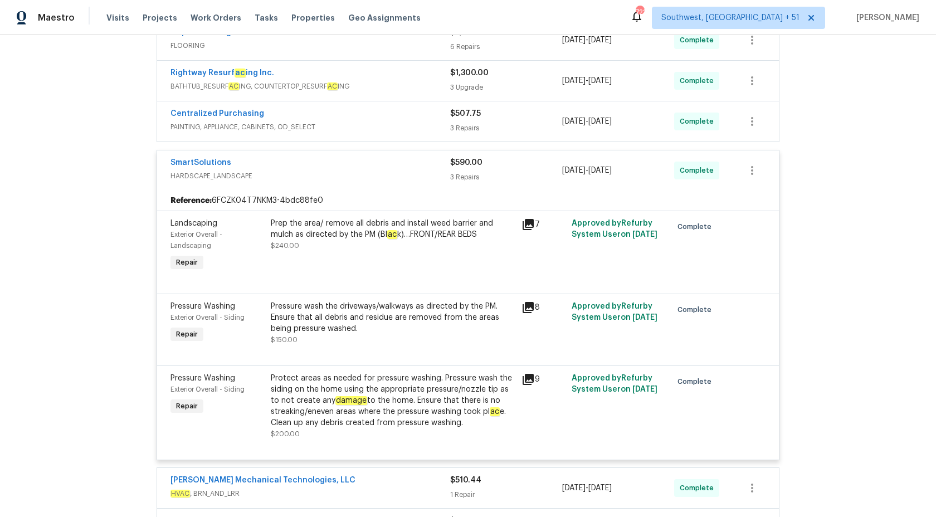
click at [432, 164] on div "SmartSolutions" at bounding box center [311, 163] width 280 height 13
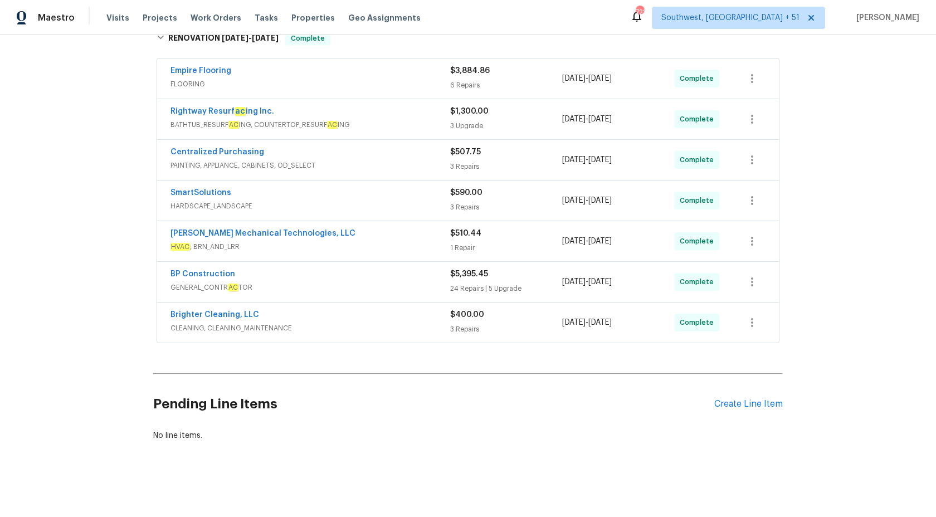
click at [409, 245] on span "HVAC , BRN_AND_LRR" at bounding box center [311, 246] width 280 height 11
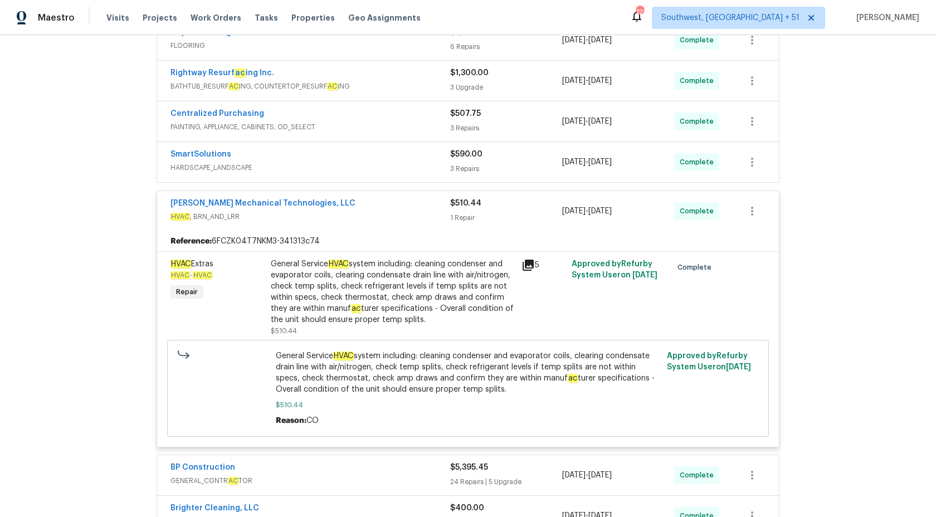
click at [429, 207] on div "Johnson's Mechanical Technologies, LLC" at bounding box center [311, 204] width 280 height 13
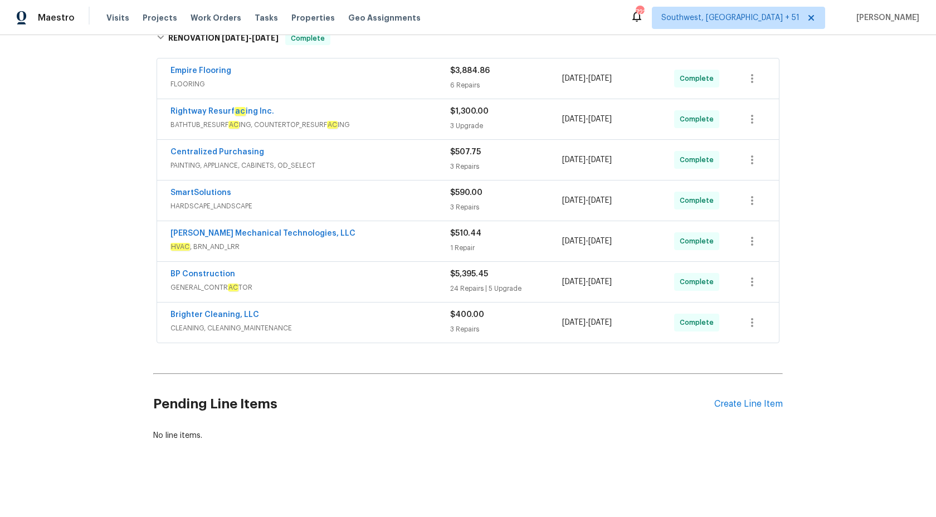
scroll to position [191, 0]
click at [394, 273] on div "BP Construction" at bounding box center [311, 275] width 280 height 13
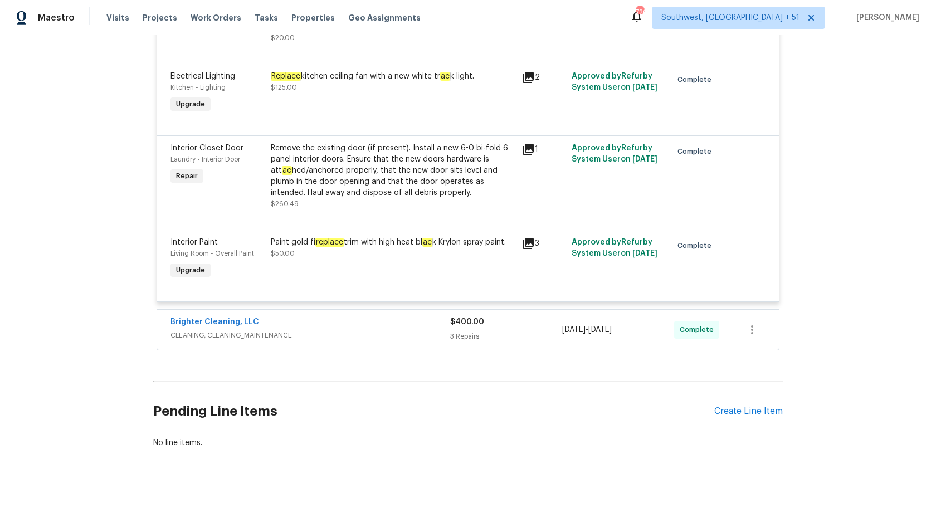
scroll to position [2861, 0]
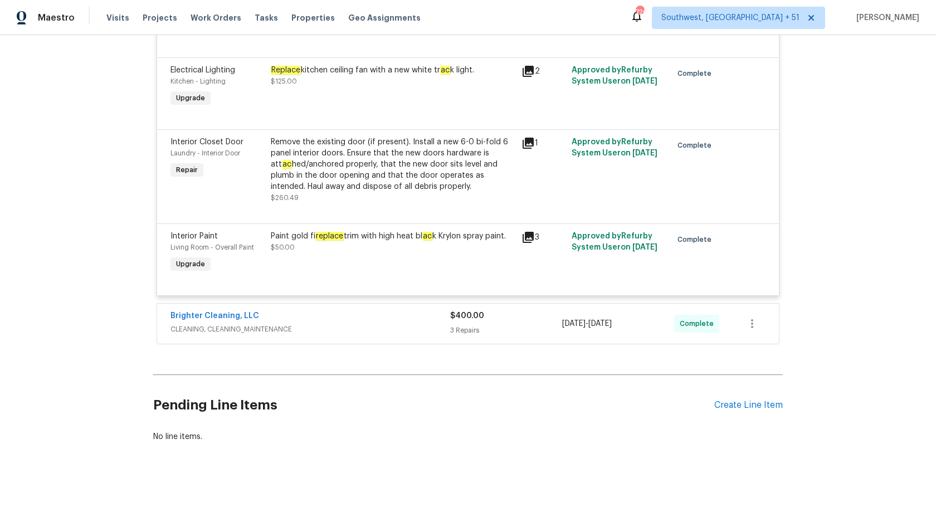
click at [393, 324] on span "CLEANING, CLEANING_MAINTENANCE" at bounding box center [311, 329] width 280 height 11
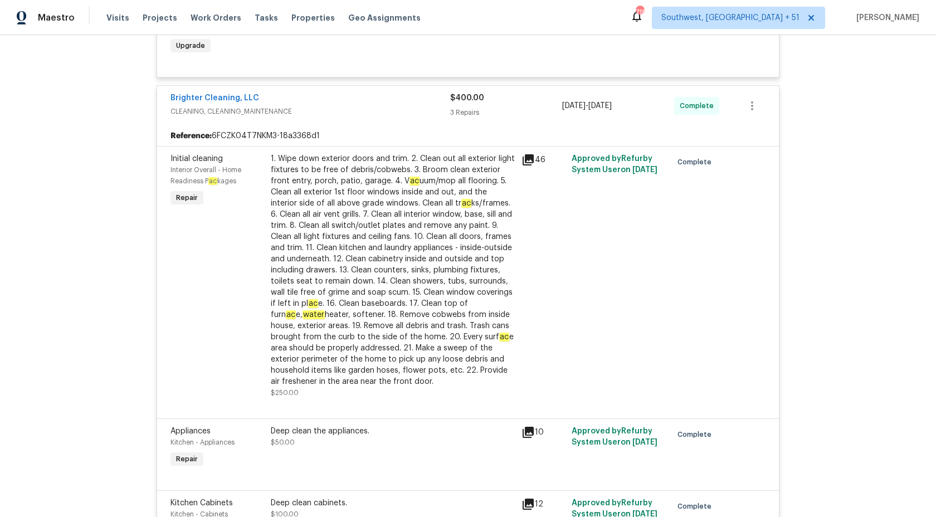
scroll to position [3100, 0]
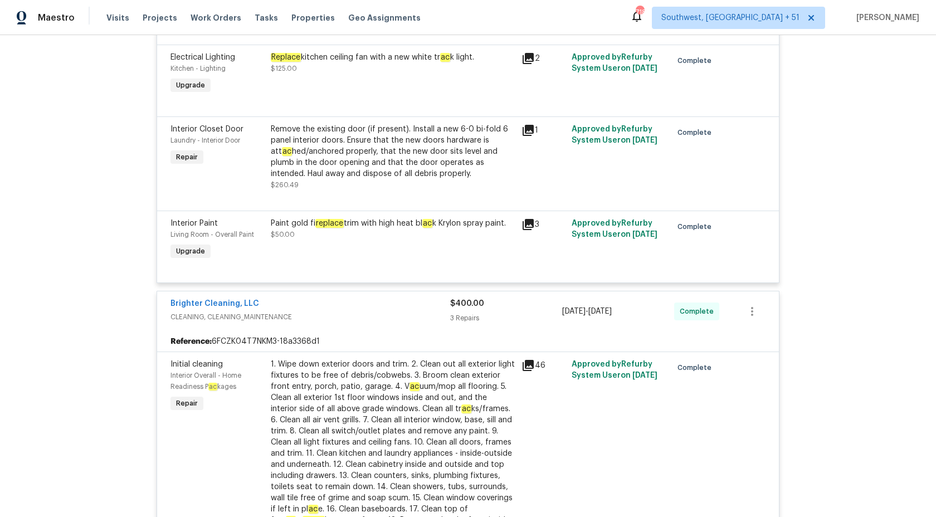
click at [468, 313] on div "3 Repairs" at bounding box center [506, 318] width 112 height 11
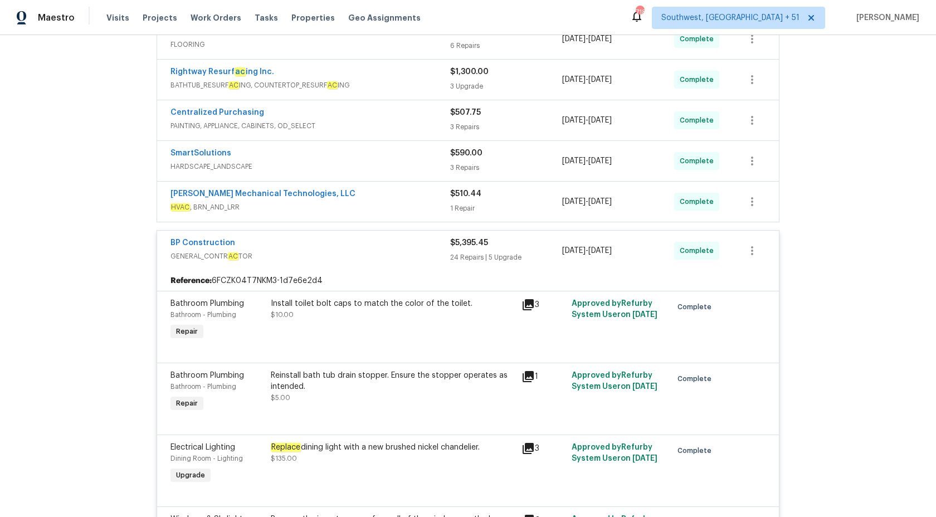
click at [477, 263] on div "$5,395.45 24 Repairs | 5 Upgrade" at bounding box center [506, 250] width 112 height 27
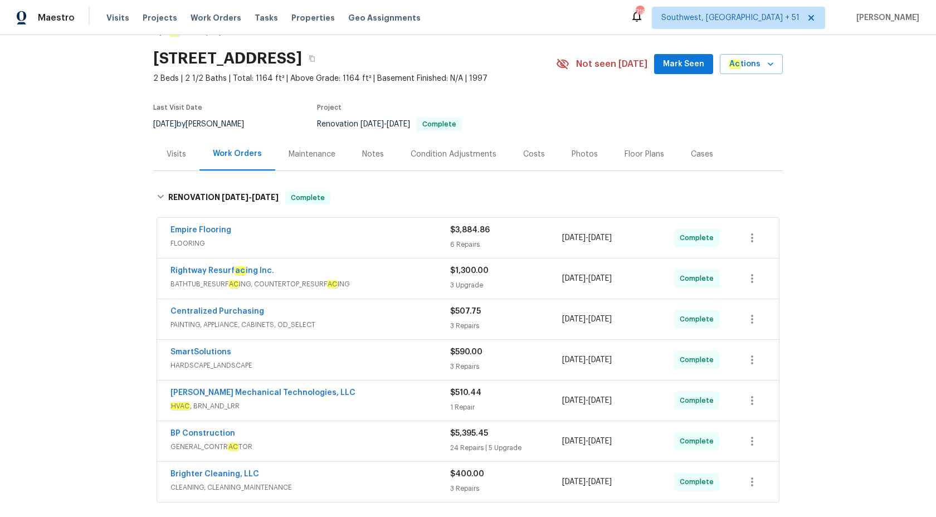
scroll to position [25, 0]
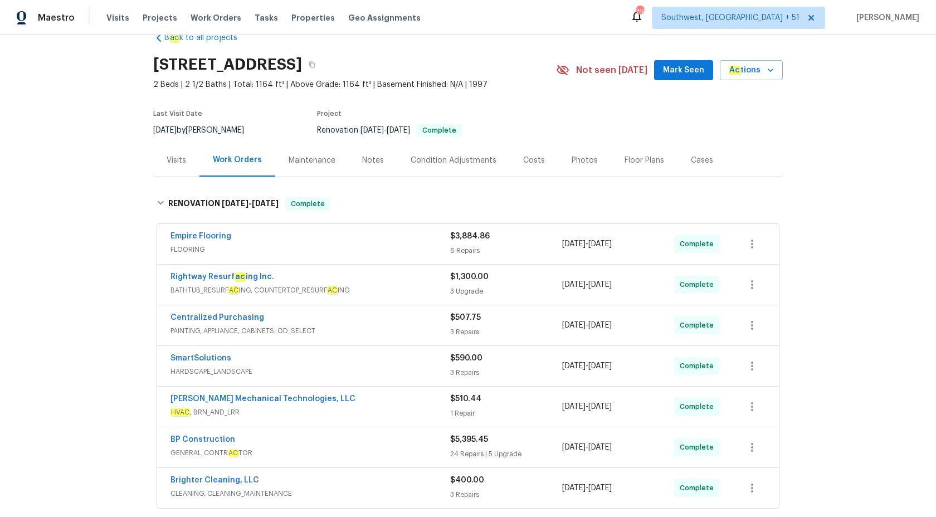
click at [429, 246] on span "FLOORING" at bounding box center [311, 249] width 280 height 11
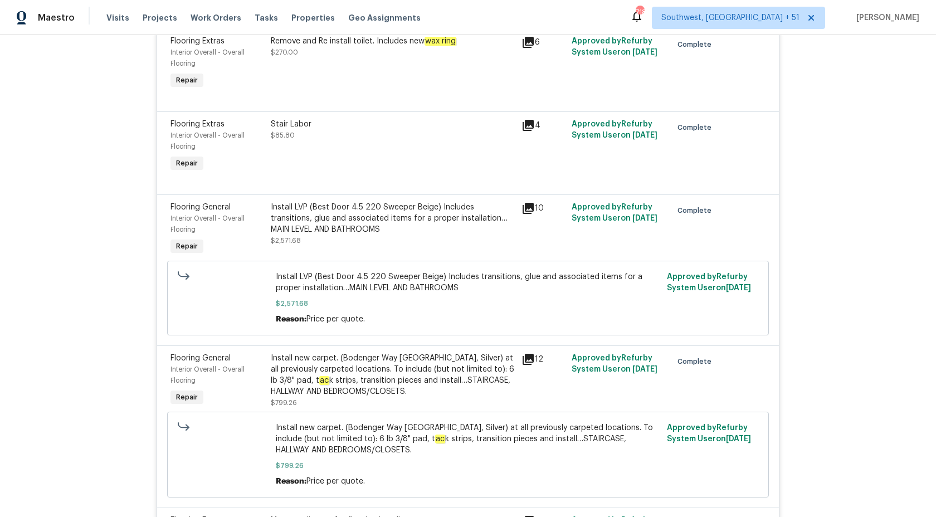
scroll to position [512, 0]
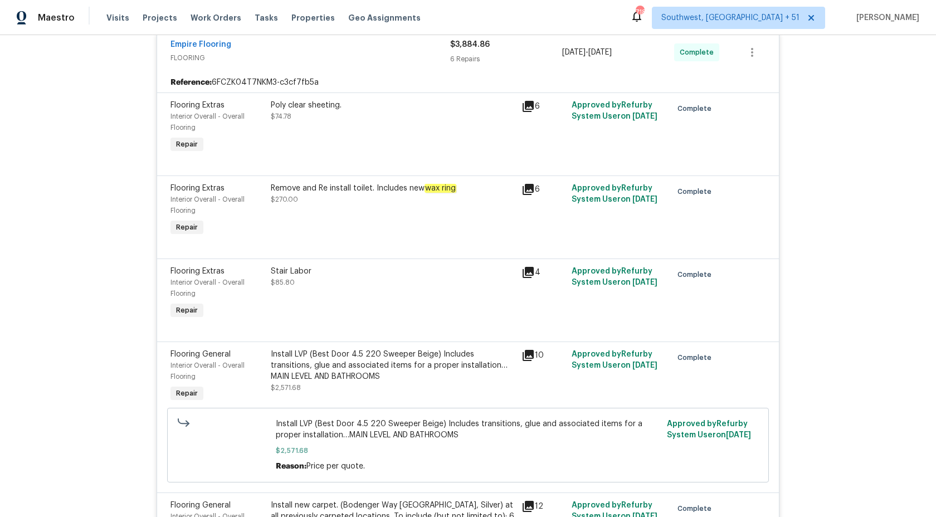
click at [463, 53] on div "6 Repairs" at bounding box center [506, 58] width 112 height 11
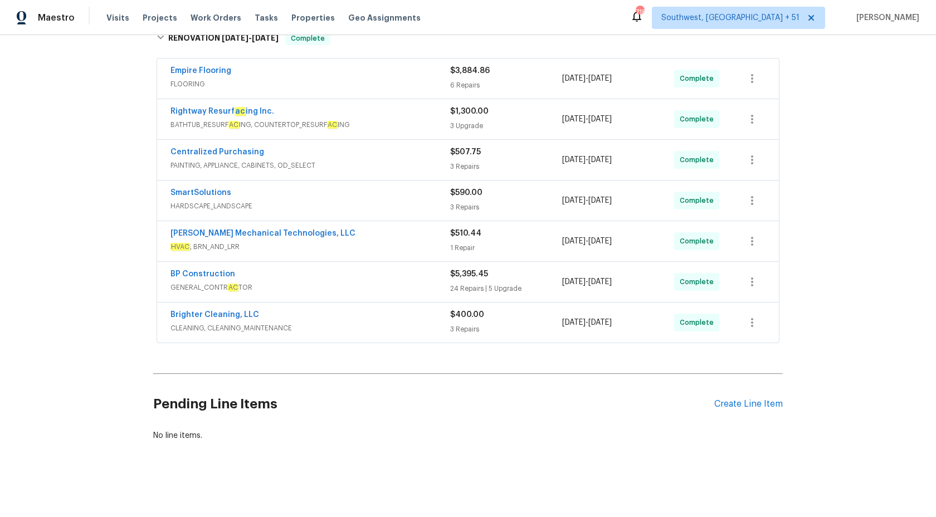
click at [406, 116] on div "Rightway Resurf ac ing Inc." at bounding box center [311, 112] width 280 height 13
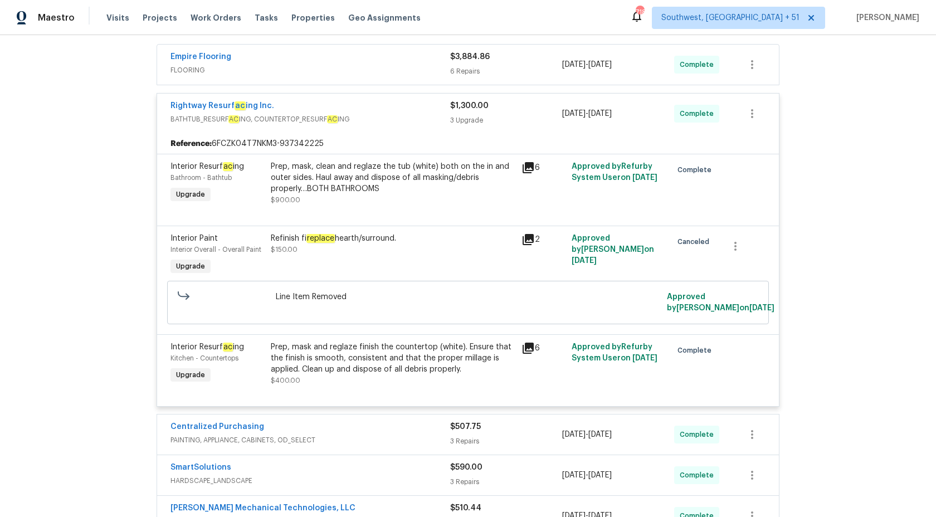
click at [406, 116] on span "BATHTUB_RESURF AC ING, COUNTERTOP_RESURF AC ING" at bounding box center [311, 119] width 280 height 11
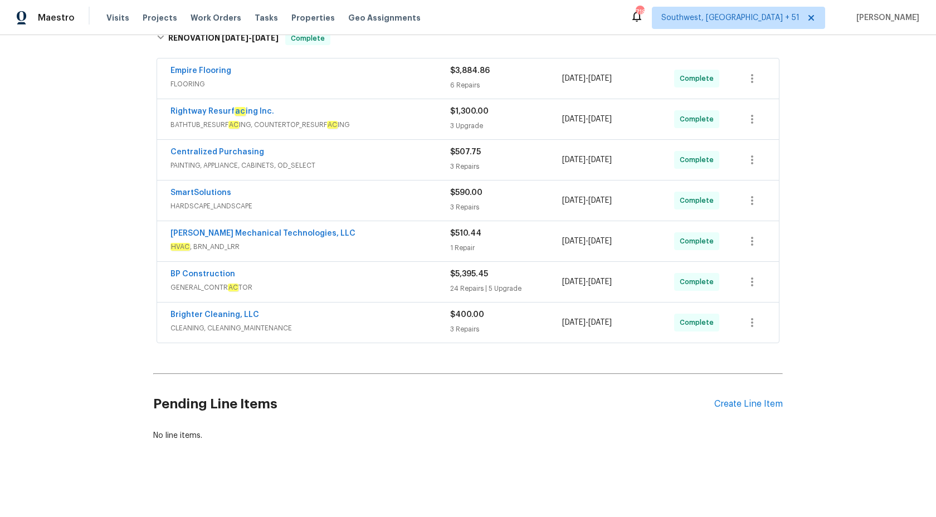
click at [432, 165] on span "PAINTING, APPLIANCE, CABINETS, OD_SELECT" at bounding box center [311, 165] width 280 height 11
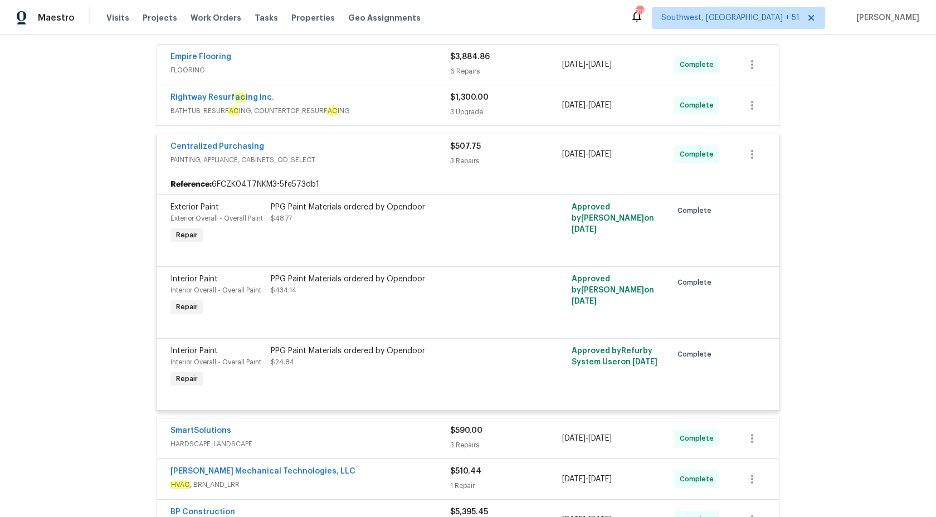
click at [432, 165] on div "Centralized Purchasing PAINTING, APPLIANCE, CABINETS, OD_SELECT" at bounding box center [311, 154] width 280 height 27
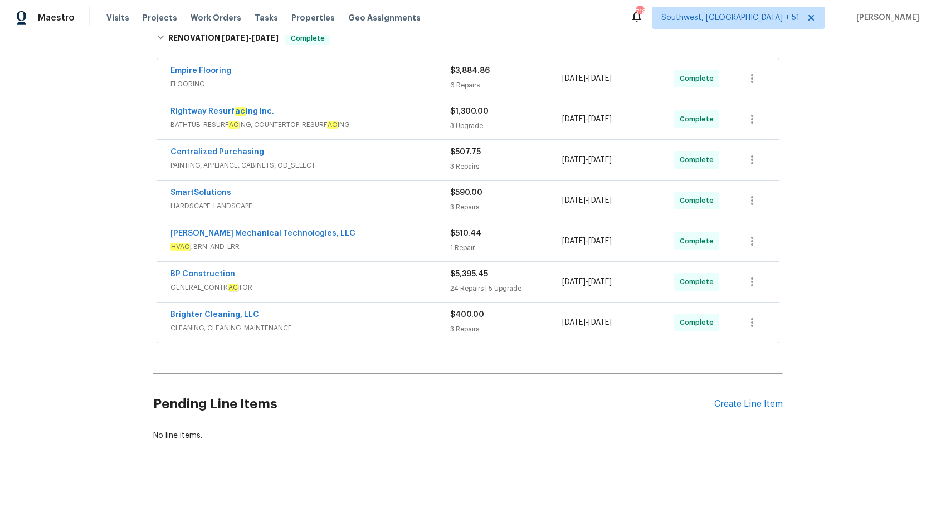
click at [426, 206] on span "HARDSCAPE_LANDSCAPE" at bounding box center [311, 206] width 280 height 11
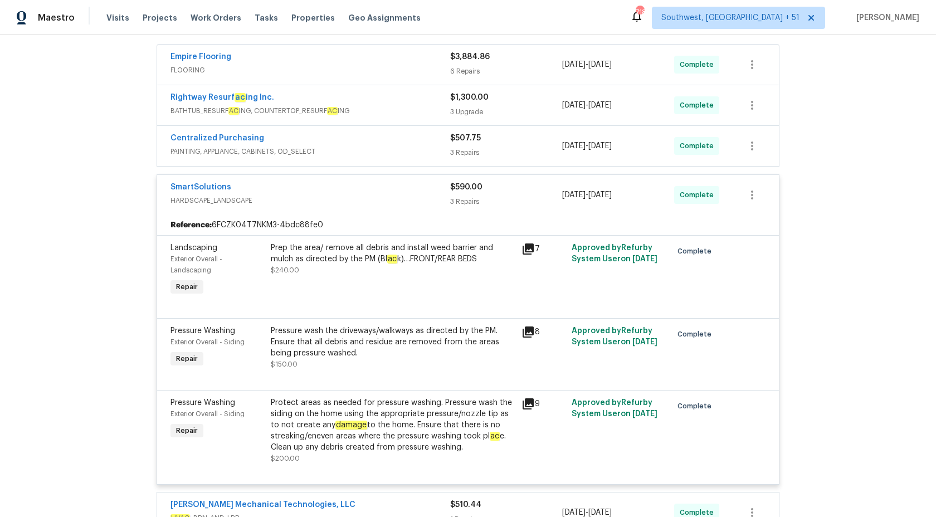
click at [426, 206] on div "SmartSolutions HARDSCAPE_LANDSCAPE" at bounding box center [311, 195] width 280 height 27
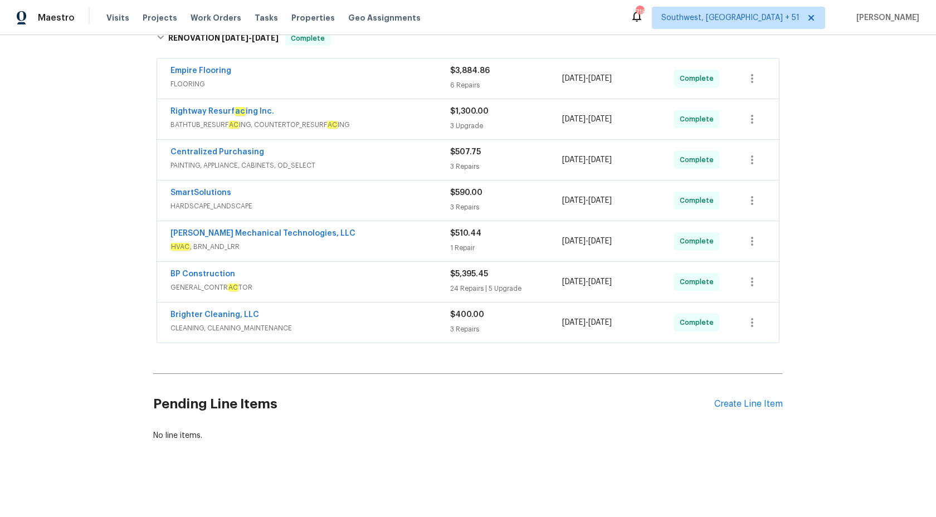
click at [411, 247] on span "HVAC , BRN_AND_LRR" at bounding box center [311, 246] width 280 height 11
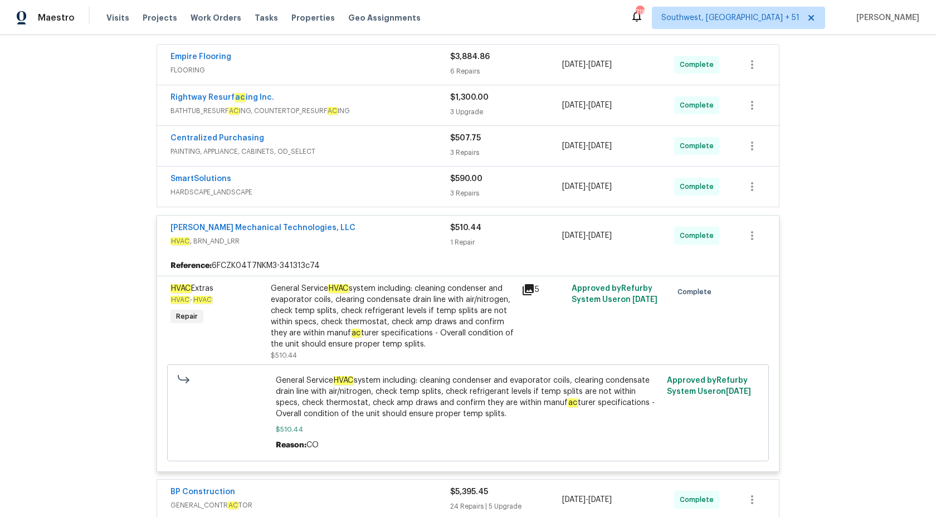
click at [411, 240] on span "HVAC , BRN_AND_LRR" at bounding box center [311, 241] width 280 height 11
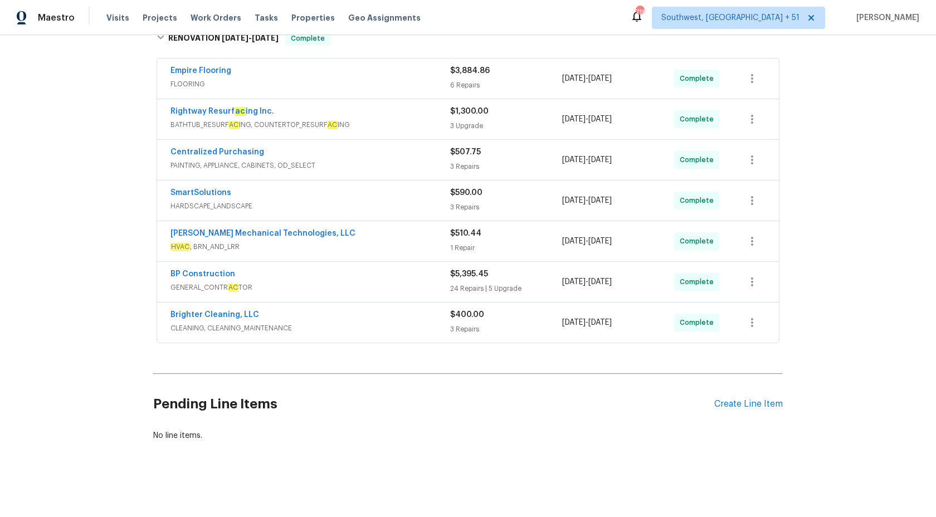
click at [418, 280] on div "BP Construction" at bounding box center [311, 275] width 280 height 13
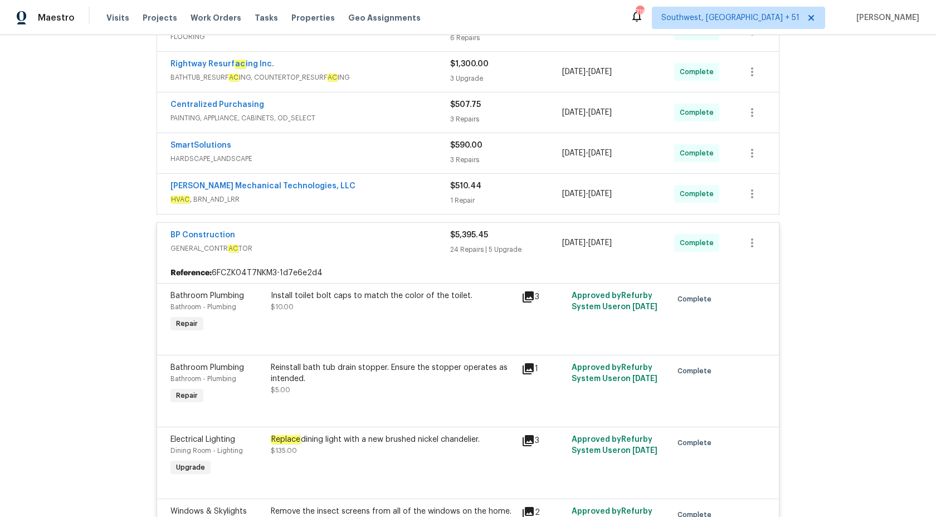
scroll to position [169, 0]
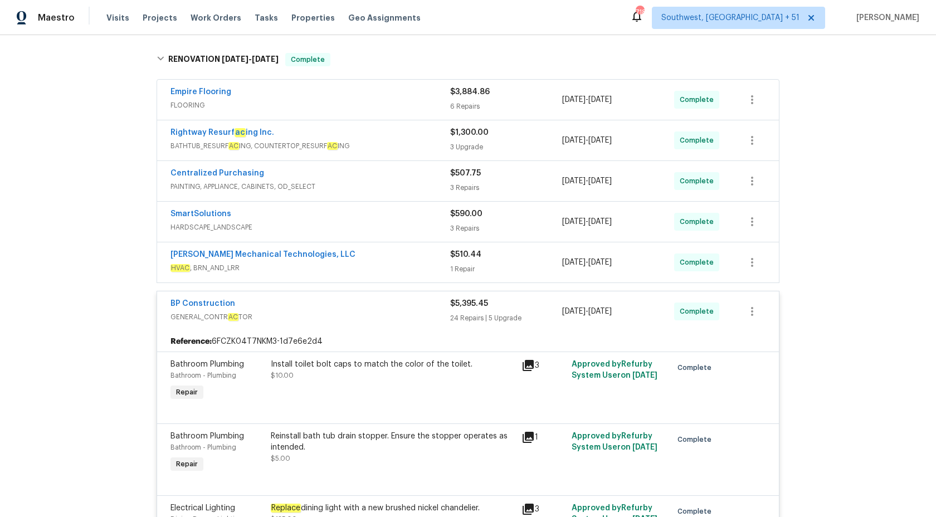
click at [455, 315] on div "24 Repairs | 5 Upgrade" at bounding box center [506, 318] width 112 height 11
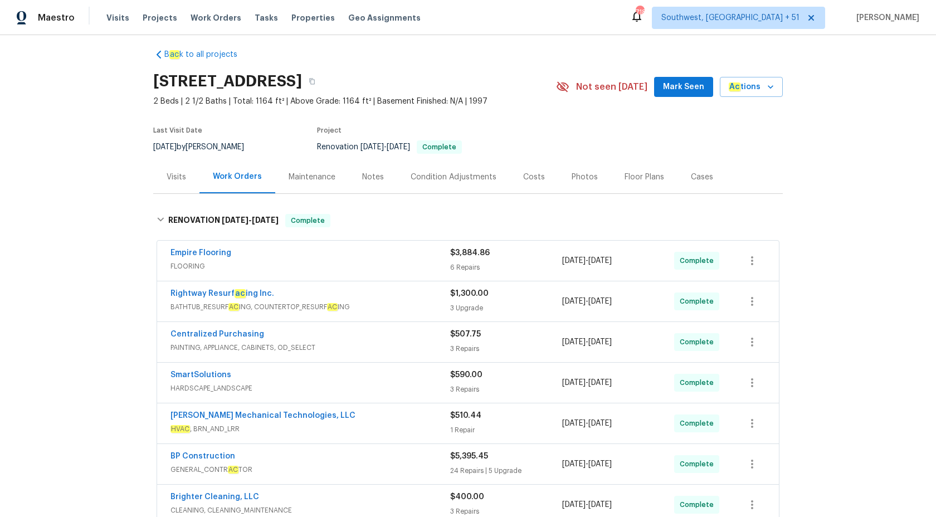
scroll to position [0, 0]
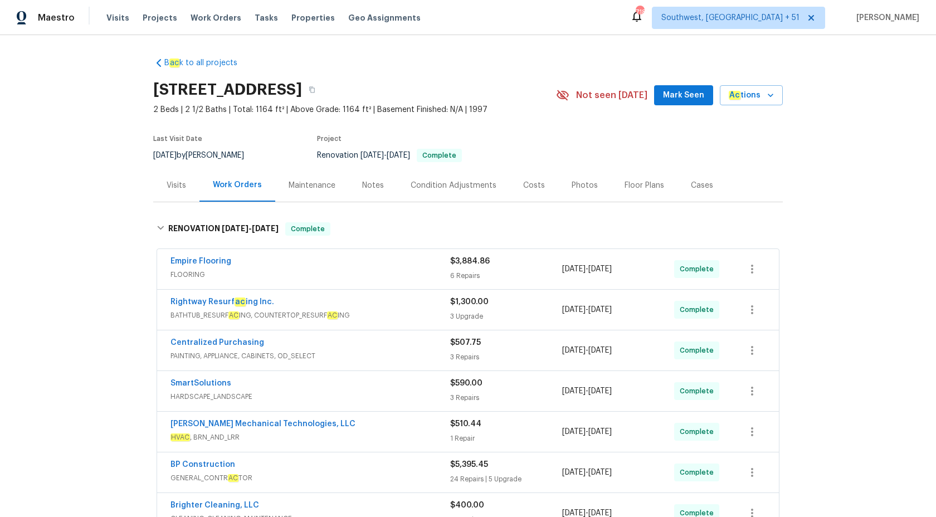
click at [176, 181] on div "Visits" at bounding box center [177, 185] width 20 height 11
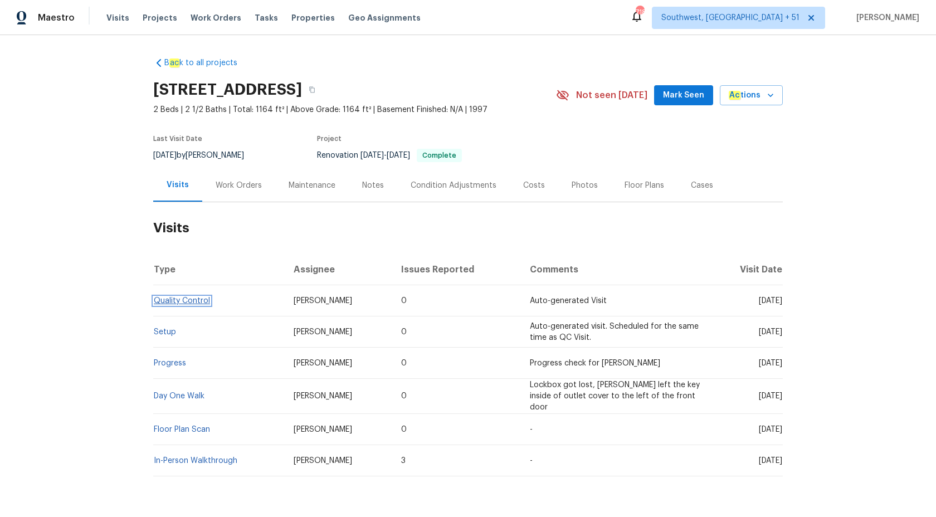
click at [191, 298] on link "Quality Control" at bounding box center [182, 301] width 56 height 8
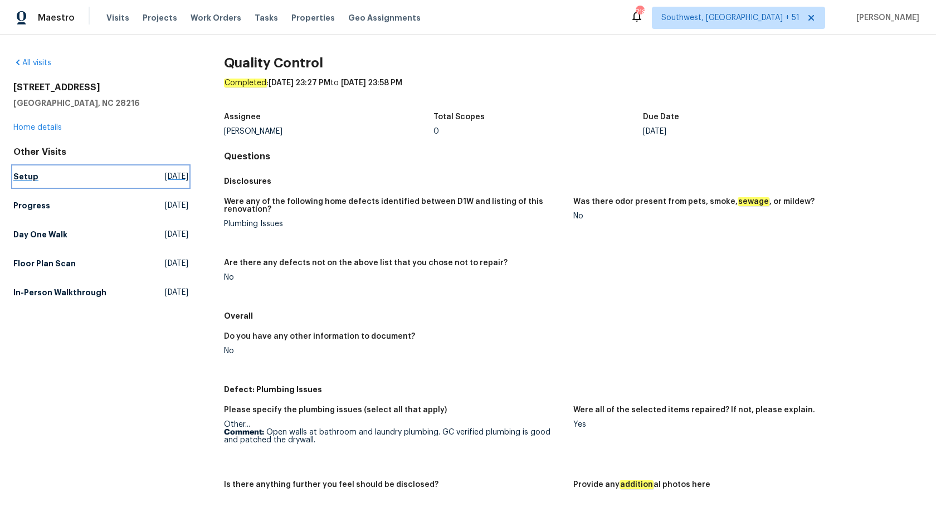
click at [25, 177] on h5 "Setup" at bounding box center [25, 176] width 25 height 11
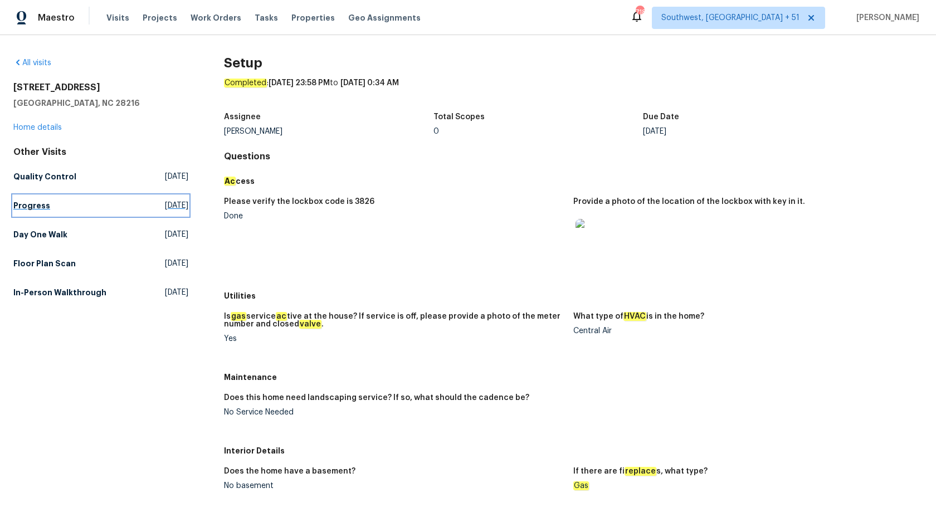
click at [29, 200] on h5 "Progress" at bounding box center [31, 205] width 37 height 11
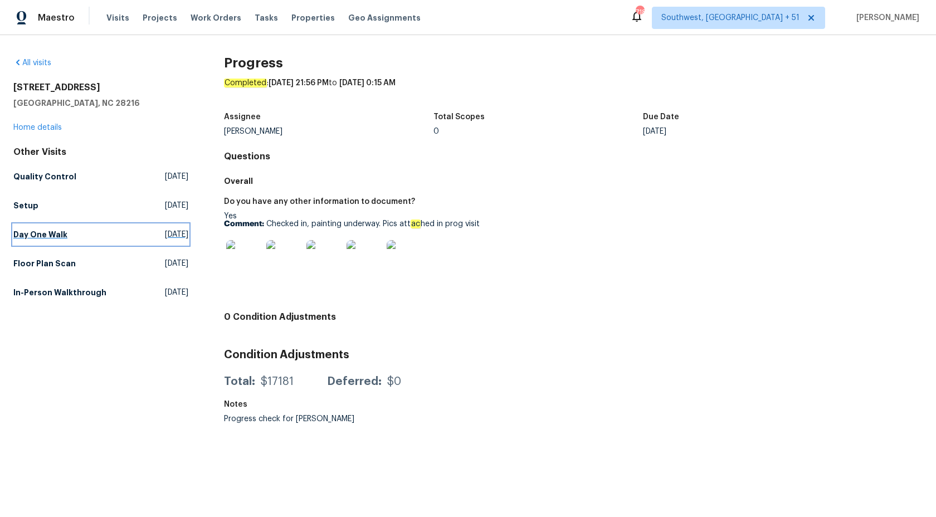
click at [48, 240] on link "Day One Walk Tue, Sep 23 2025" at bounding box center [100, 235] width 175 height 20
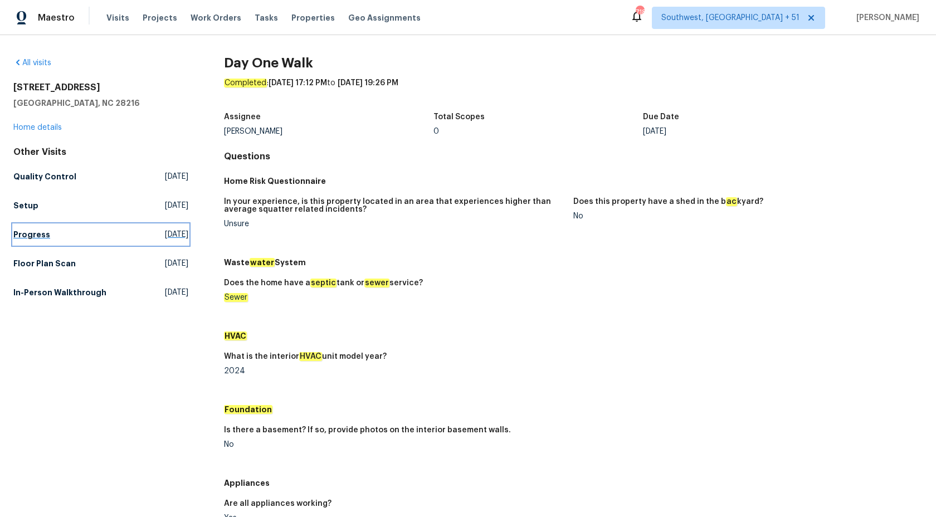
click at [32, 231] on h5 "Progress" at bounding box center [31, 234] width 37 height 11
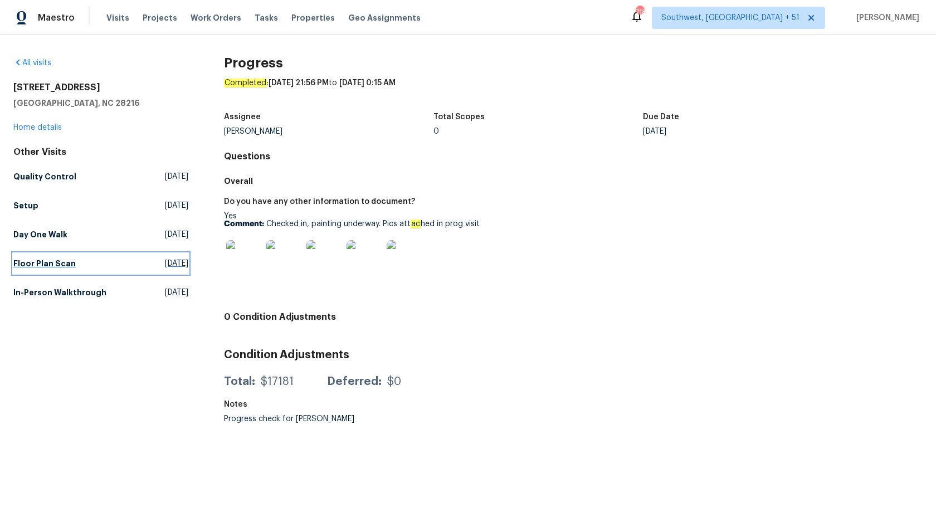
click at [51, 263] on h5 "Floor Plan Scan" at bounding box center [44, 263] width 62 height 11
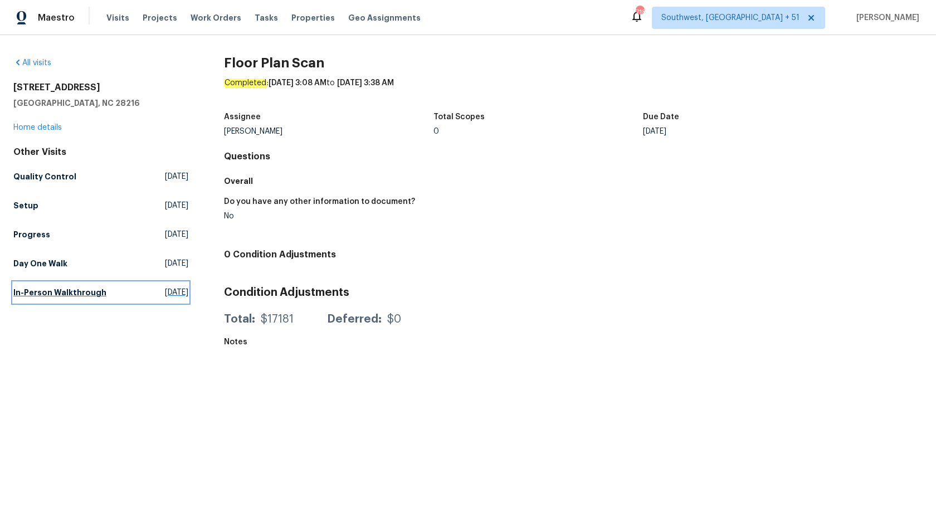
click at [65, 290] on h5 "In-Person Walkthrough" at bounding box center [59, 292] width 93 height 11
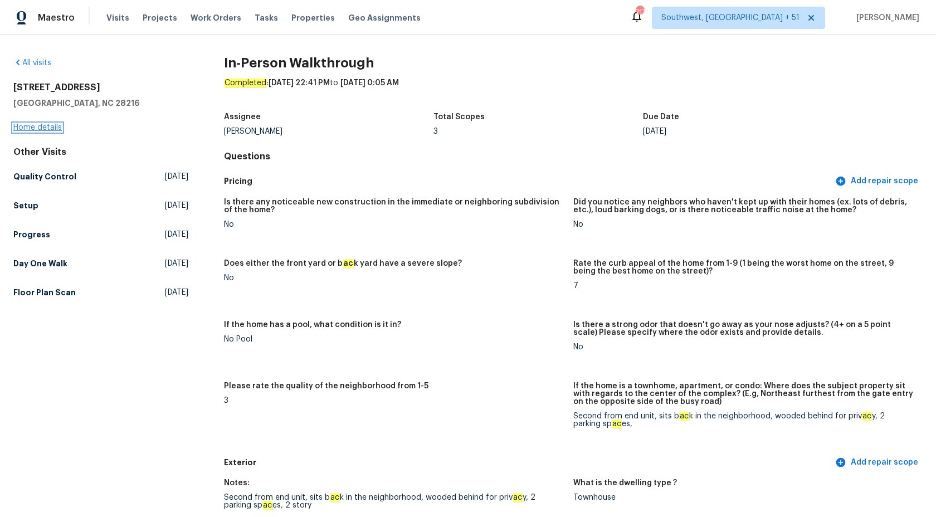
click at [40, 126] on link "Home details" at bounding box center [37, 128] width 48 height 8
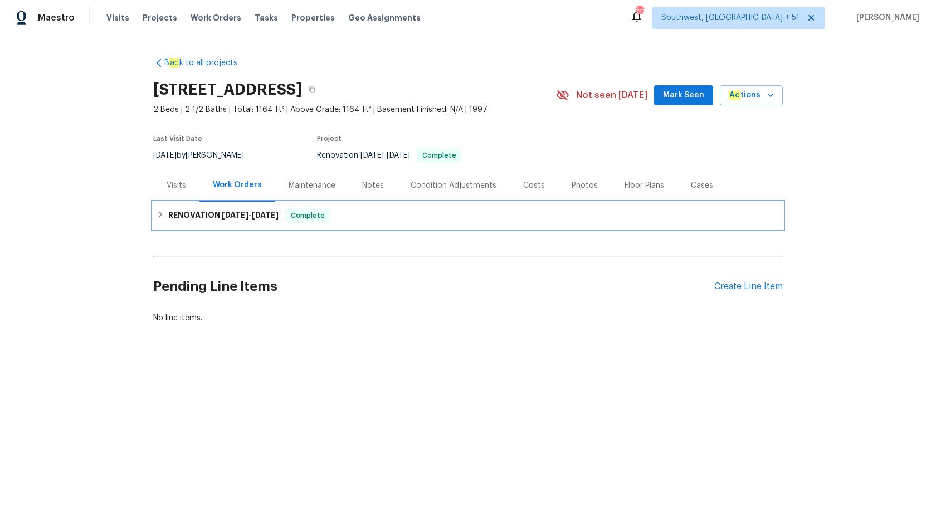
click at [254, 214] on span "9/23/25 - 10/2/25" at bounding box center [250, 215] width 57 height 8
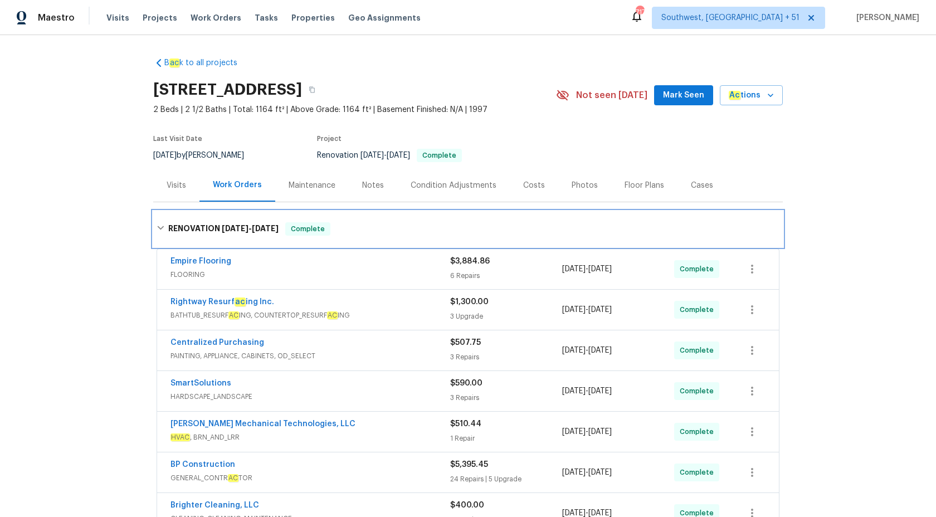
scroll to position [127, 0]
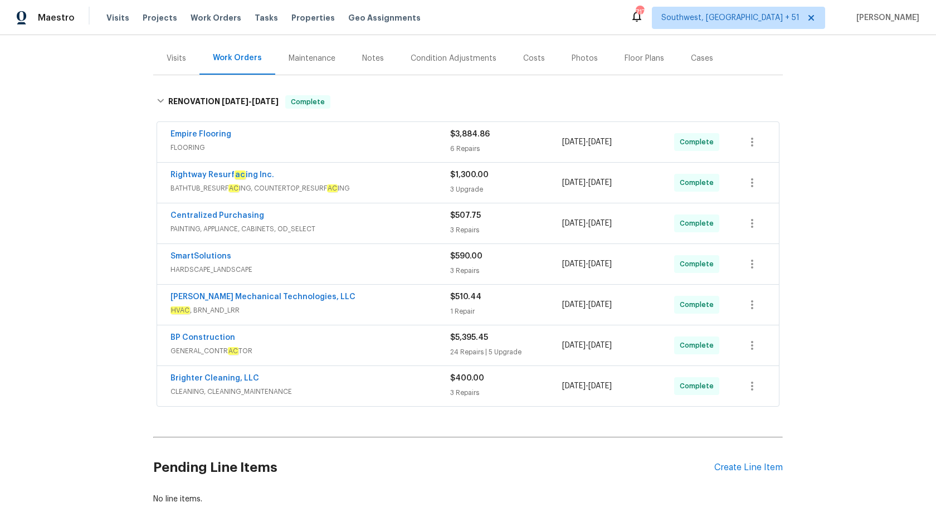
click at [388, 147] on span "FLOORING" at bounding box center [311, 147] width 280 height 11
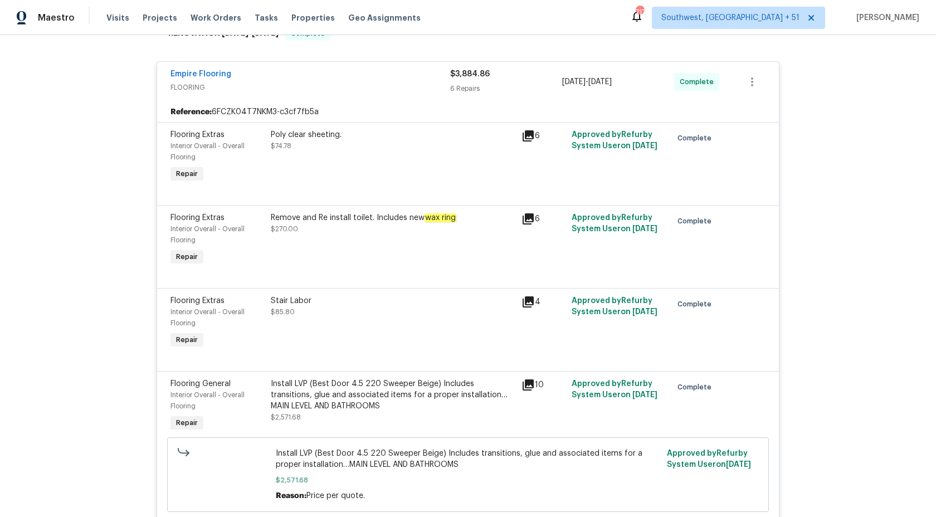
click at [465, 81] on div "$3,884.86 6 Repairs" at bounding box center [506, 82] width 112 height 27
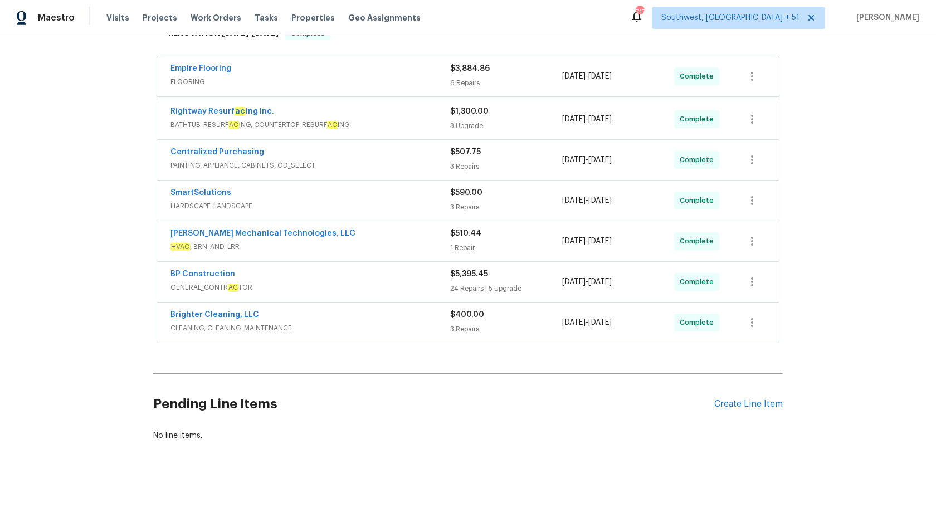
scroll to position [191, 0]
click at [439, 119] on span "BATHTUB_RESURF AC ING, COUNTERTOP_RESURF AC ING" at bounding box center [311, 124] width 280 height 11
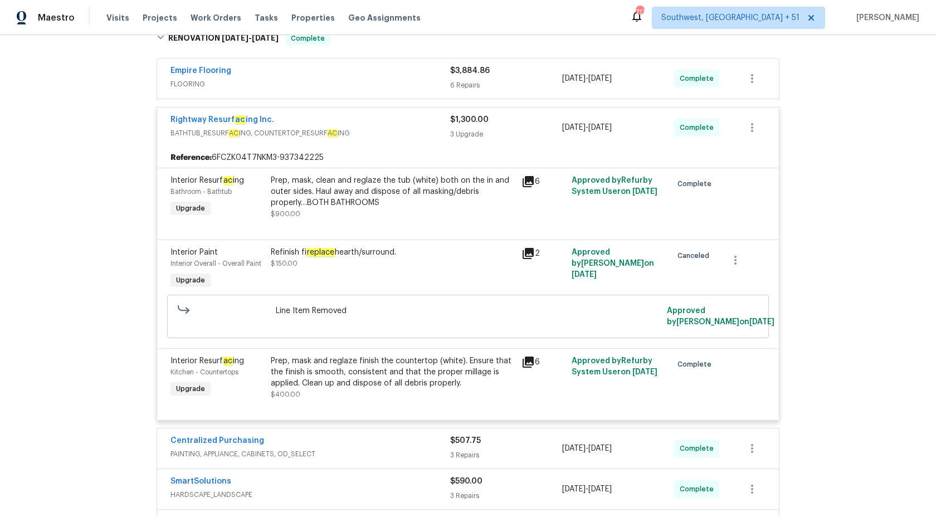
click at [440, 124] on div "Rightway Resurf ac ing Inc." at bounding box center [311, 120] width 280 height 13
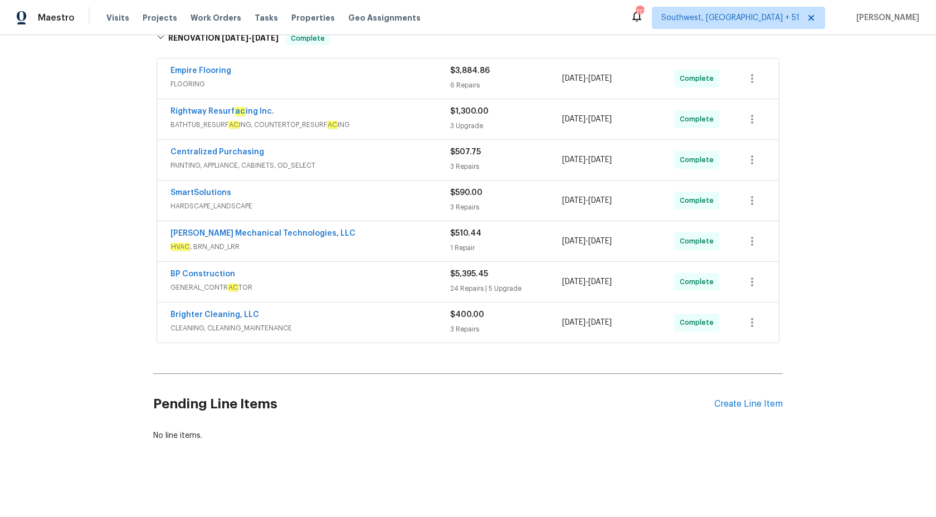
click at [447, 153] on div "Centralized Purchasing" at bounding box center [311, 153] width 280 height 13
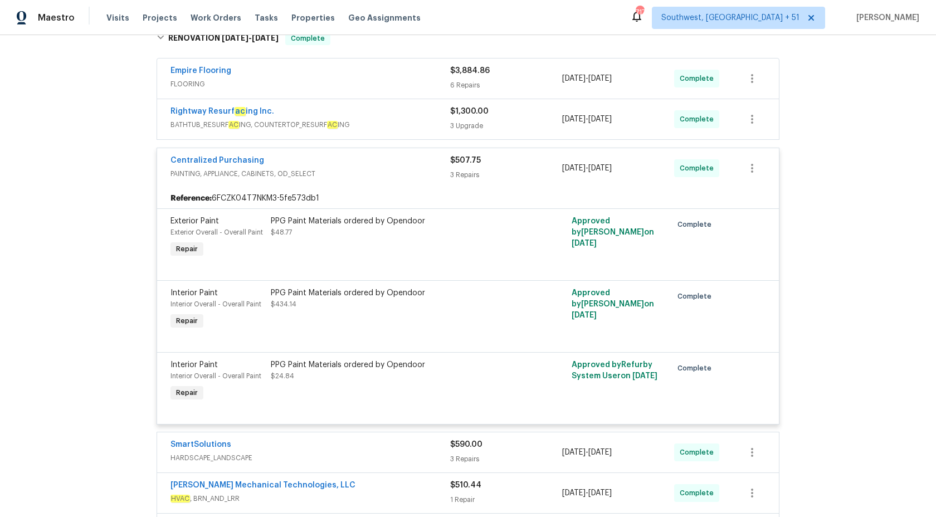
click at [443, 162] on div "Centralized Purchasing" at bounding box center [311, 161] width 280 height 13
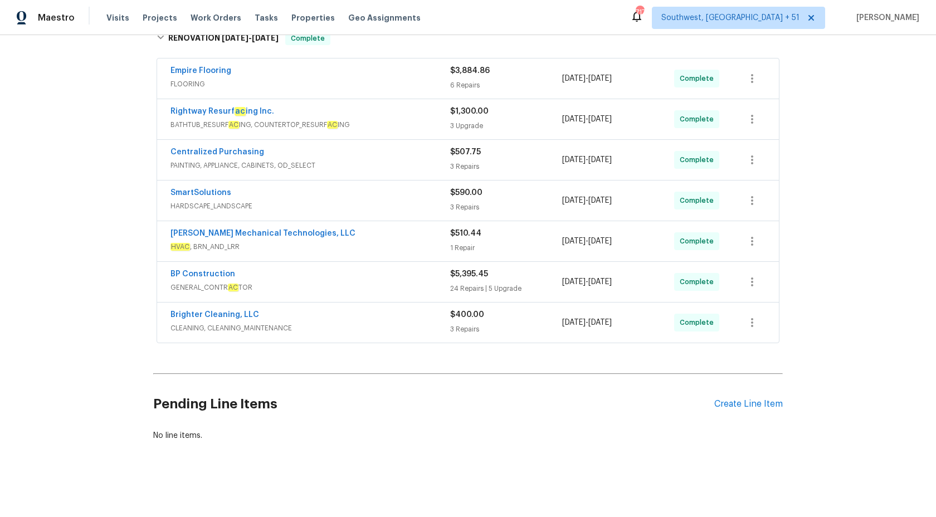
click at [447, 207] on span "HARDSCAPE_LANDSCAPE" at bounding box center [311, 206] width 280 height 11
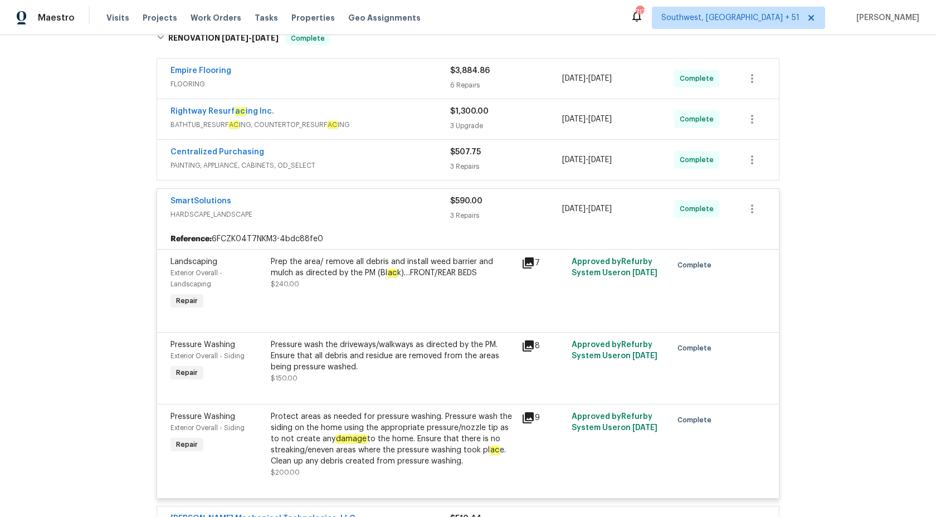
click at [447, 207] on div "SmartSolutions" at bounding box center [311, 202] width 280 height 13
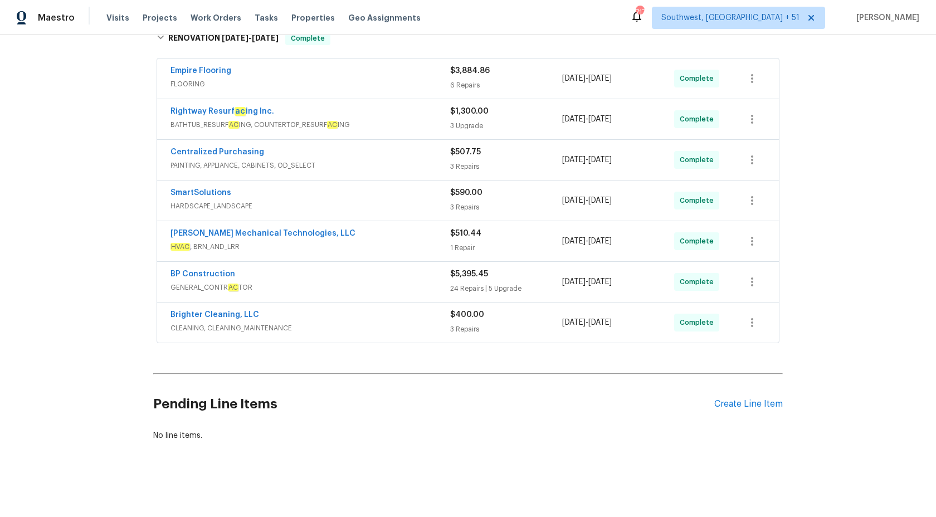
click at [426, 234] on div "Johnson's Mechanical Technologies, LLC" at bounding box center [311, 234] width 280 height 13
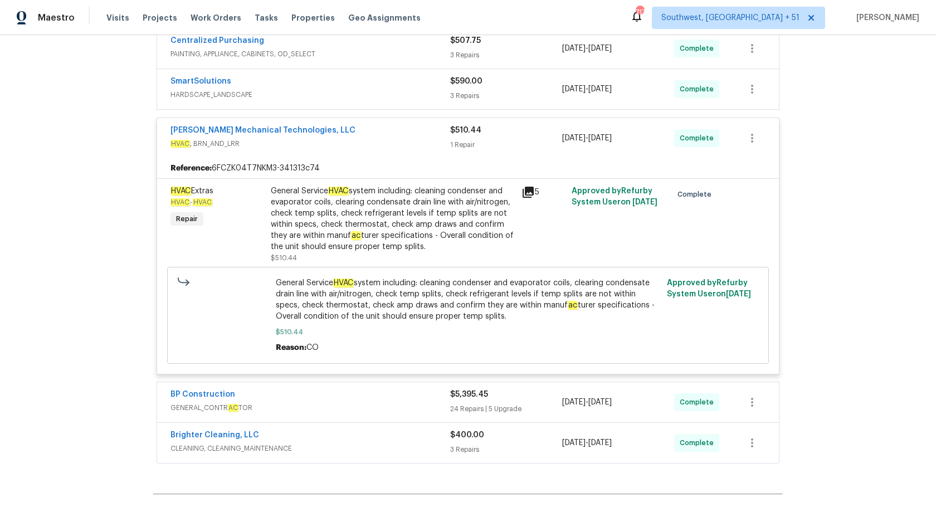
click at [431, 138] on div "Johnson's Mechanical Technologies, LLC" at bounding box center [311, 131] width 280 height 13
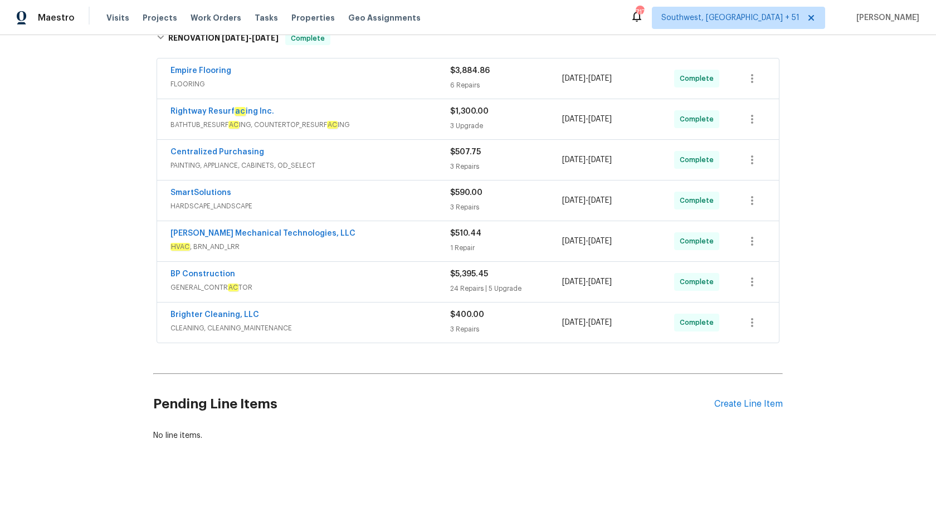
click at [425, 277] on div "BP Construction" at bounding box center [311, 275] width 280 height 13
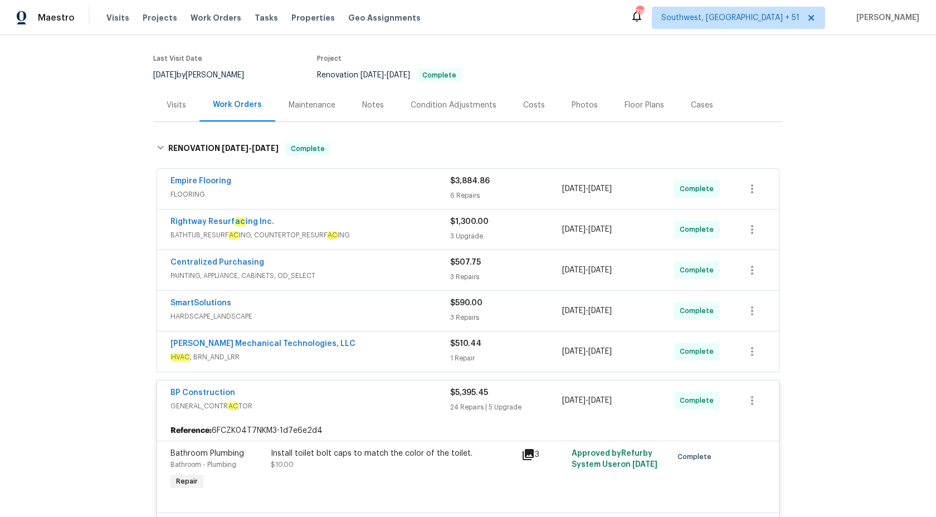
scroll to position [69, 0]
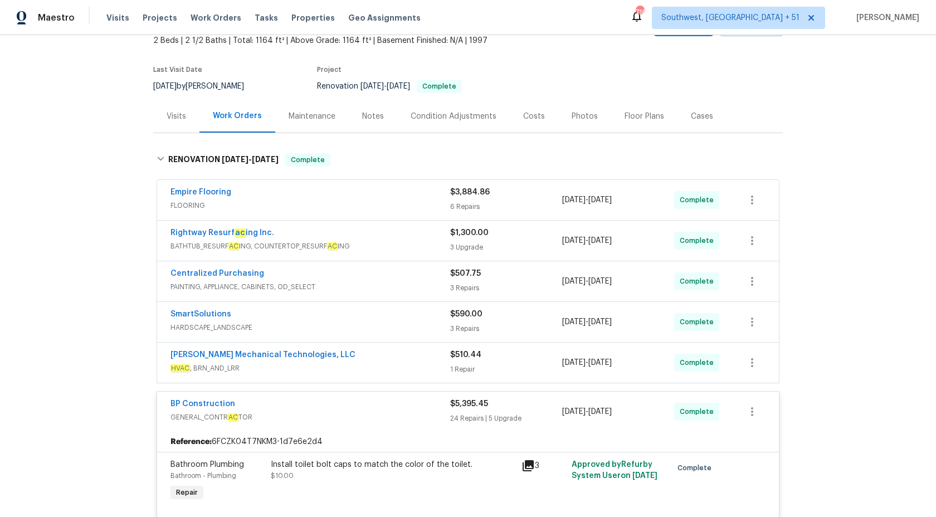
click at [443, 412] on span "GENERAL_CONTR AC TOR" at bounding box center [311, 417] width 280 height 11
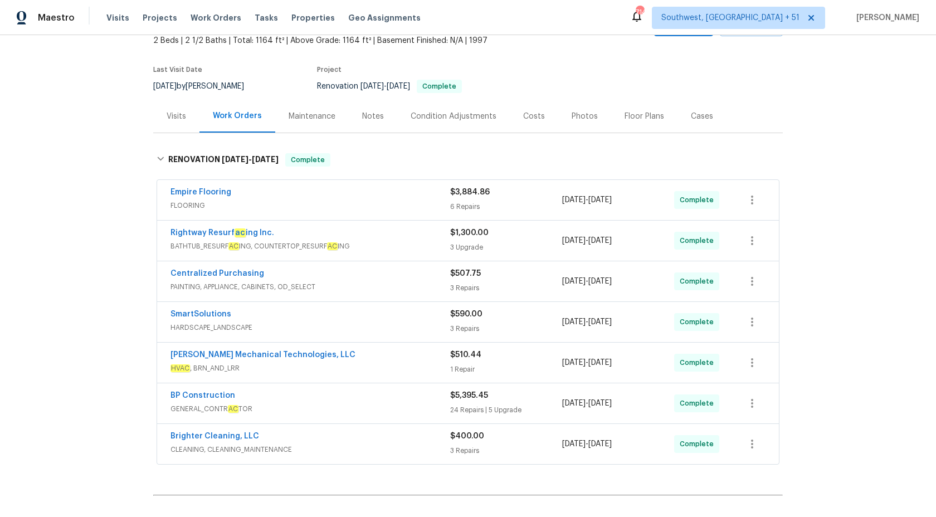
click at [44, 25] on div "Maestro" at bounding box center [37, 18] width 75 height 22
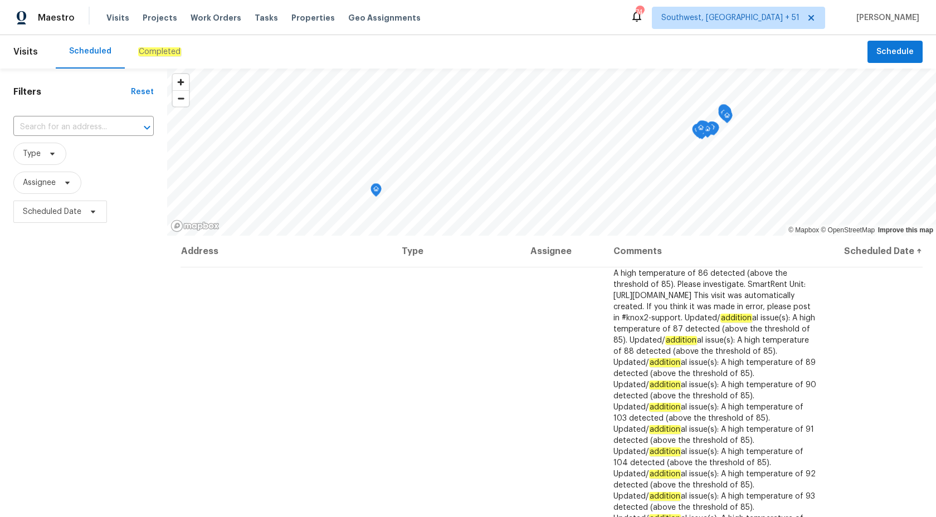
click at [158, 49] on em "Completed" at bounding box center [159, 51] width 43 height 9
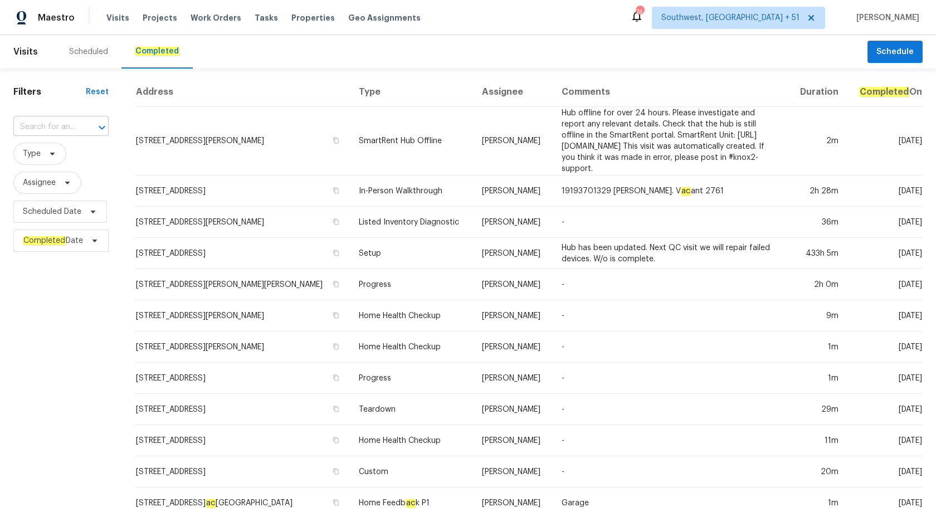
click at [58, 126] on input "text" at bounding box center [45, 127] width 64 height 17
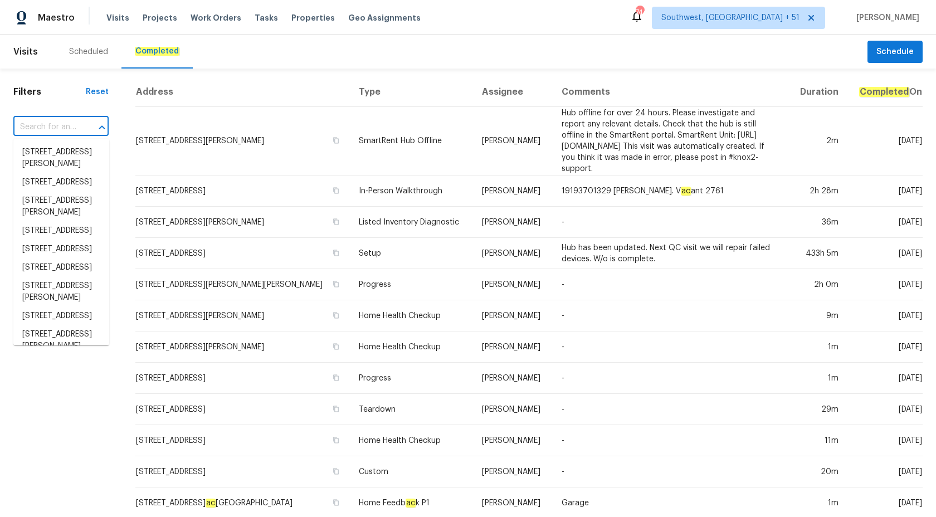
paste input "[STREET_ADDRESS]"
type input "[STREET_ADDRESS]"
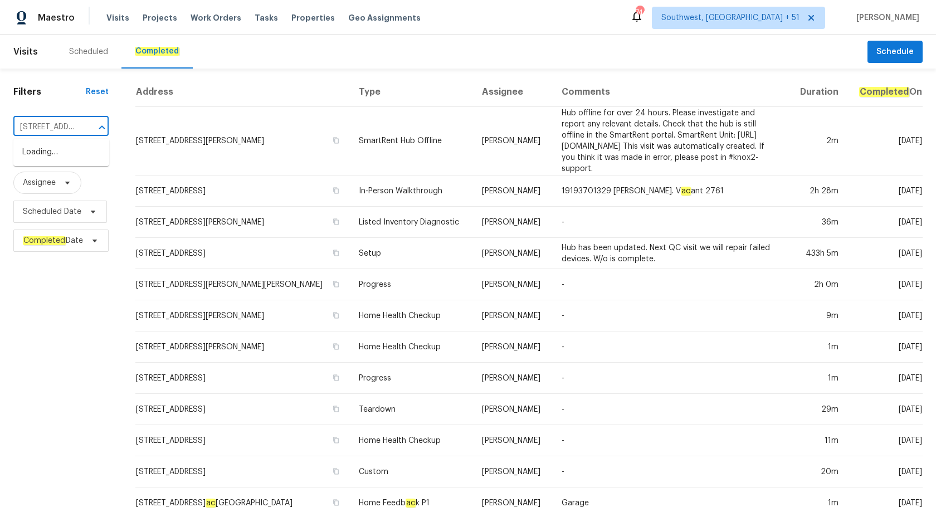
scroll to position [0, 90]
click at [68, 155] on li "[STREET_ADDRESS]" at bounding box center [61, 152] width 96 height 18
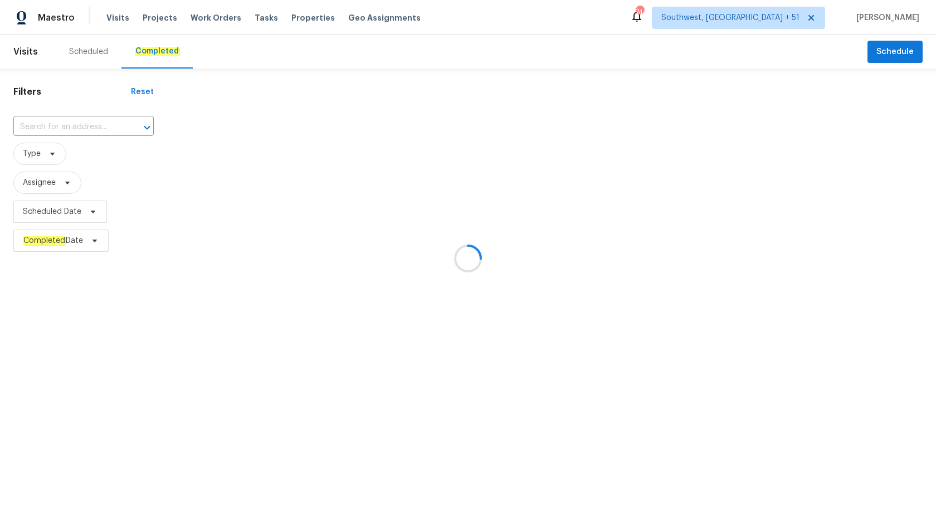
type input "[STREET_ADDRESS]"
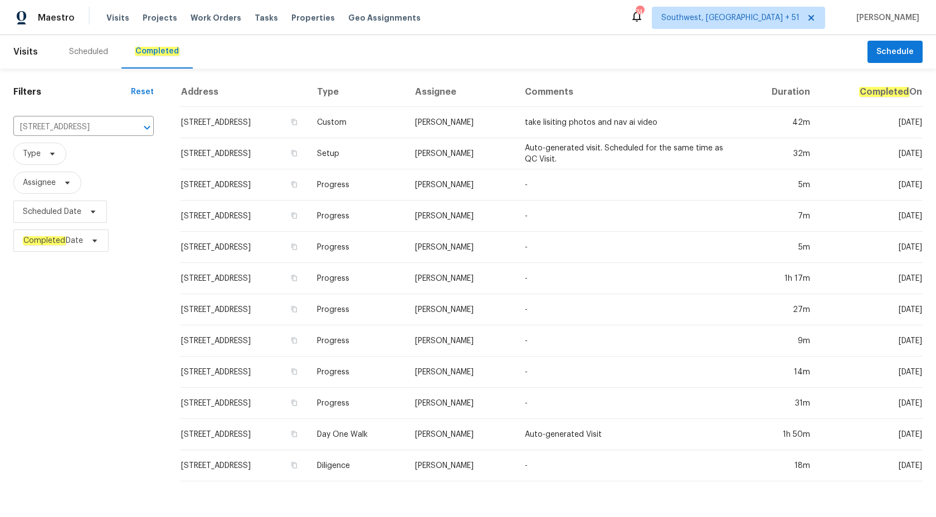
click at [406, 166] on td "Setup" at bounding box center [357, 153] width 98 height 31
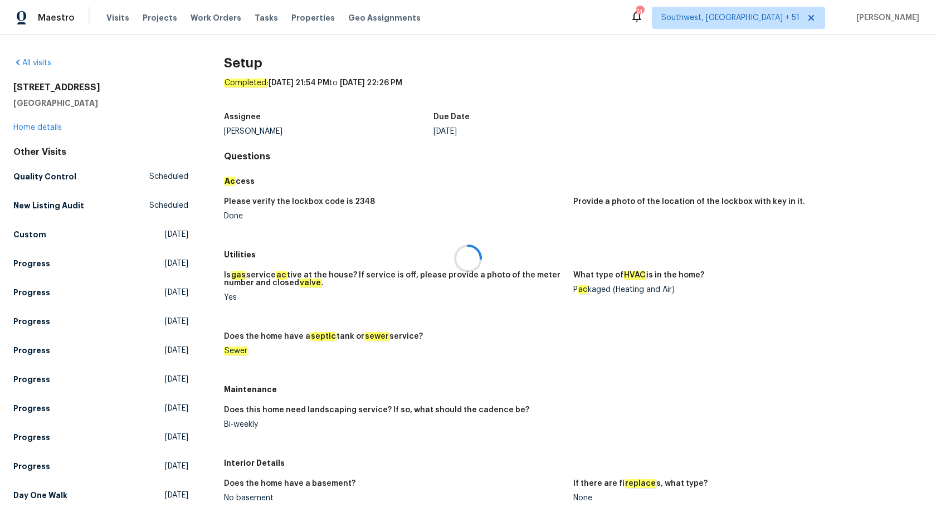
click at [28, 121] on div at bounding box center [468, 258] width 936 height 517
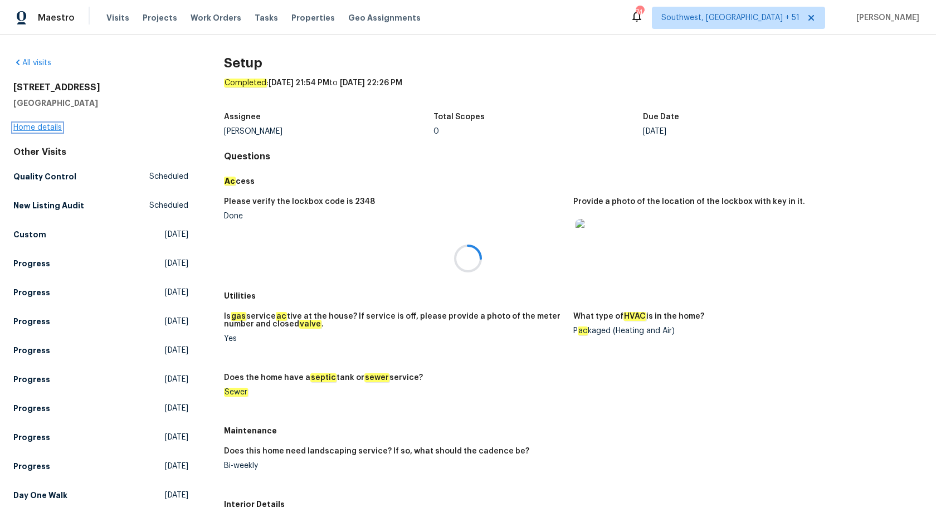
click at [28, 127] on link "Home details" at bounding box center [37, 128] width 48 height 8
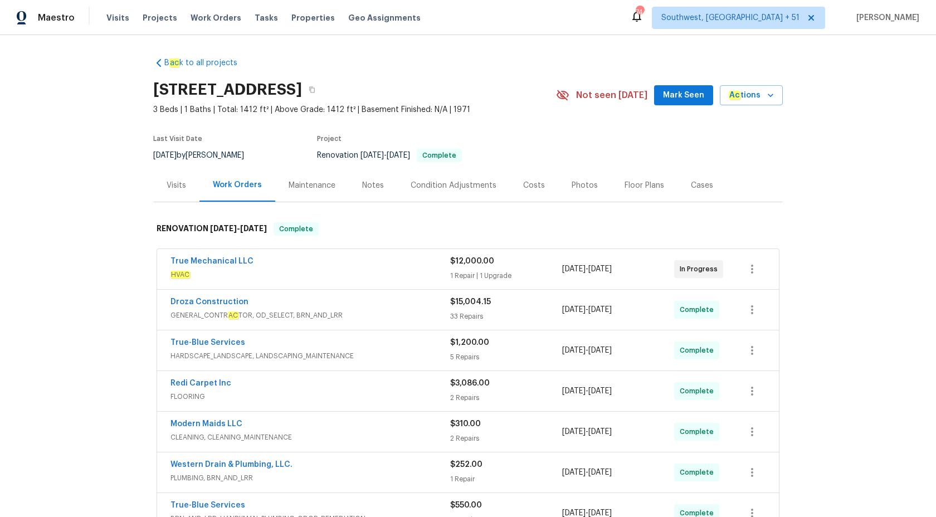
click at [36, 8] on div "Maestro" at bounding box center [37, 18] width 75 height 22
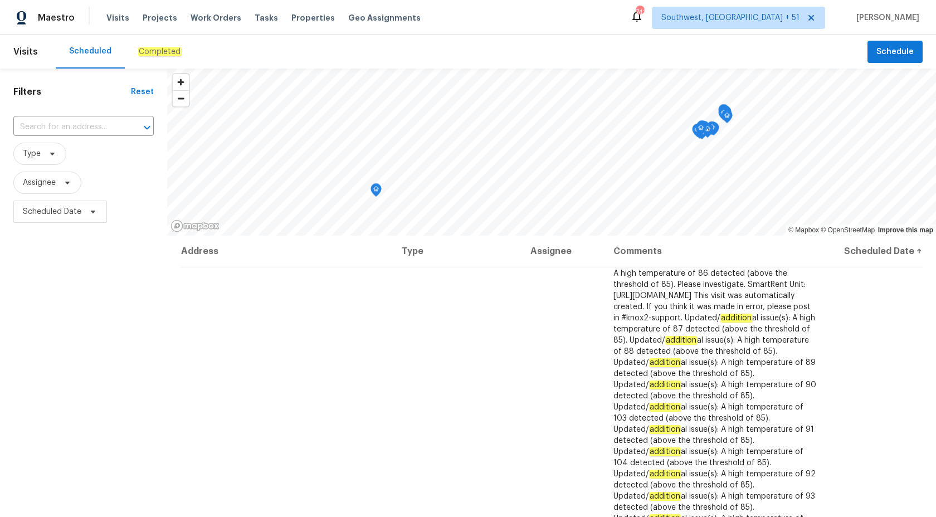
click at [153, 52] on em "Completed" at bounding box center [159, 51] width 43 height 9
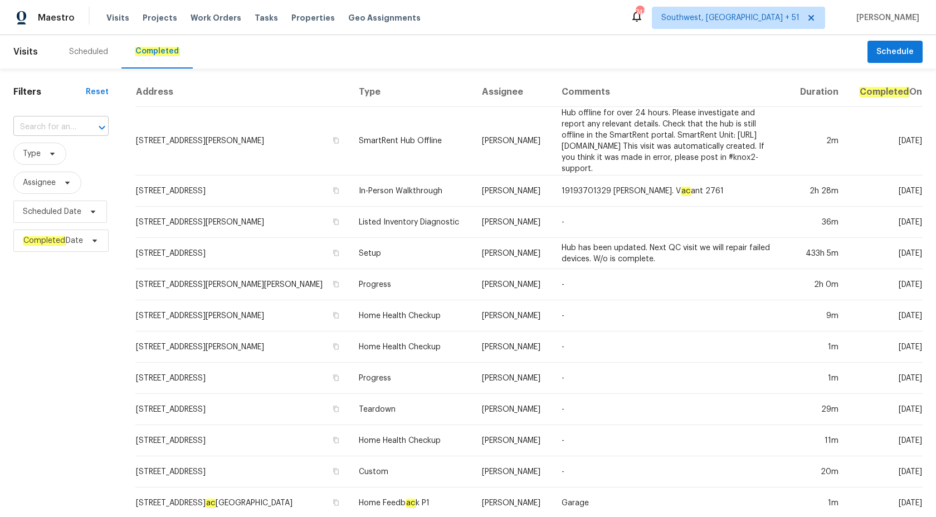
click at [35, 128] on input "text" at bounding box center [45, 127] width 64 height 17
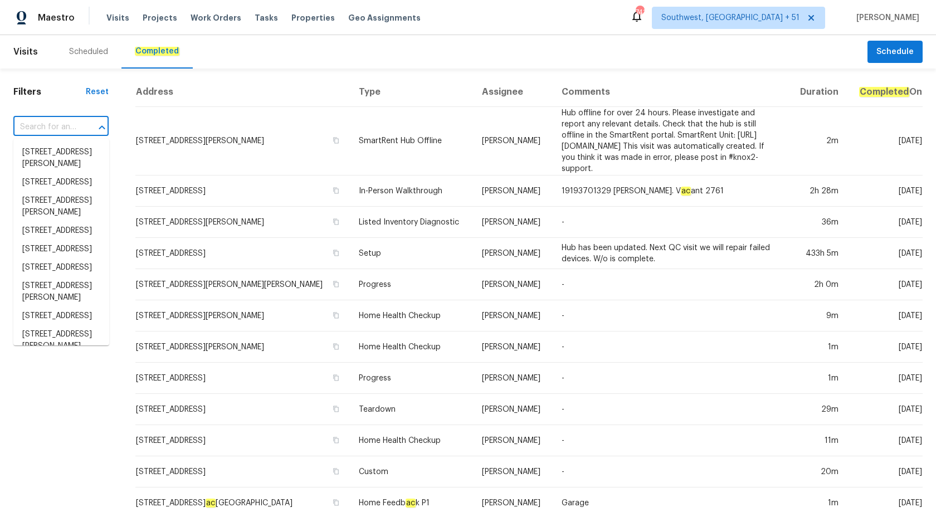
paste input "[STREET_ADDRESS]"
type input "[STREET_ADDRESS]"
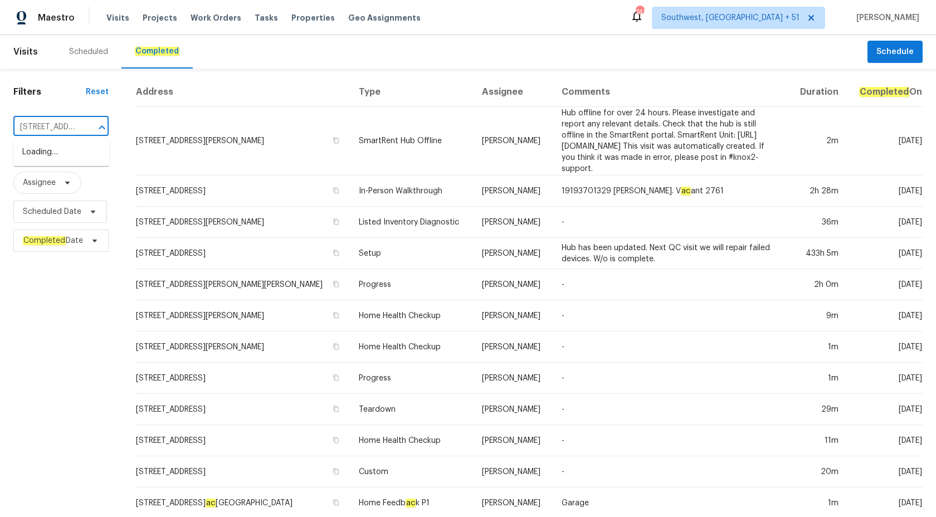
scroll to position [0, 90]
click at [55, 155] on li "[STREET_ADDRESS]" at bounding box center [61, 152] width 96 height 18
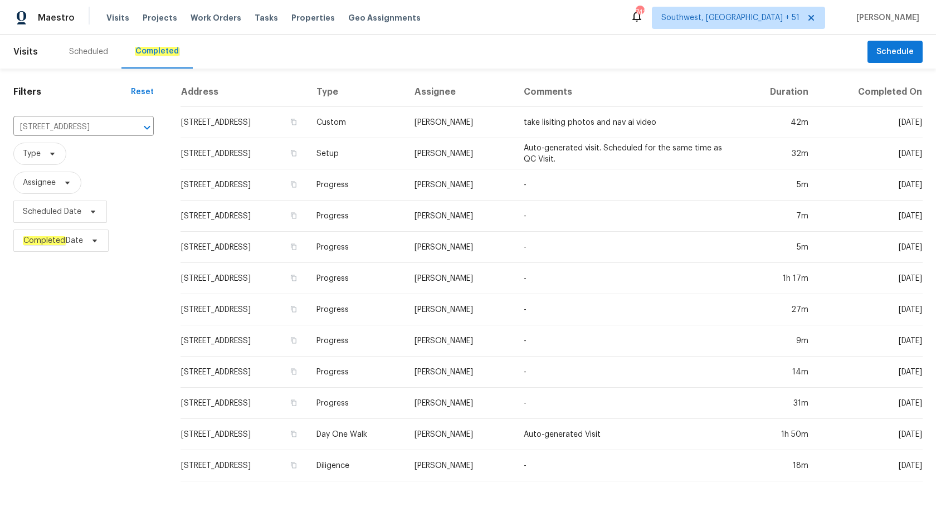
click at [473, 217] on td "[PERSON_NAME]" at bounding box center [460, 216] width 109 height 31
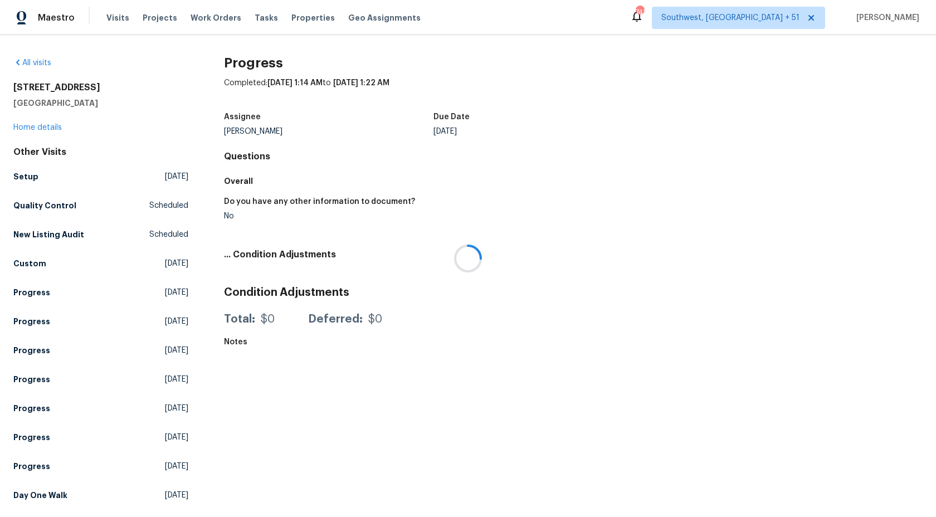
click at [30, 129] on div at bounding box center [468, 258] width 936 height 517
click at [36, 129] on link "Home details" at bounding box center [37, 128] width 48 height 8
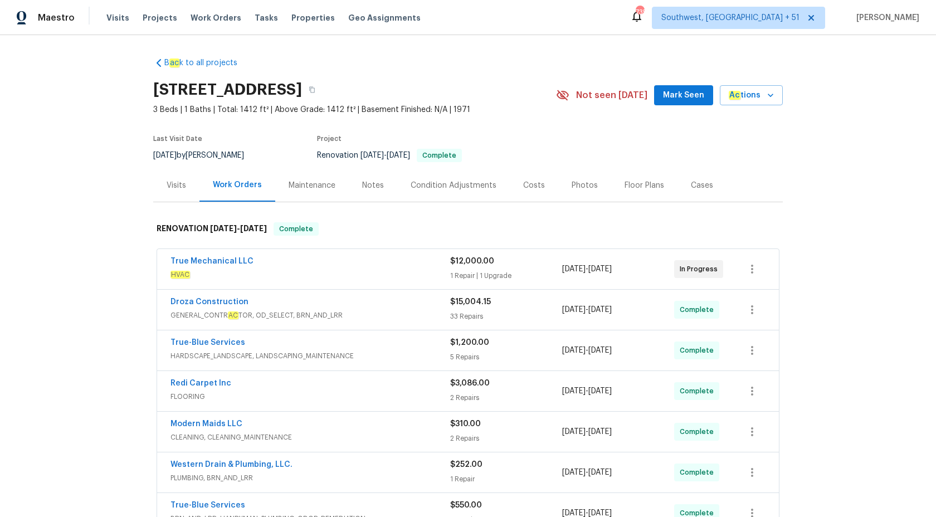
click at [192, 183] on div "Visits" at bounding box center [176, 185] width 46 height 33
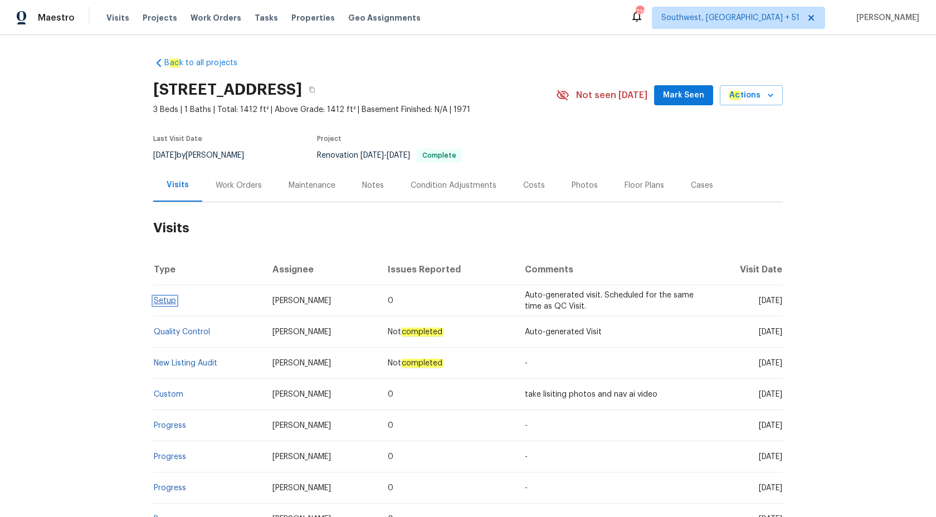
click at [162, 298] on link "Setup" at bounding box center [165, 301] width 22 height 8
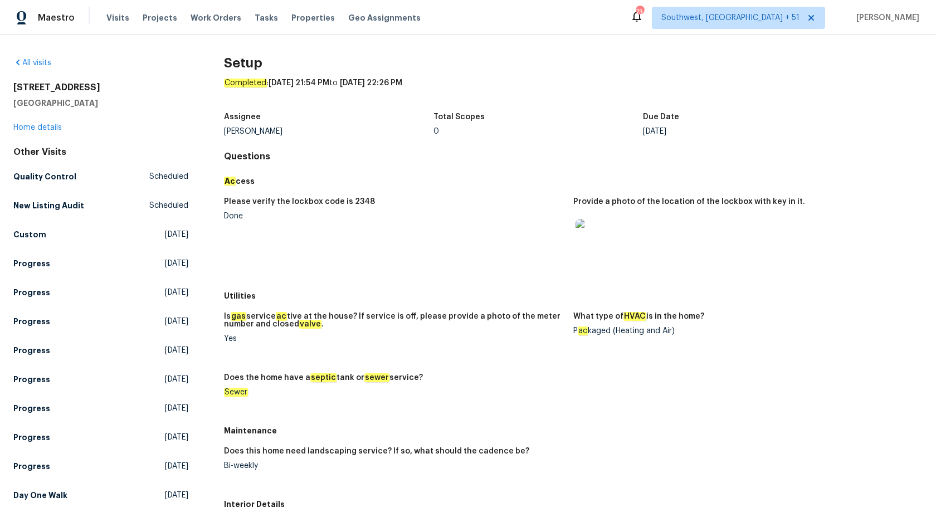
click at [381, 218] on div "Done" at bounding box center [394, 216] width 340 height 8
click at [623, 414] on div "Is gas service ac tive at the house? If service is off, please provide a photo …" at bounding box center [573, 363] width 699 height 115
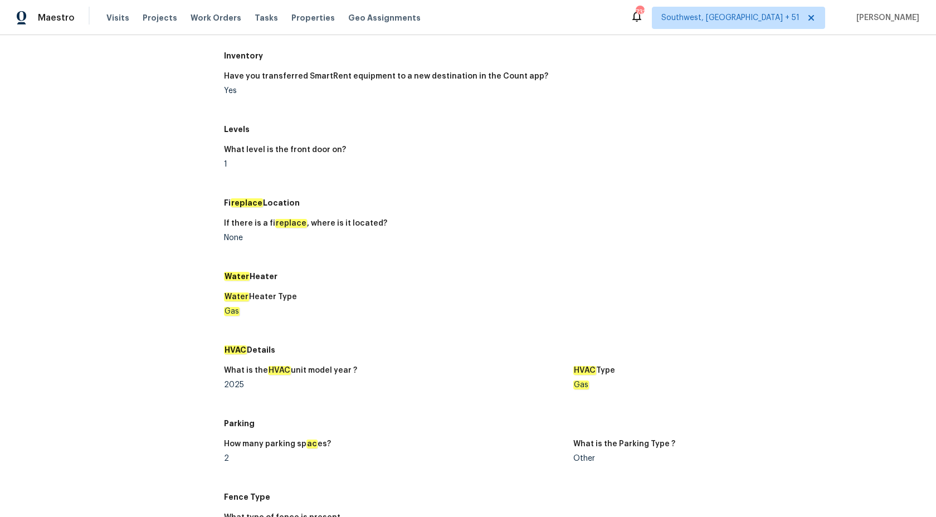
click at [464, 216] on div "If there is a fi replace , where is it located? None" at bounding box center [573, 239] width 699 height 53
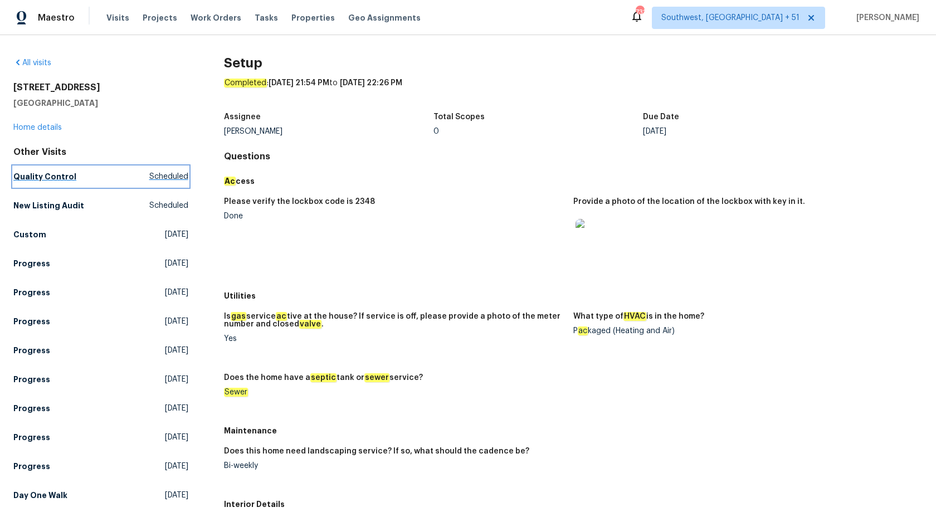
click at [38, 174] on h5 "Quality Control" at bounding box center [44, 176] width 63 height 11
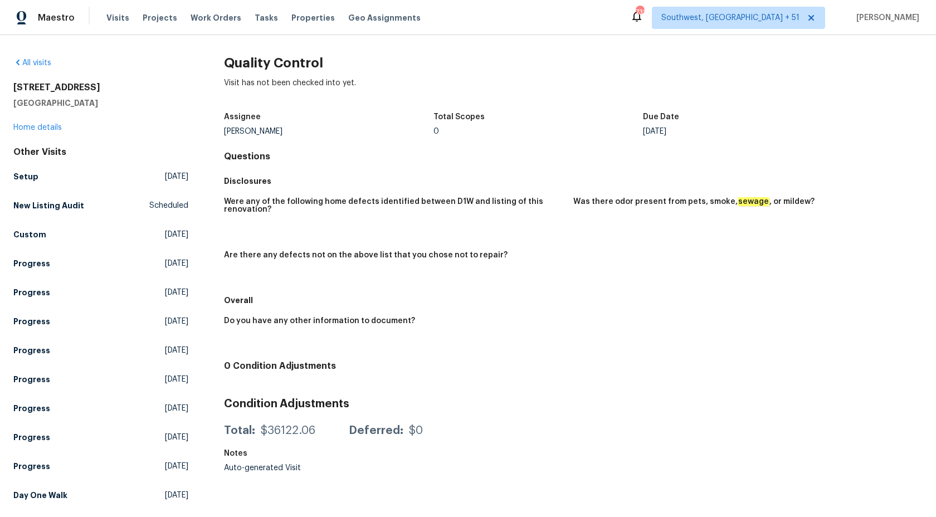
scroll to position [26, 0]
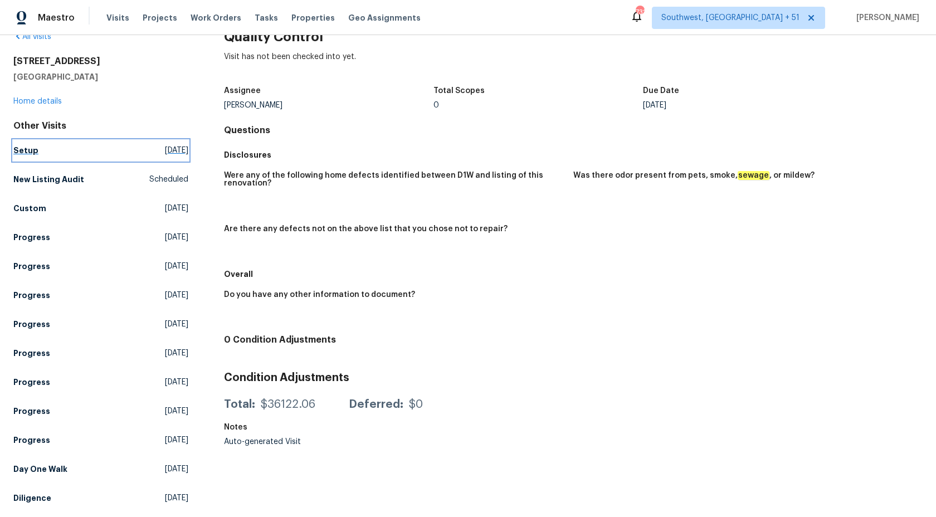
click at [30, 147] on h5 "Setup" at bounding box center [25, 150] width 25 height 11
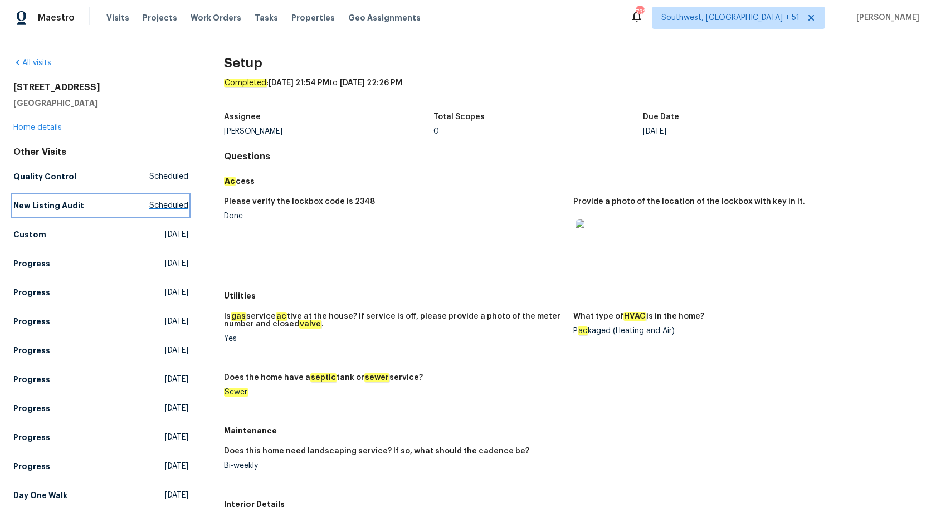
click at [56, 209] on h5 "New Listing Audit" at bounding box center [48, 205] width 71 height 11
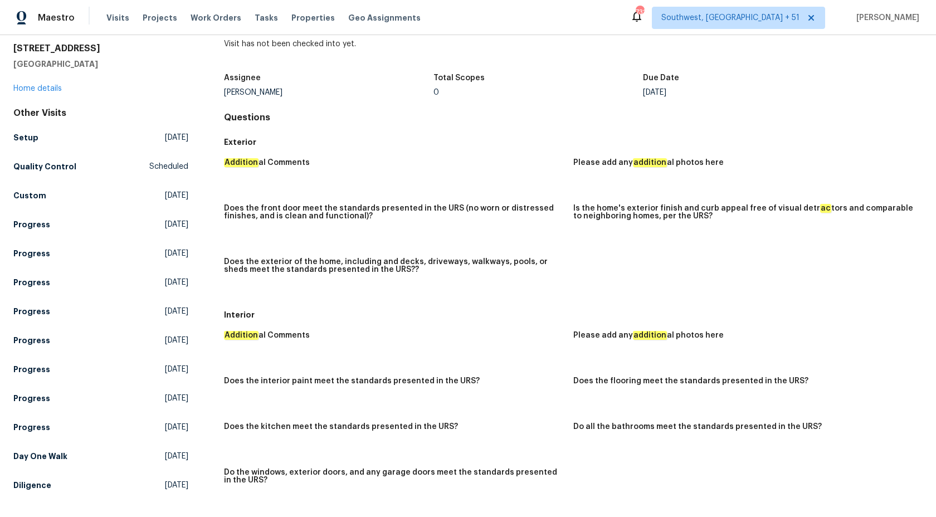
scroll to position [98, 0]
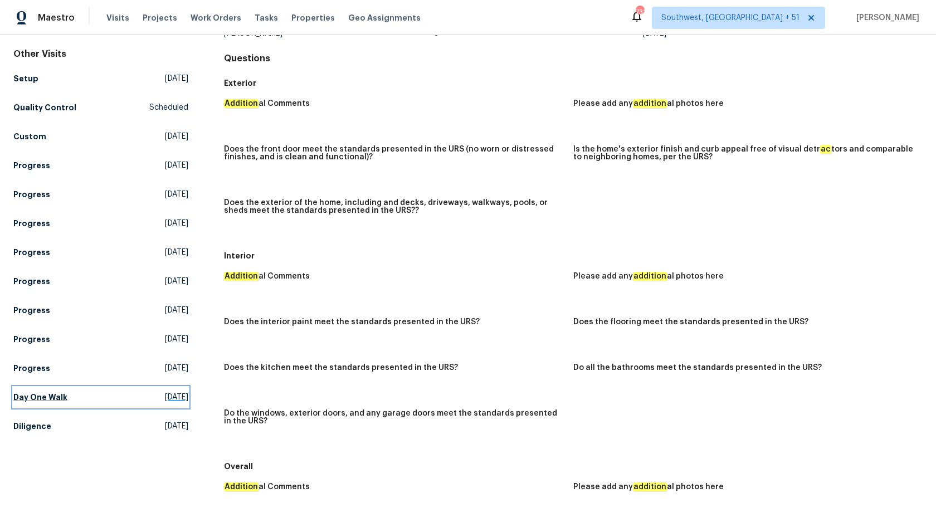
click at [34, 401] on h5 "Day One Walk" at bounding box center [40, 397] width 54 height 11
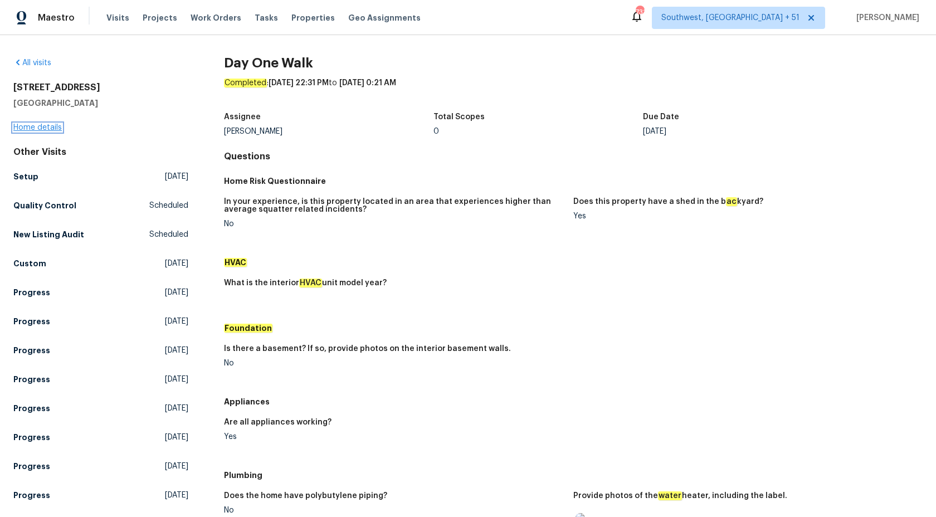
click at [43, 127] on link "Home details" at bounding box center [37, 128] width 48 height 8
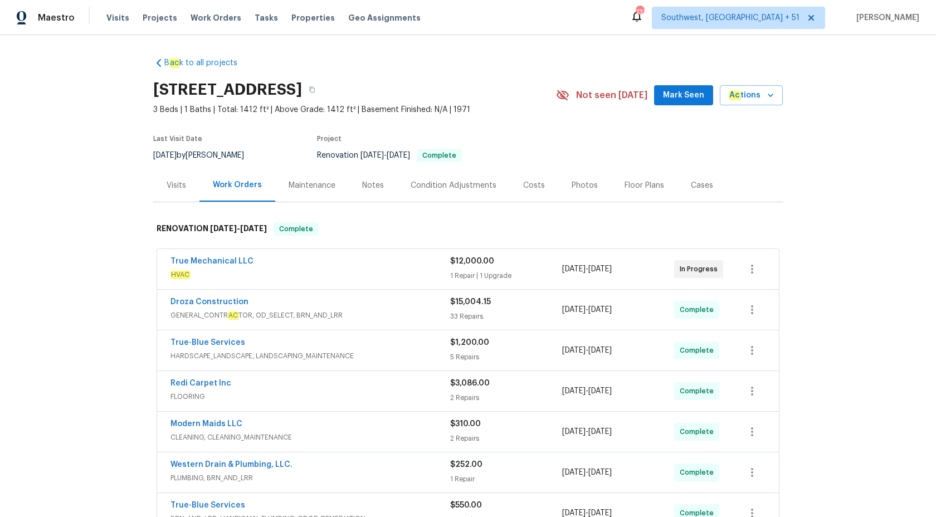
scroll to position [313, 0]
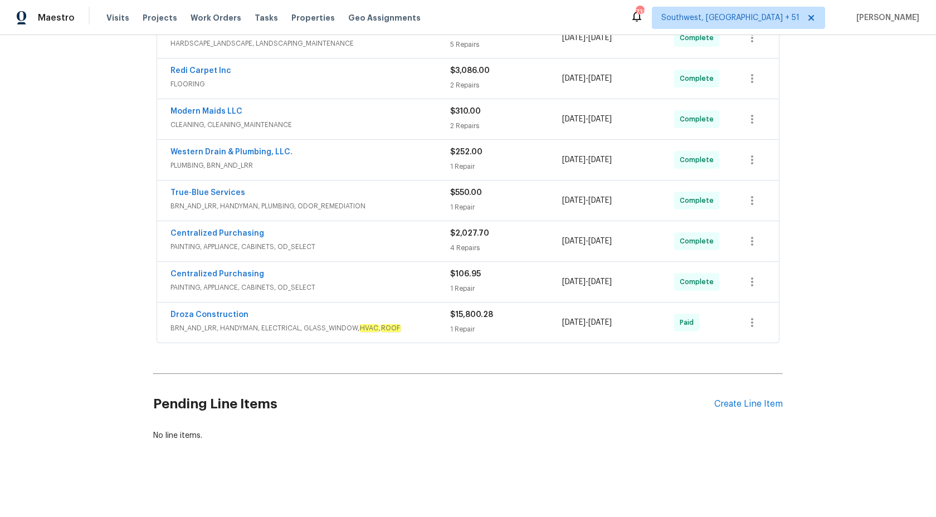
click at [490, 333] on div "1 Repair" at bounding box center [506, 329] width 112 height 11
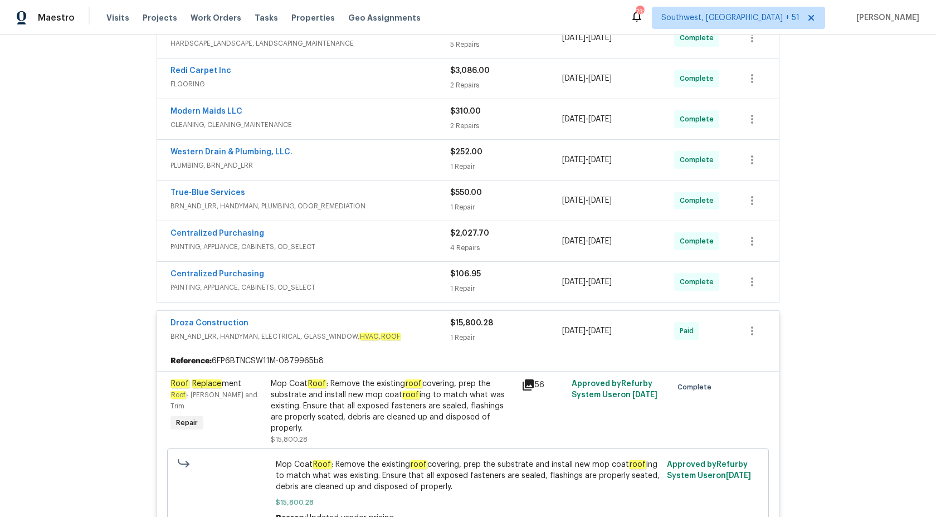
scroll to position [461, 0]
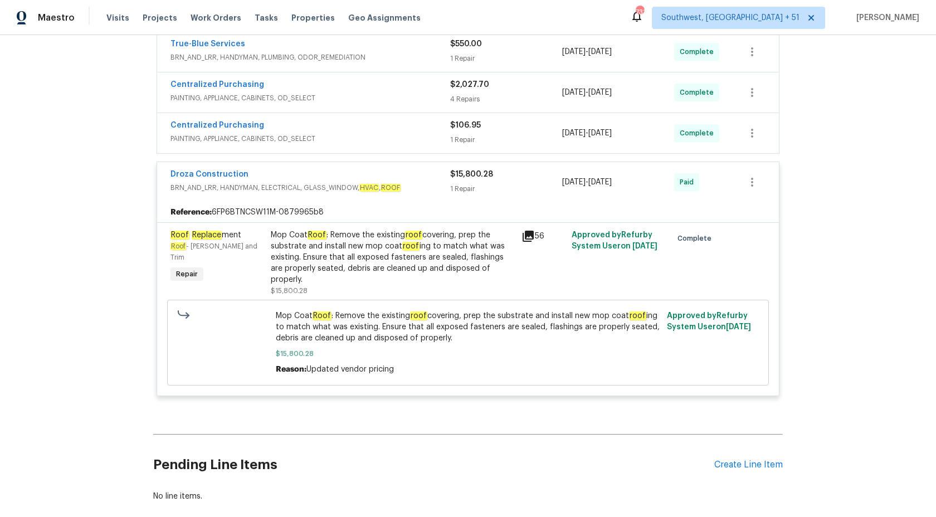
click at [497, 177] on div "$15,800.28" at bounding box center [506, 174] width 112 height 11
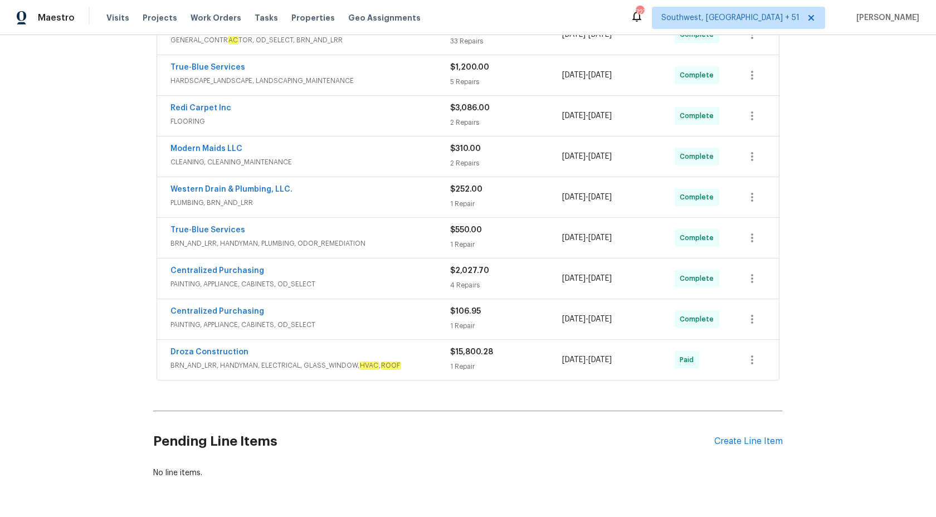
scroll to position [313, 0]
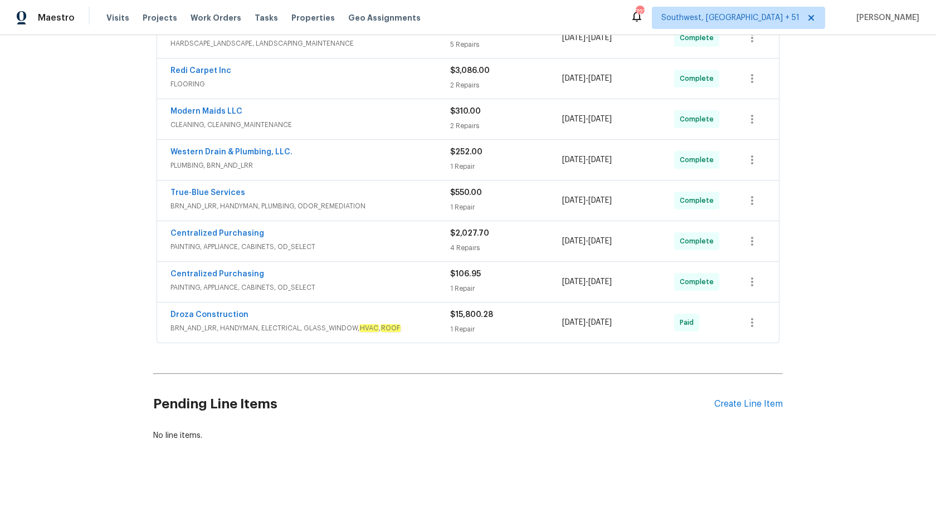
click at [395, 174] on div "Western Drain & Plumbing, LLC. PLUMBING, BRN_AND_LRR $252.00 1 Repair 10/1/2025…" at bounding box center [468, 160] width 622 height 40
click at [398, 163] on span "PLUMBING, BRN_AND_LRR" at bounding box center [311, 165] width 280 height 11
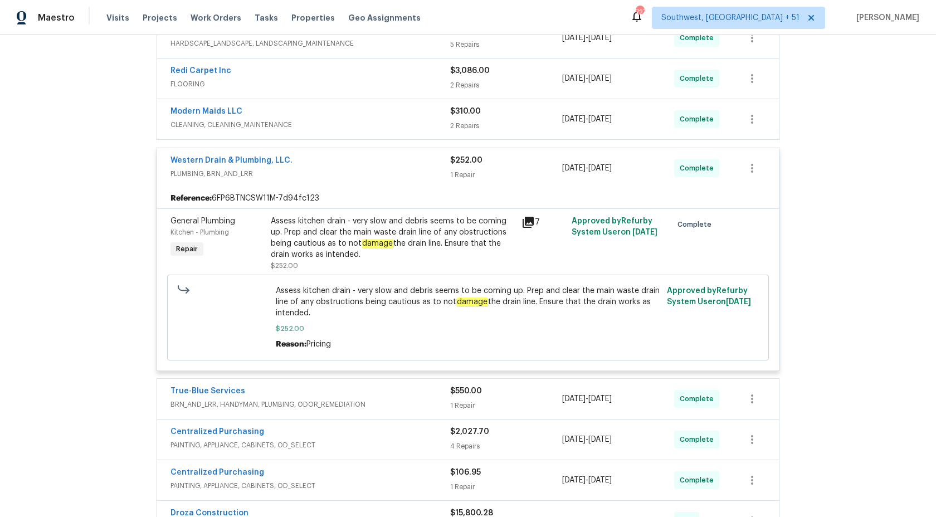
click at [398, 163] on div "Western Drain & Plumbing, LLC." at bounding box center [311, 161] width 280 height 13
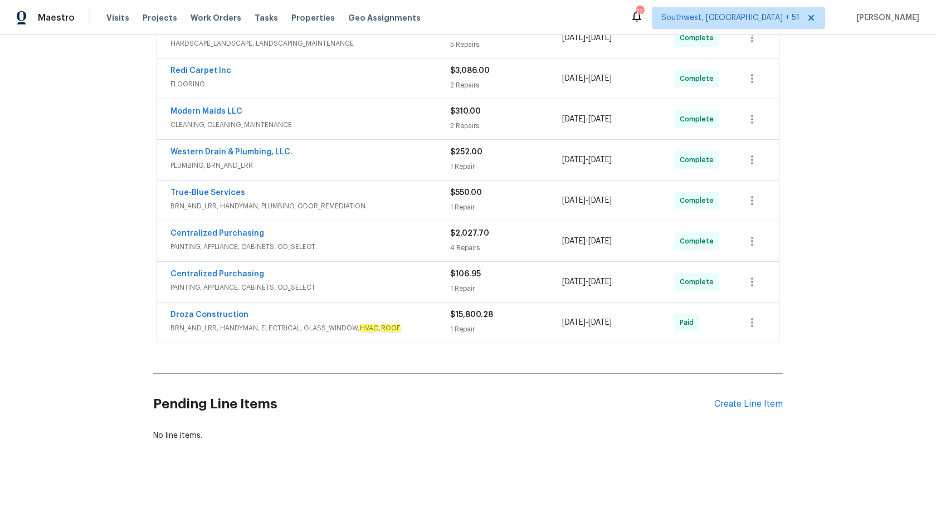
click at [442, 244] on span "PAINTING, APPLIANCE, CABINETS, OD_SELECT" at bounding box center [311, 246] width 280 height 11
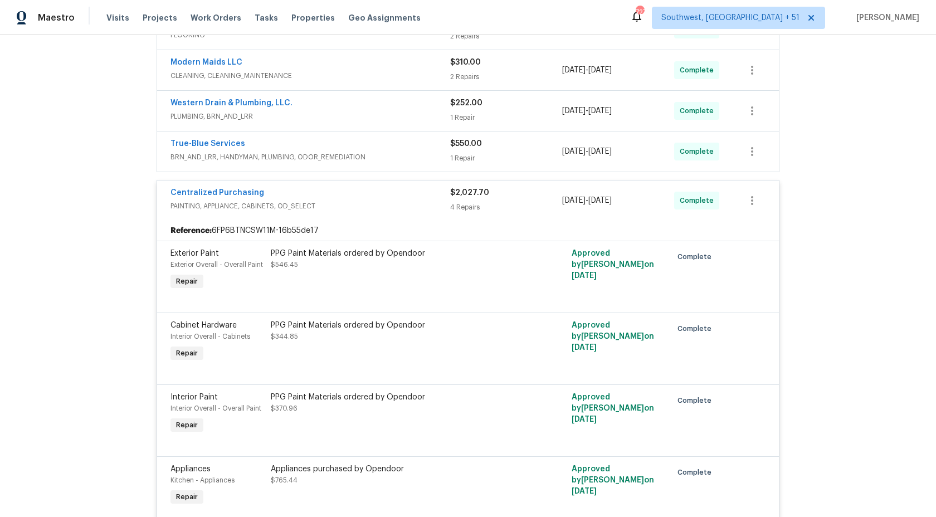
click at [442, 244] on div "Exterior Paint Exterior Overall - Overall Paint Repair PPG Paint Materials orde…" at bounding box center [468, 277] width 622 height 72
click at [461, 204] on div "4 Repairs" at bounding box center [506, 207] width 112 height 11
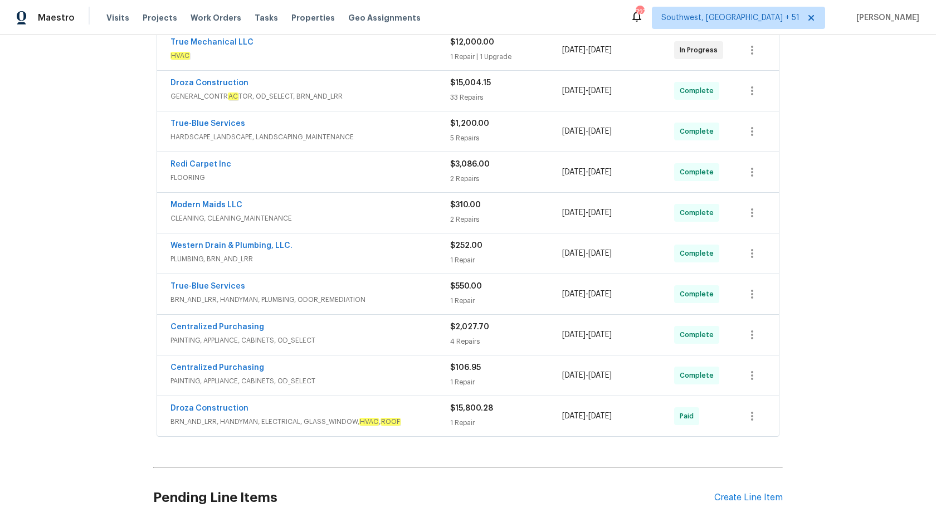
scroll to position [211, 0]
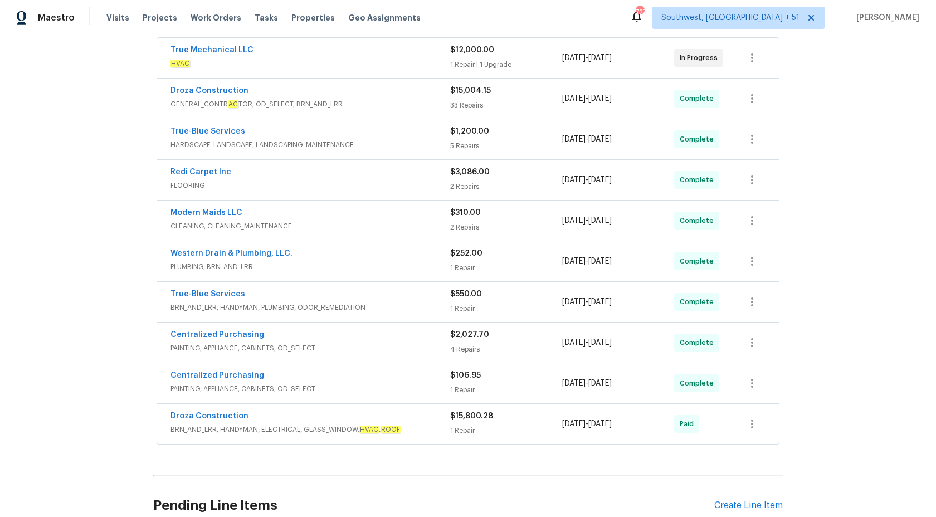
click at [432, 176] on div "Redi Carpet Inc" at bounding box center [311, 173] width 280 height 13
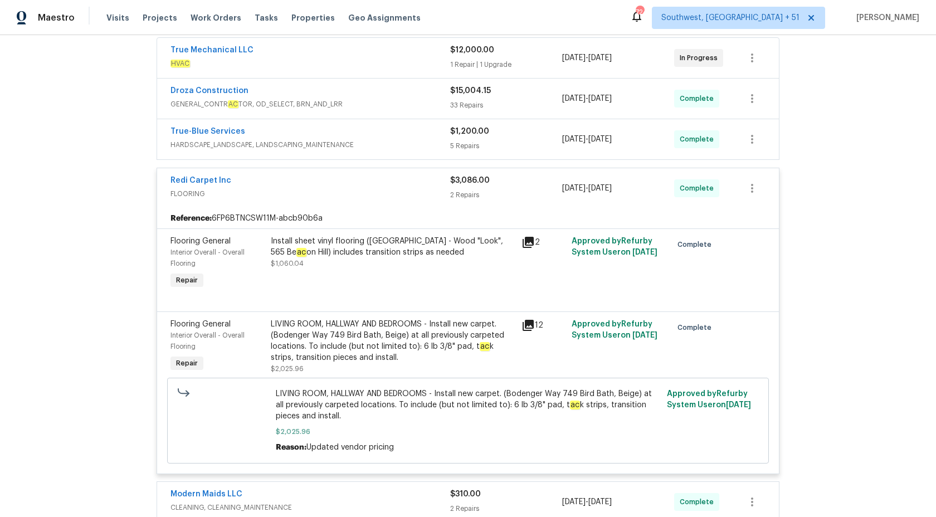
click at [375, 255] on div "Install sheet vinyl flooring (Sugar Valley - Wood "Look", 565 Be ac on Hill) in…" at bounding box center [393, 247] width 244 height 22
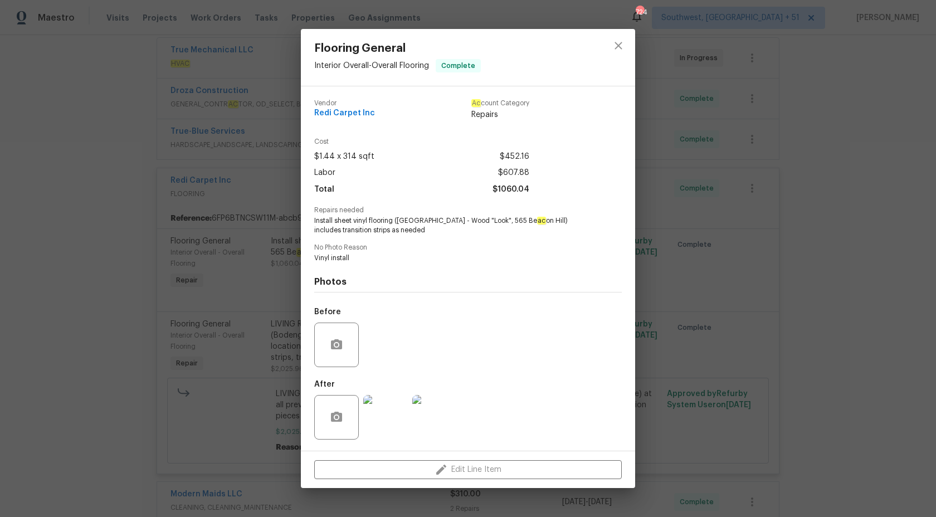
click at [362, 222] on span "Install sheet vinyl flooring (Sugar Valley - Wood "Look", 565 Be ac on Hill) in…" at bounding box center [452, 225] width 277 height 19
copy span "vinyl"
click at [922, 251] on div "Flooring General Interior Overall - Overall Flooring Complete Vendor Redi Carpe…" at bounding box center [468, 258] width 936 height 517
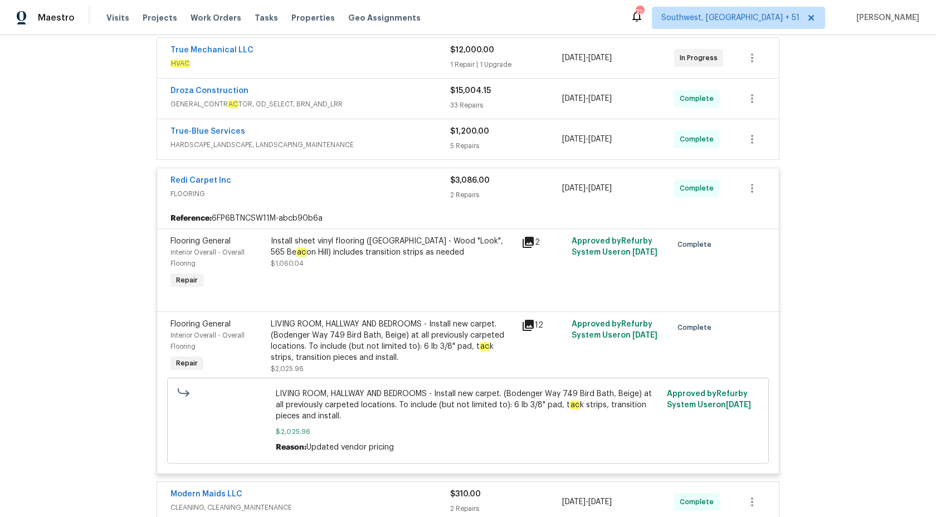
click at [450, 183] on span "$3,086.00" at bounding box center [470, 181] width 40 height 8
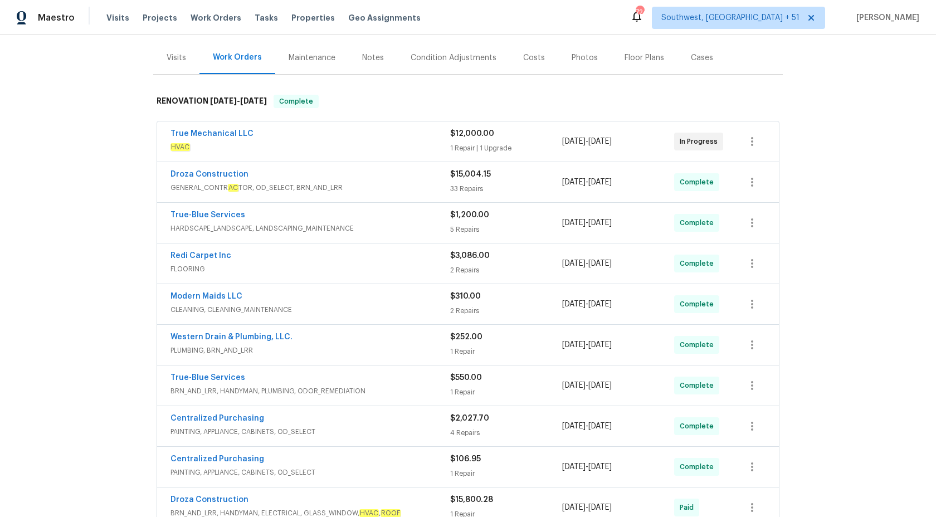
scroll to position [313, 0]
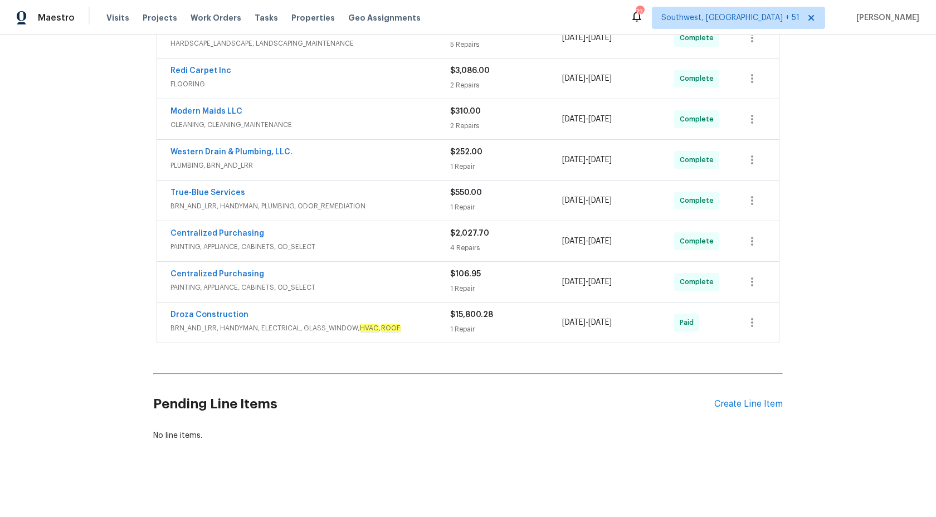
click at [485, 278] on div "$106.95" at bounding box center [506, 274] width 112 height 11
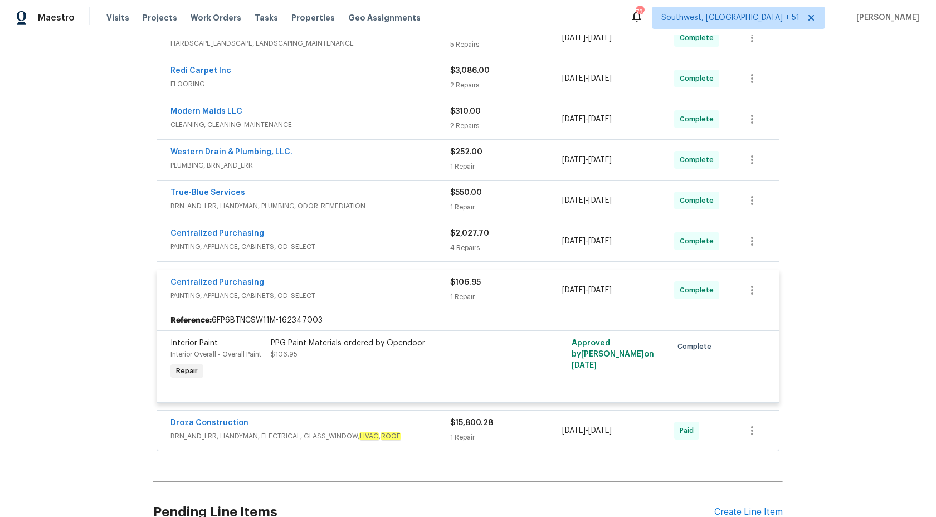
click at [484, 289] on div "$106.95 1 Repair" at bounding box center [506, 290] width 112 height 27
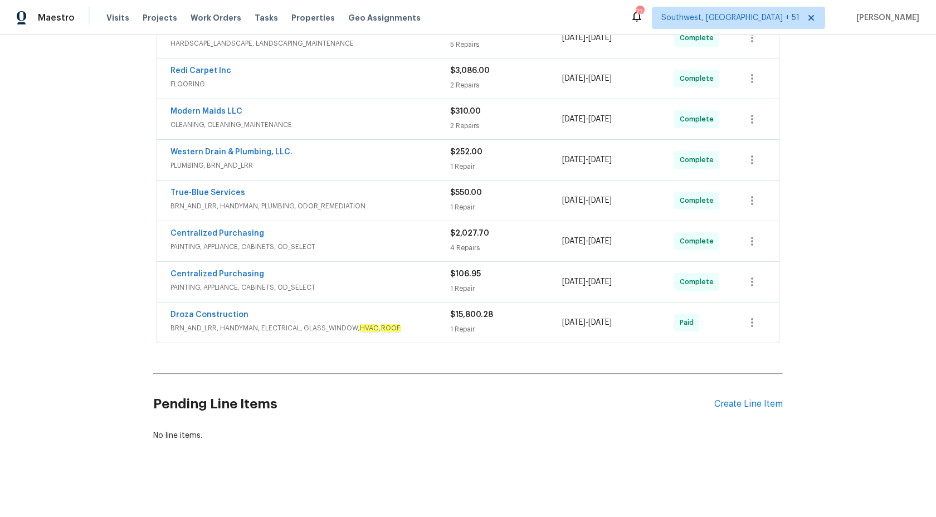
click at [446, 250] on span "PAINTING, APPLIANCE, CABINETS, OD_SELECT" at bounding box center [311, 246] width 280 height 11
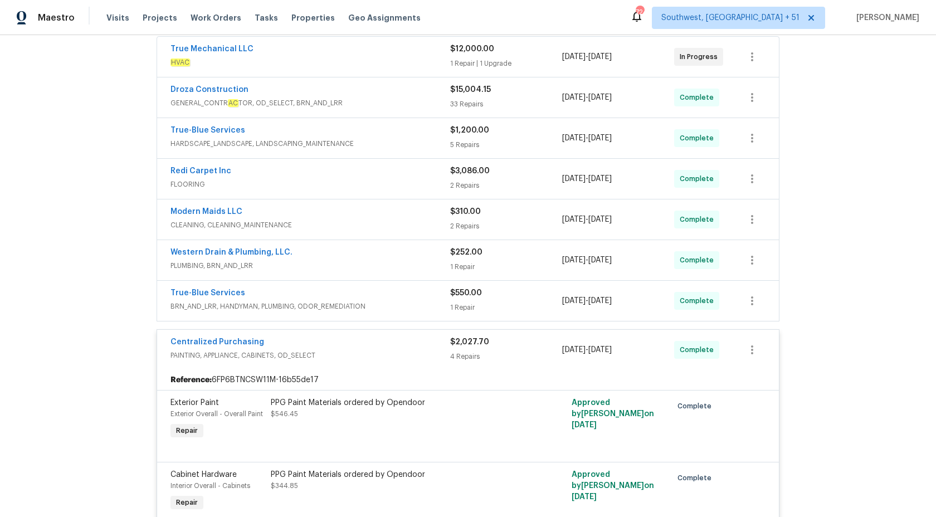
scroll to position [158, 0]
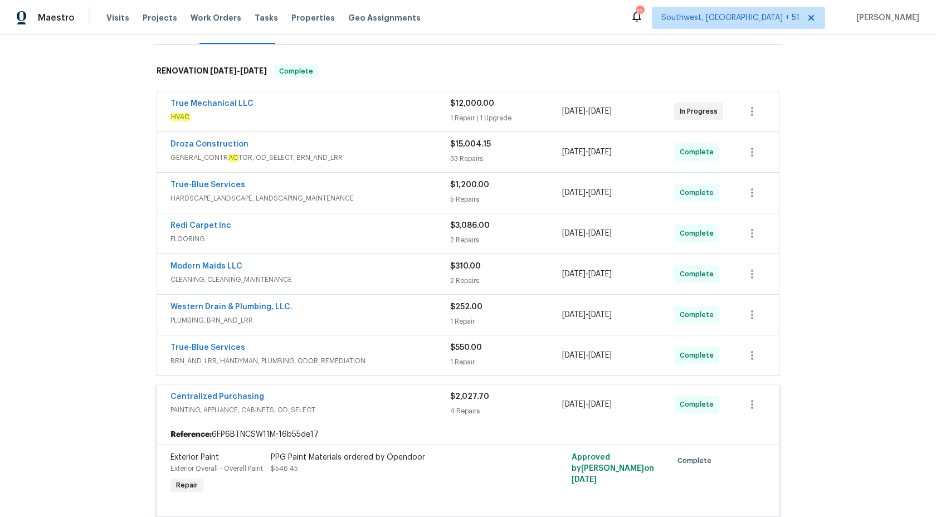
click at [459, 402] on div "$2,027.70" at bounding box center [506, 396] width 112 height 11
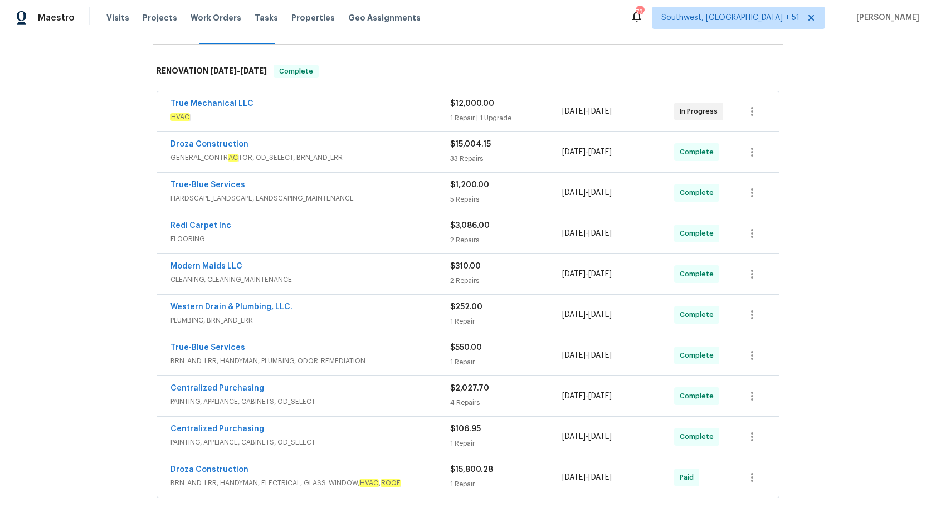
click at [434, 358] on span "BRN_AND_LRR, HANDYMAN, PLUMBING, ODOR_REMEDIATION" at bounding box center [311, 361] width 280 height 11
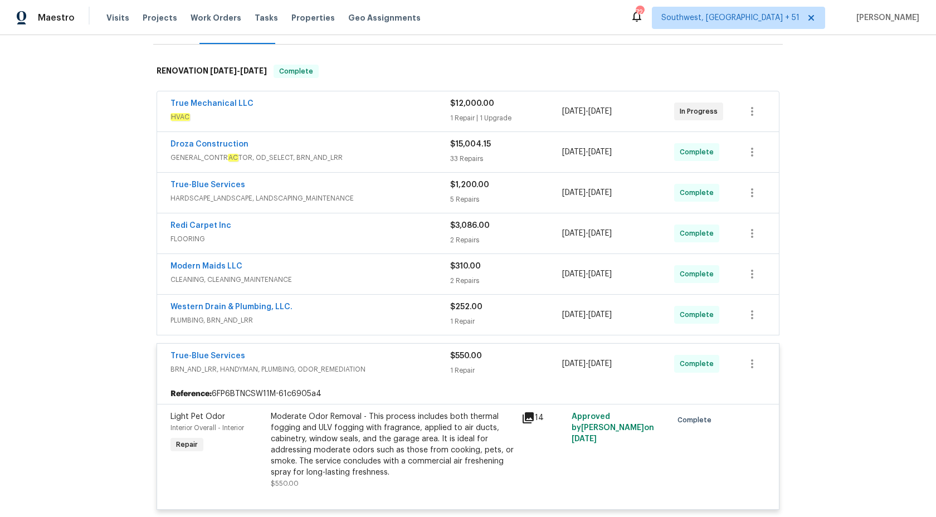
click at [435, 360] on div "True-Blue Services" at bounding box center [311, 357] width 280 height 13
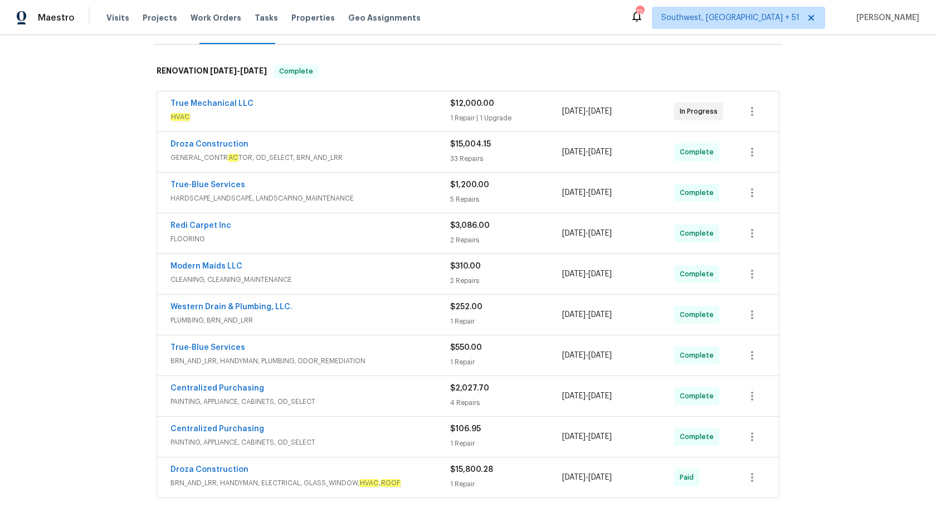
click at [436, 324] on span "PLUMBING, BRN_AND_LRR" at bounding box center [311, 320] width 280 height 11
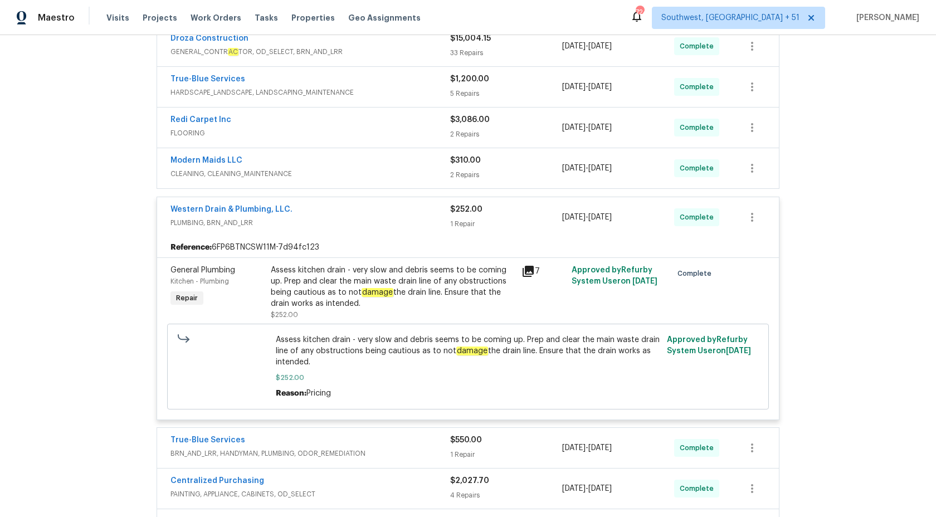
scroll to position [263, 0]
click at [459, 226] on div "1 Repair" at bounding box center [506, 224] width 112 height 11
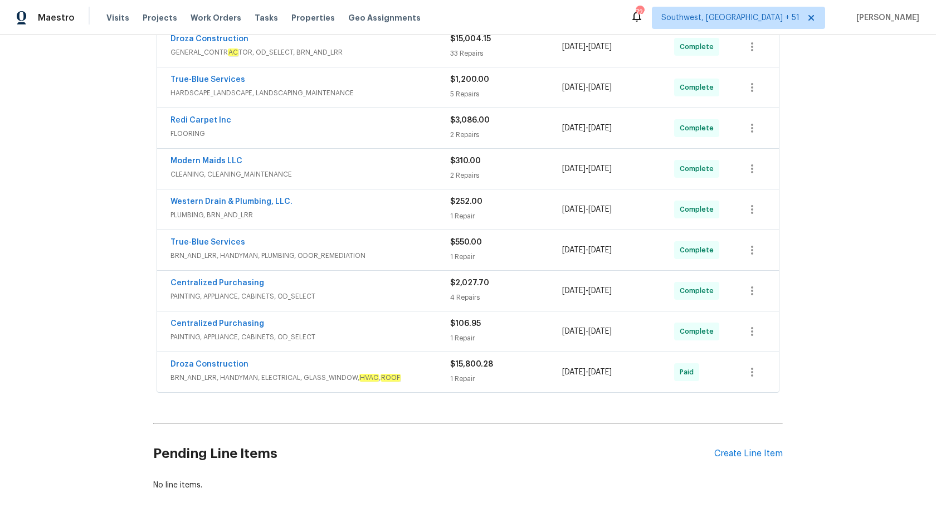
click at [427, 175] on span "CLEANING, CLEANING_MAINTENANCE" at bounding box center [311, 174] width 280 height 11
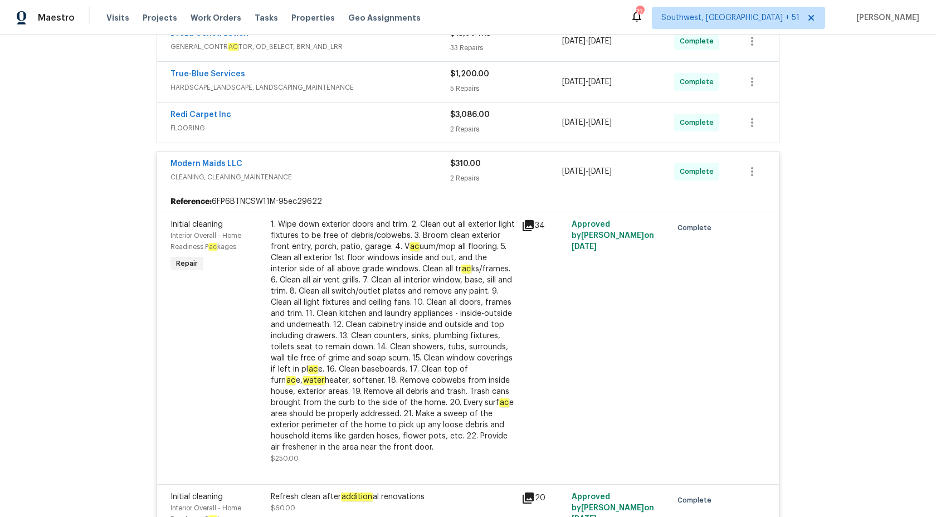
scroll to position [268, 0]
click at [455, 176] on div "2 Repairs" at bounding box center [506, 178] width 112 height 11
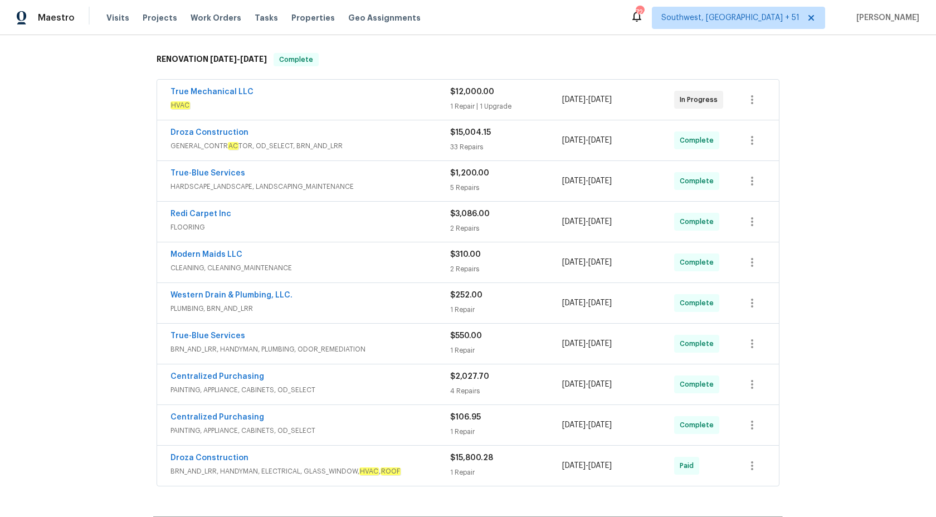
scroll to position [166, 0]
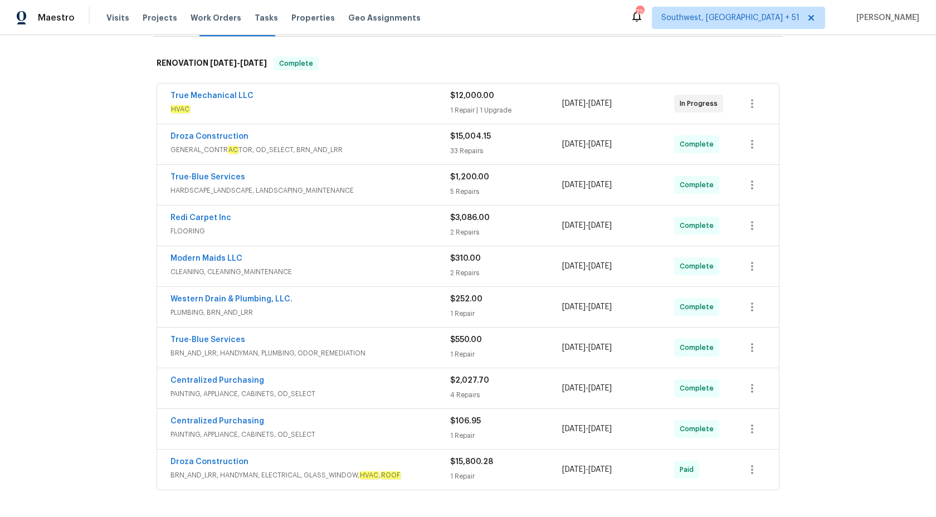
click at [437, 187] on span "HARDSCAPE_LANDSCAPE, LANDSCAPING_MAINTENANCE" at bounding box center [311, 190] width 280 height 11
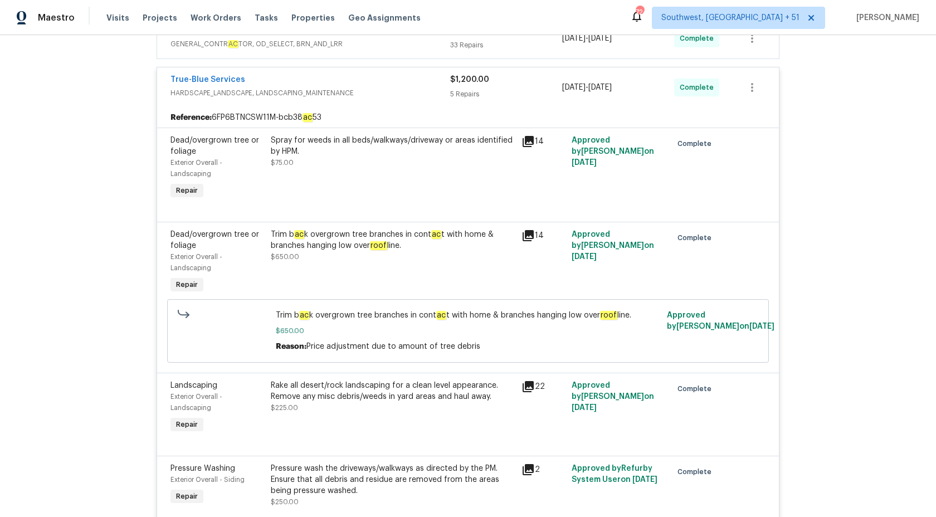
scroll to position [157, 0]
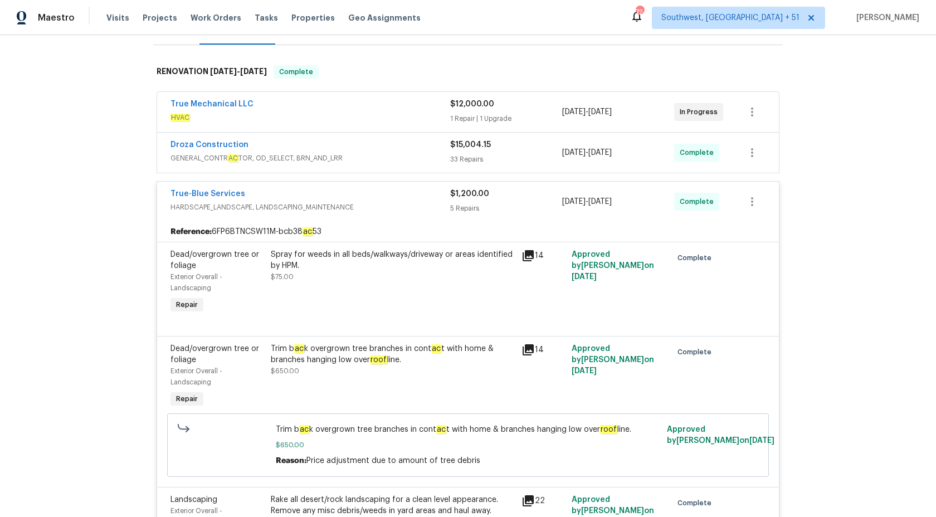
click at [455, 199] on div "$1,200.00 5 Repairs" at bounding box center [506, 201] width 112 height 27
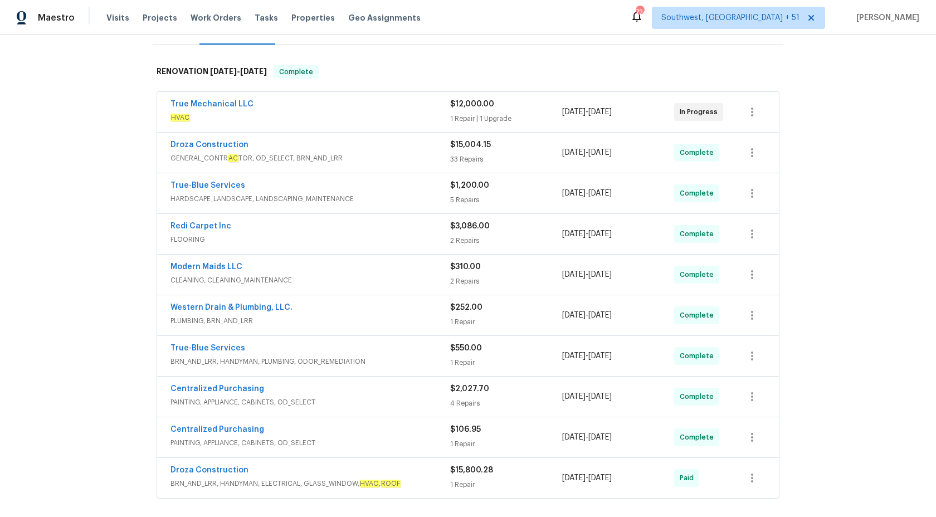
click at [400, 111] on div "True Mechanical LLC" at bounding box center [311, 105] width 280 height 13
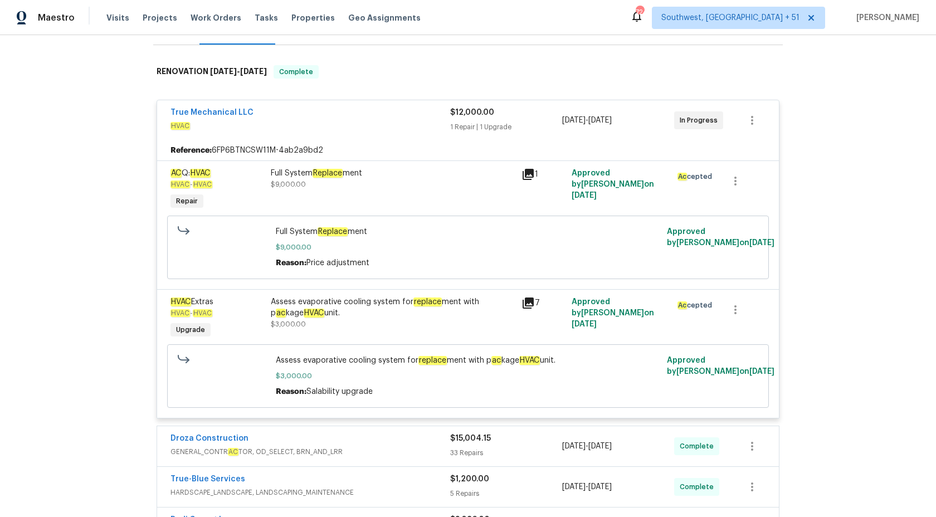
click at [402, 115] on div "True Mechanical LLC" at bounding box center [311, 113] width 280 height 13
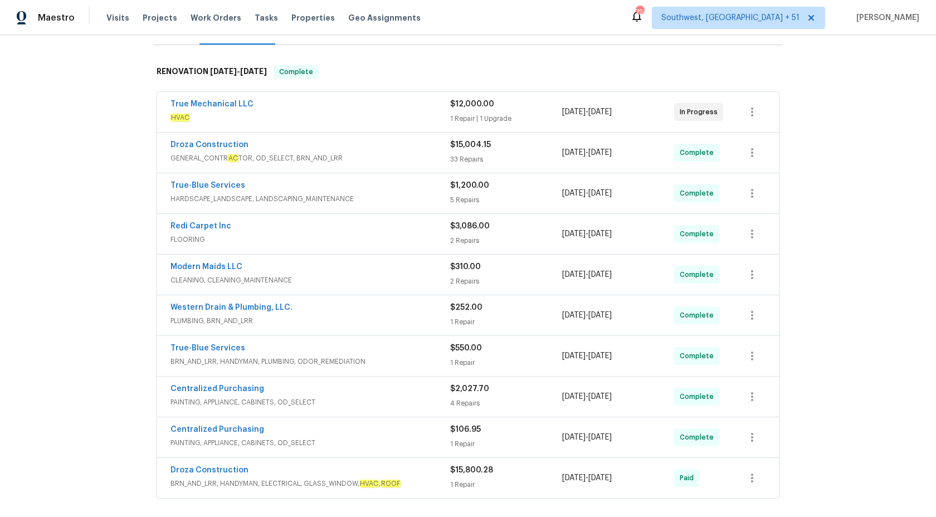
click at [437, 153] on span "GENERAL_CONTR AC TOR, OD_SELECT, BRN_AND_LRR" at bounding box center [311, 158] width 280 height 11
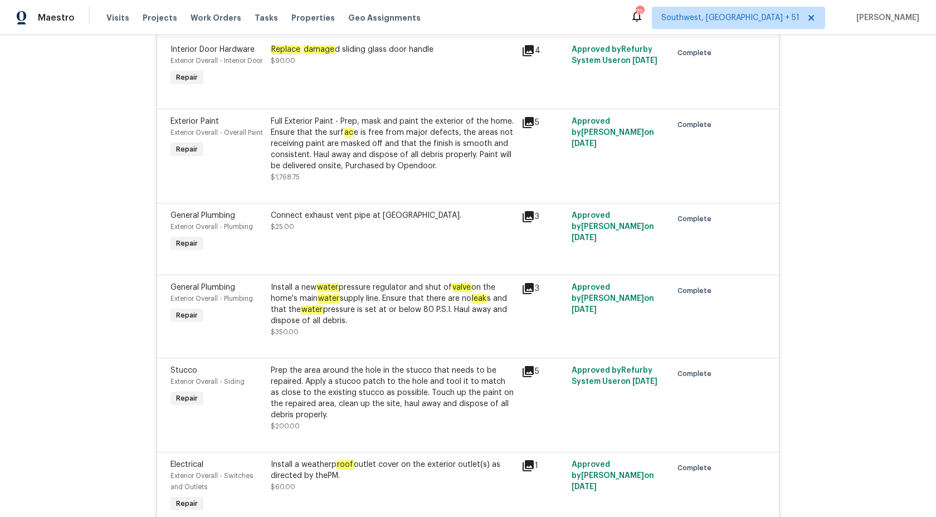
scroll to position [696, 0]
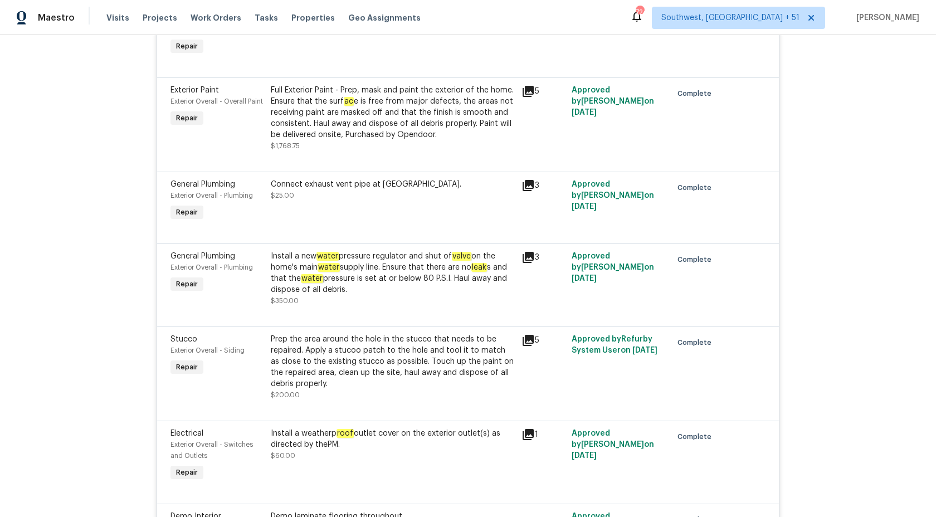
click at [371, 295] on div "Install a new water pressure regulator and shut of valve on the home's main wat…" at bounding box center [393, 273] width 244 height 45
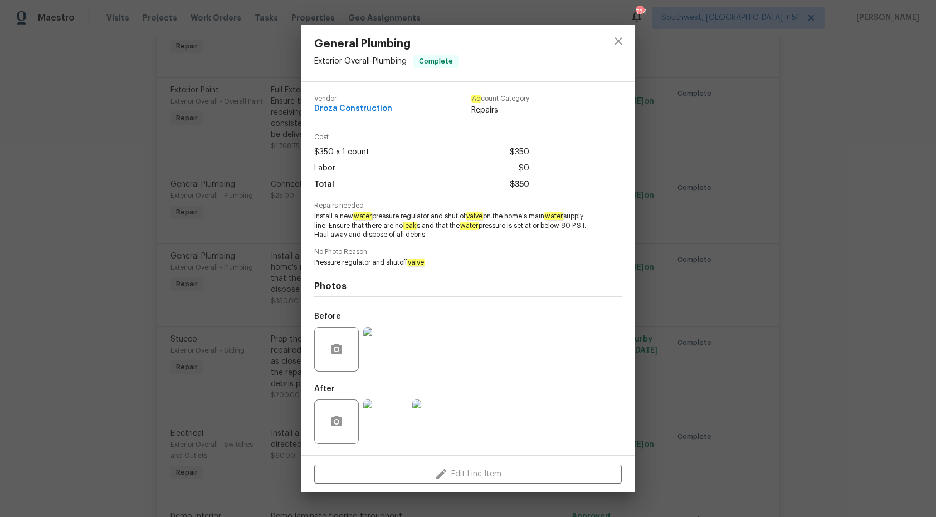
click at [835, 239] on div "General Plumbing Exterior Overall - Plumbing Complete Vendor Droza Construction…" at bounding box center [468, 258] width 936 height 517
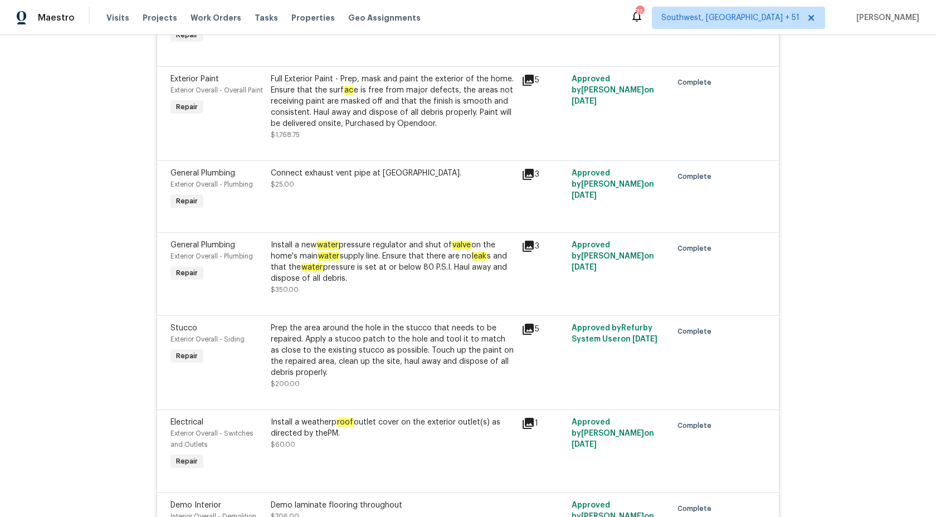
scroll to position [0, 0]
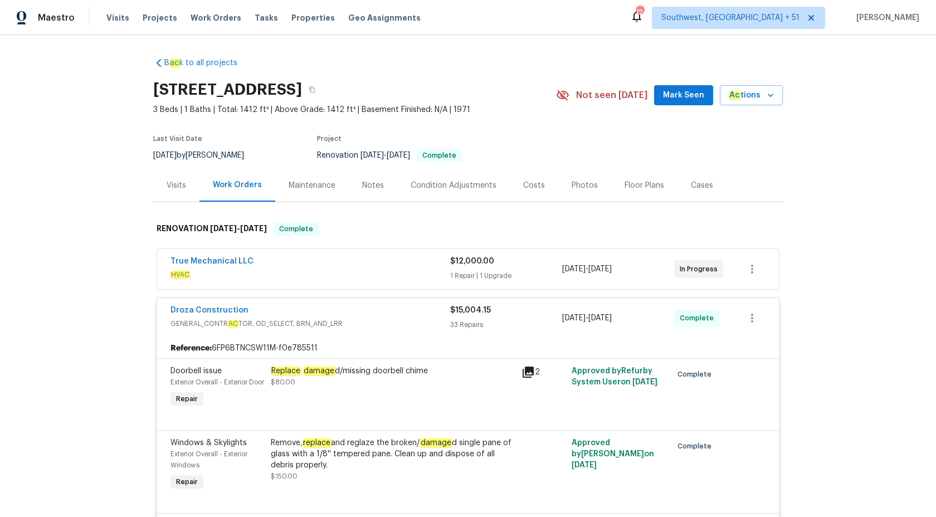
click at [422, 314] on div "Droza Construction" at bounding box center [311, 311] width 280 height 13
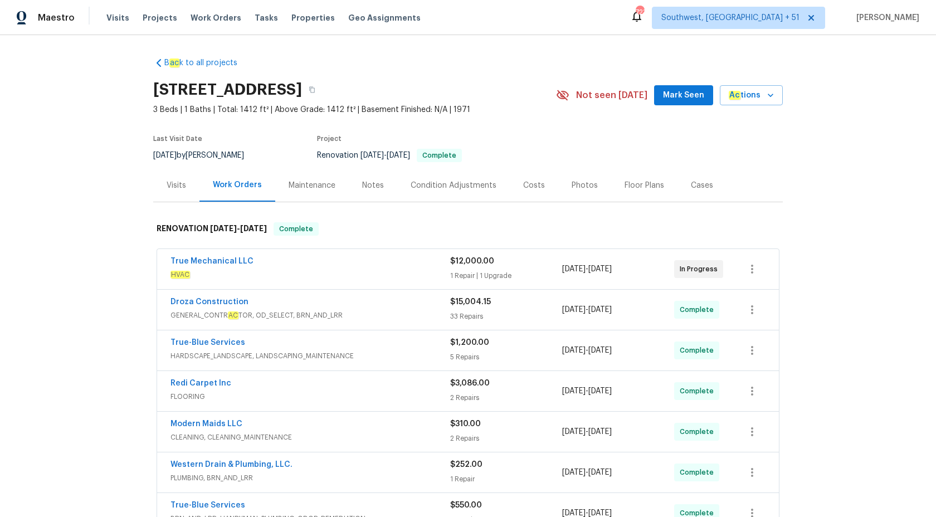
click at [178, 189] on div "Visits" at bounding box center [177, 185] width 20 height 11
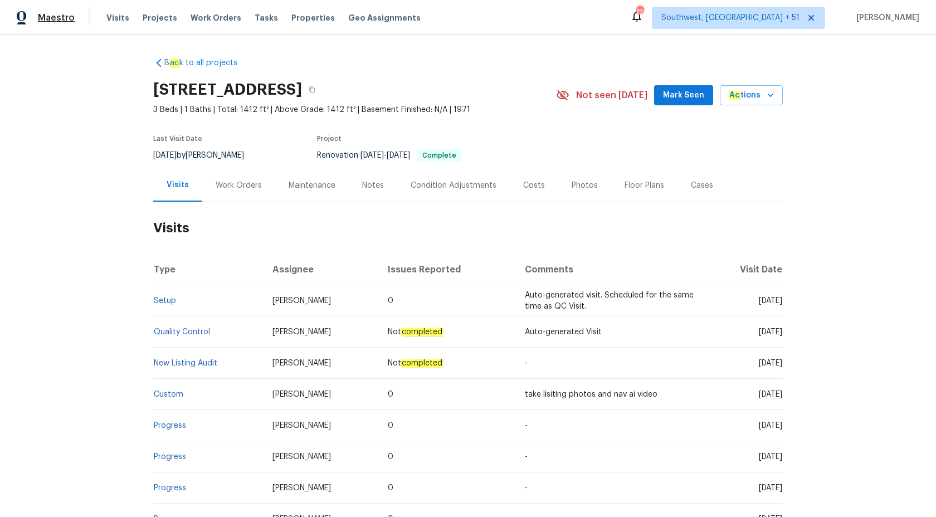
click at [64, 16] on span "Maestro" at bounding box center [56, 17] width 37 height 11
